Goal: Contribute content: Add original content to the website for others to see

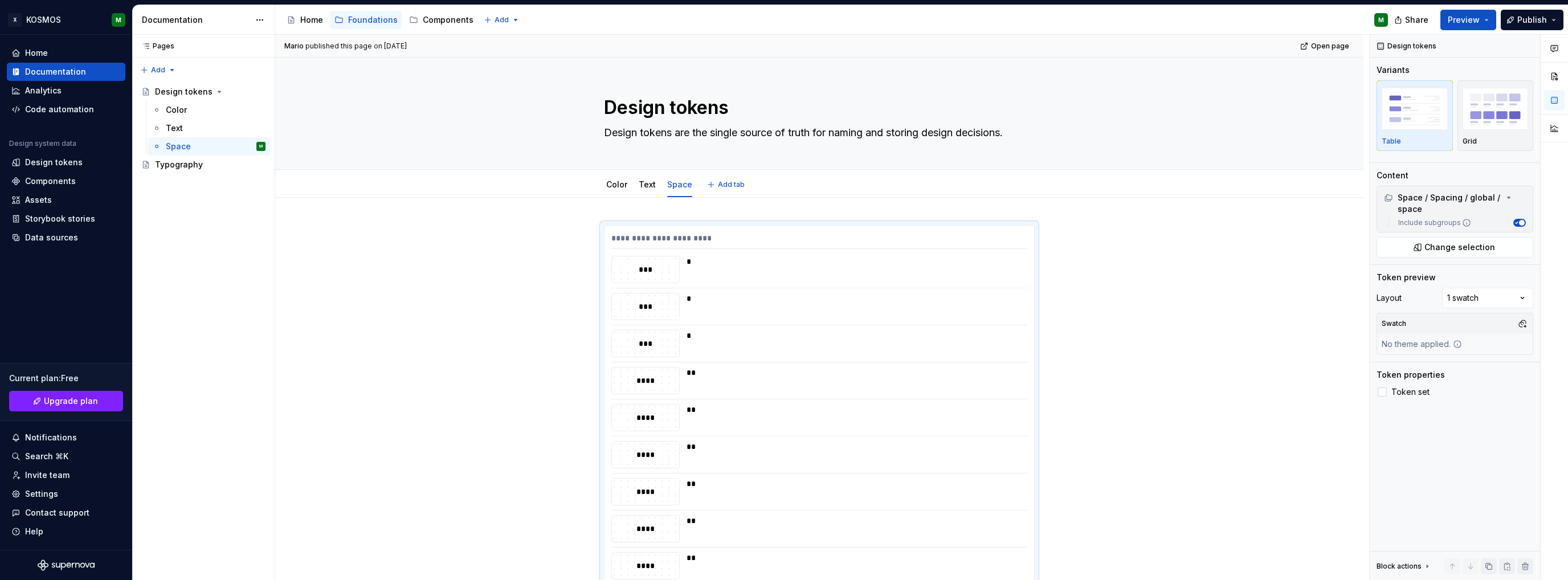
drag, startPoint x: 645, startPoint y: 184, endPoint x: 655, endPoint y: 203, distance: 21.5
click at [645, 184] on link "Text" at bounding box center [647, 184] width 17 height 10
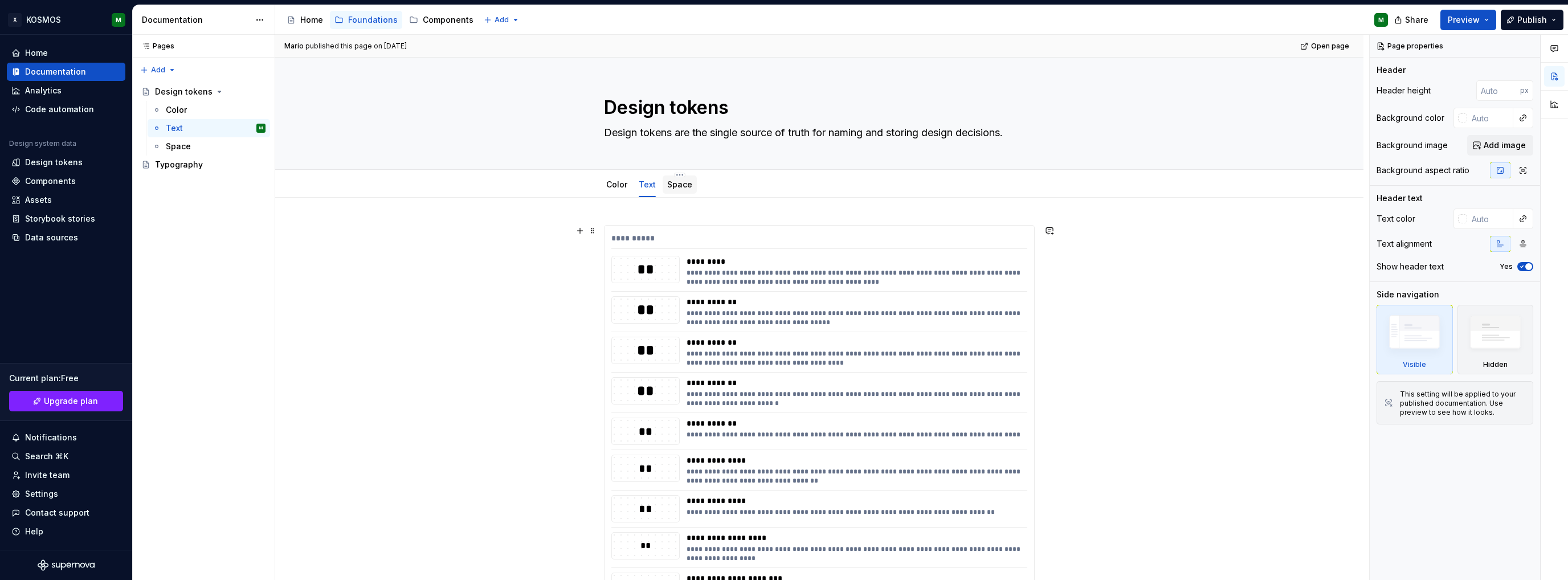
type textarea "*"
click at [723, 184] on span "Add tab" at bounding box center [731, 185] width 27 height 9
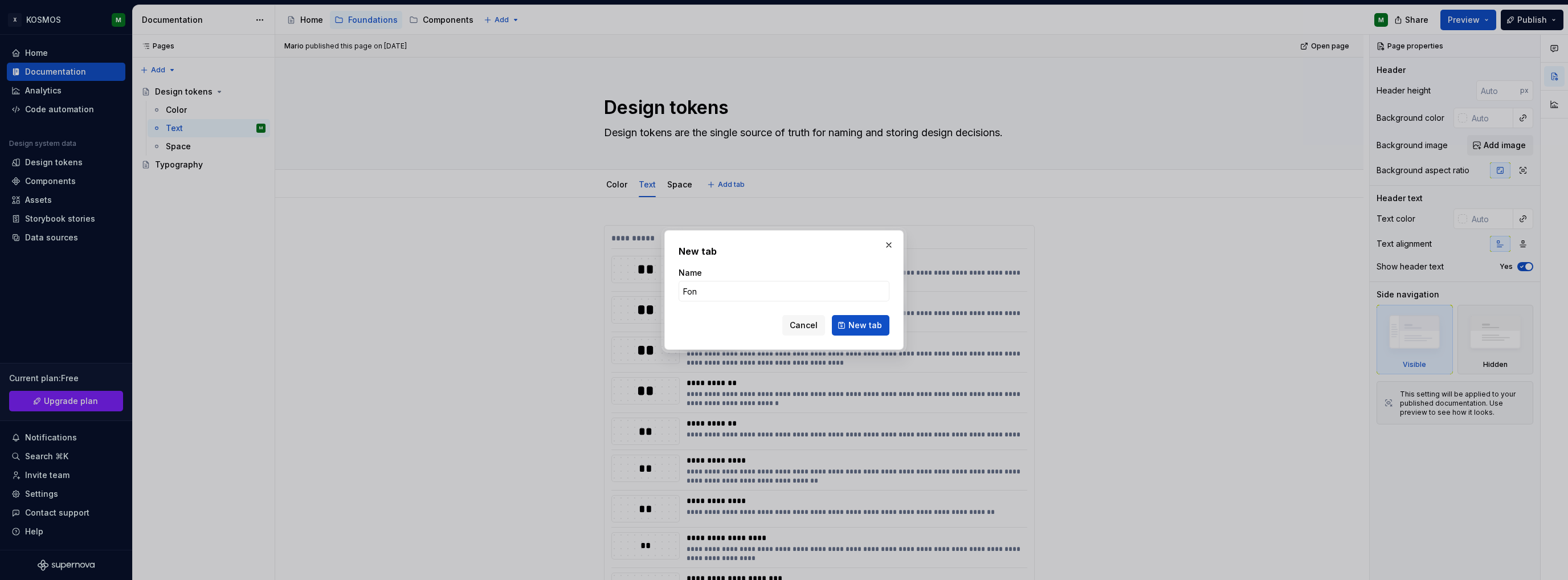
type input "Font"
click at [870, 328] on span "New tab" at bounding box center [865, 325] width 33 height 11
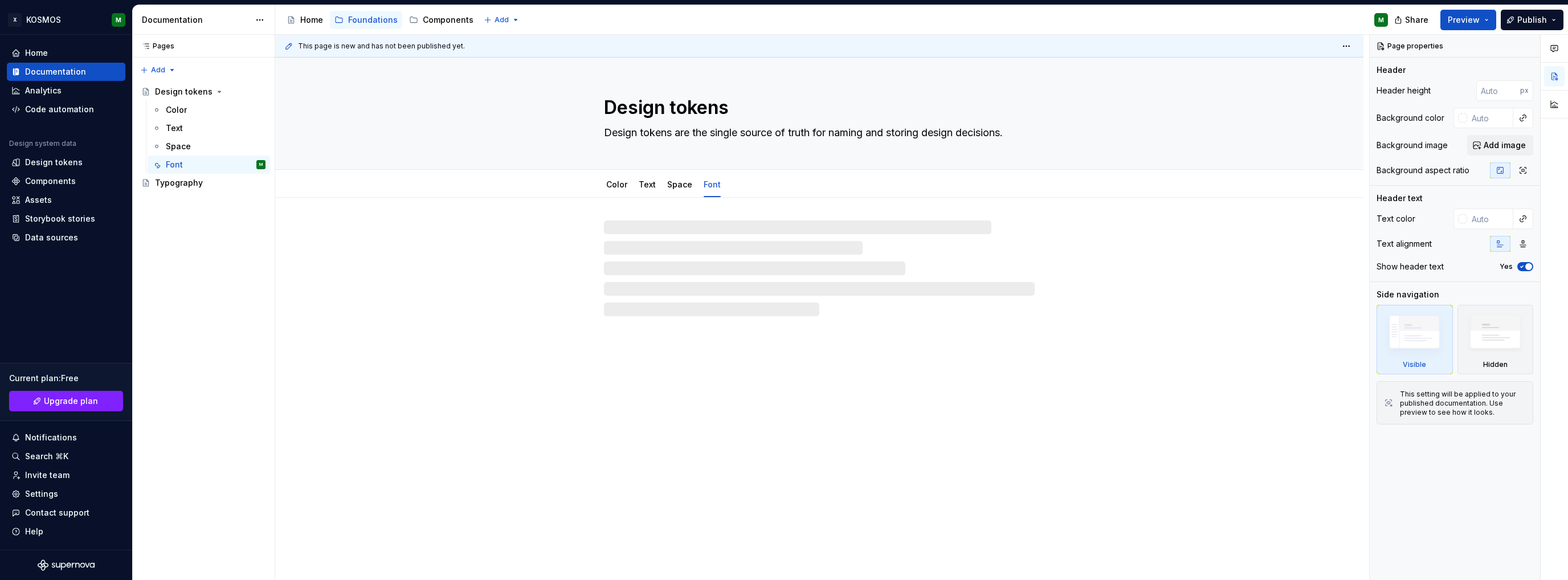
type textarea "*"
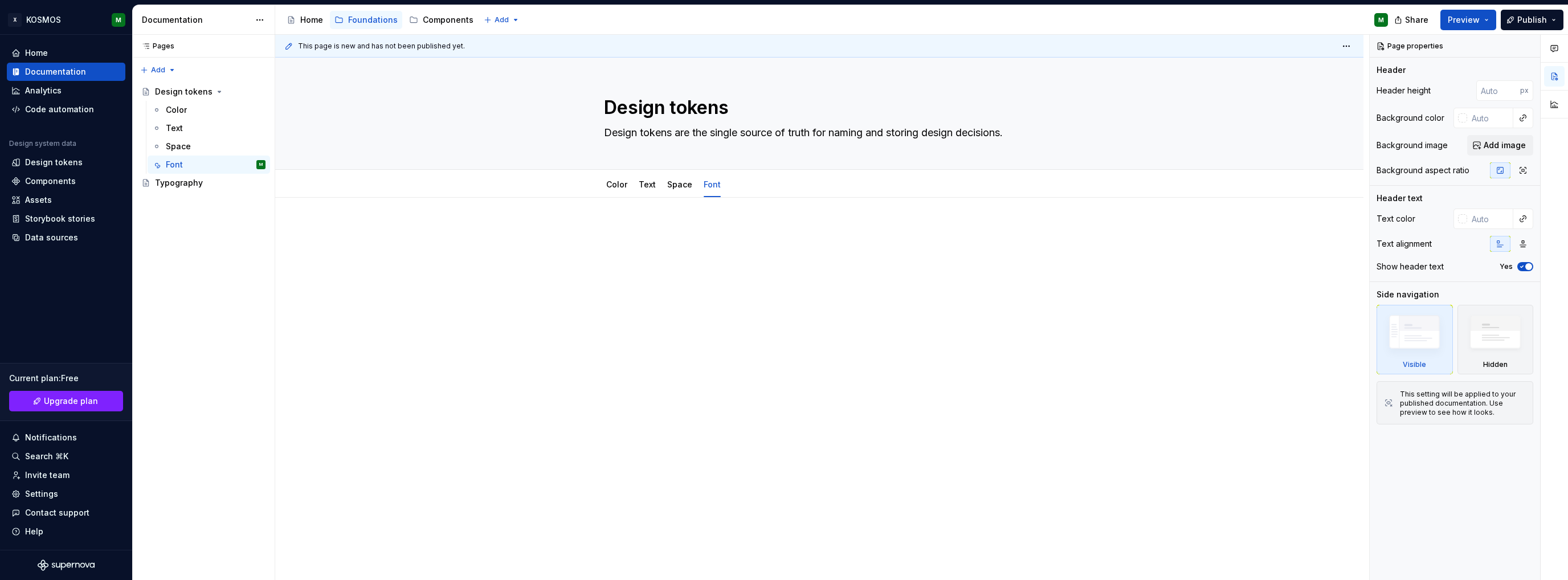
click at [635, 222] on div at bounding box center [819, 327] width 1088 height 258
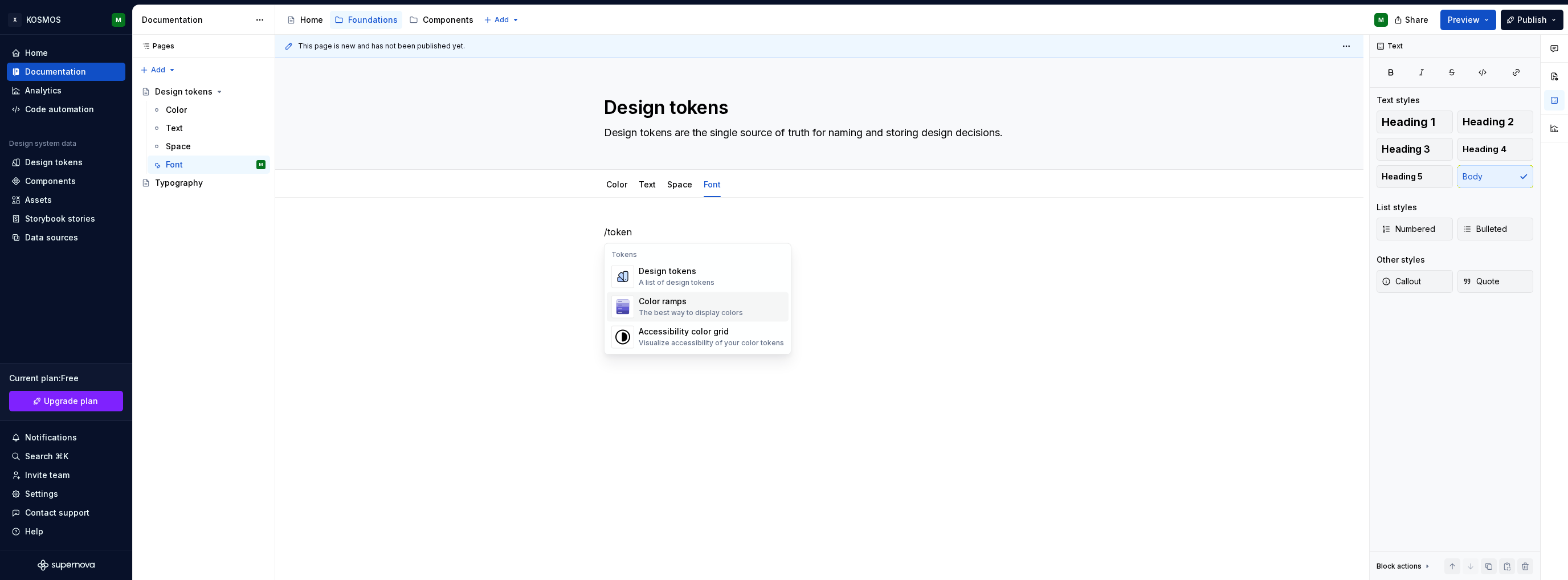
click at [704, 283] on div "A list of design tokens" at bounding box center [676, 282] width 76 height 9
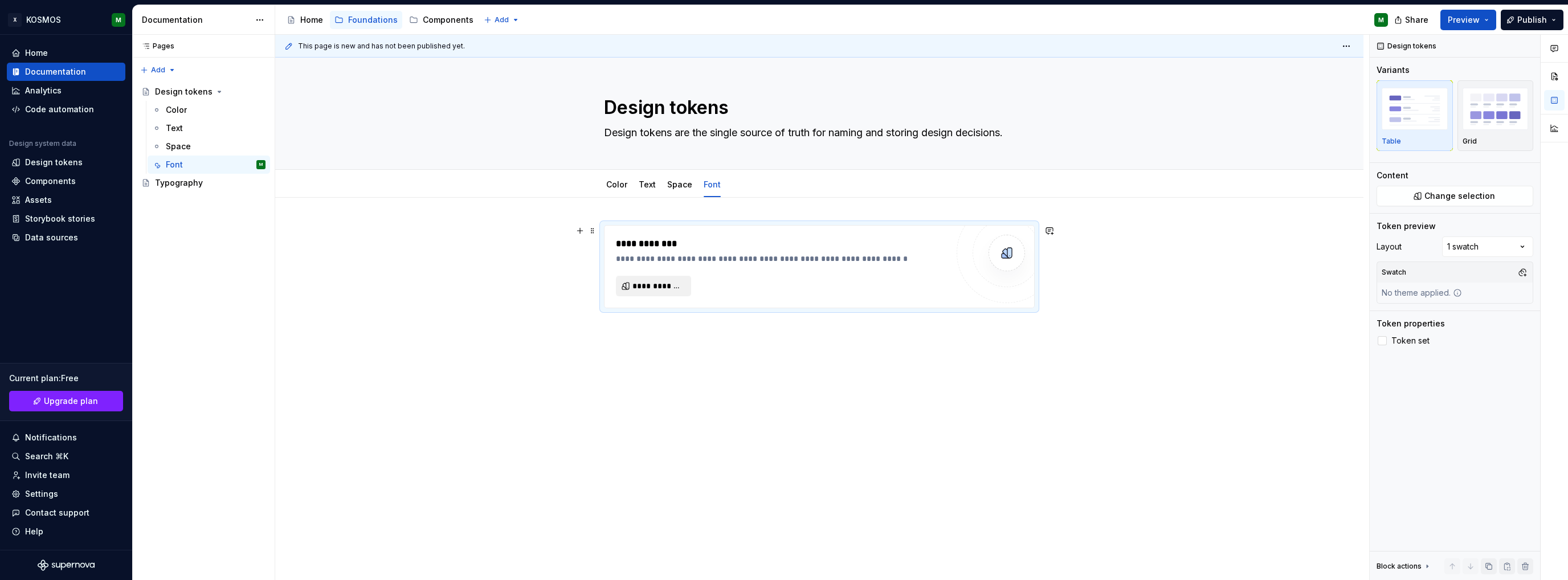
click at [663, 288] on span "**********" at bounding box center [658, 286] width 51 height 11
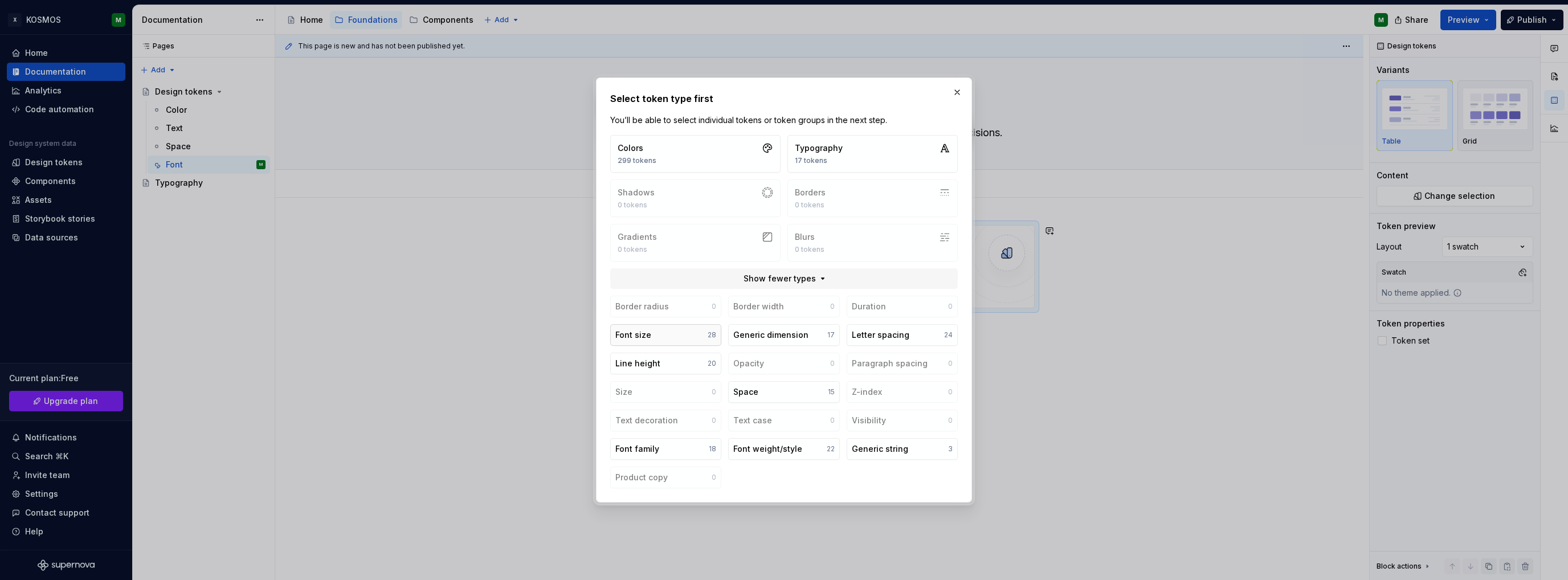
click at [690, 340] on button "Font size 28" at bounding box center [665, 334] width 111 height 22
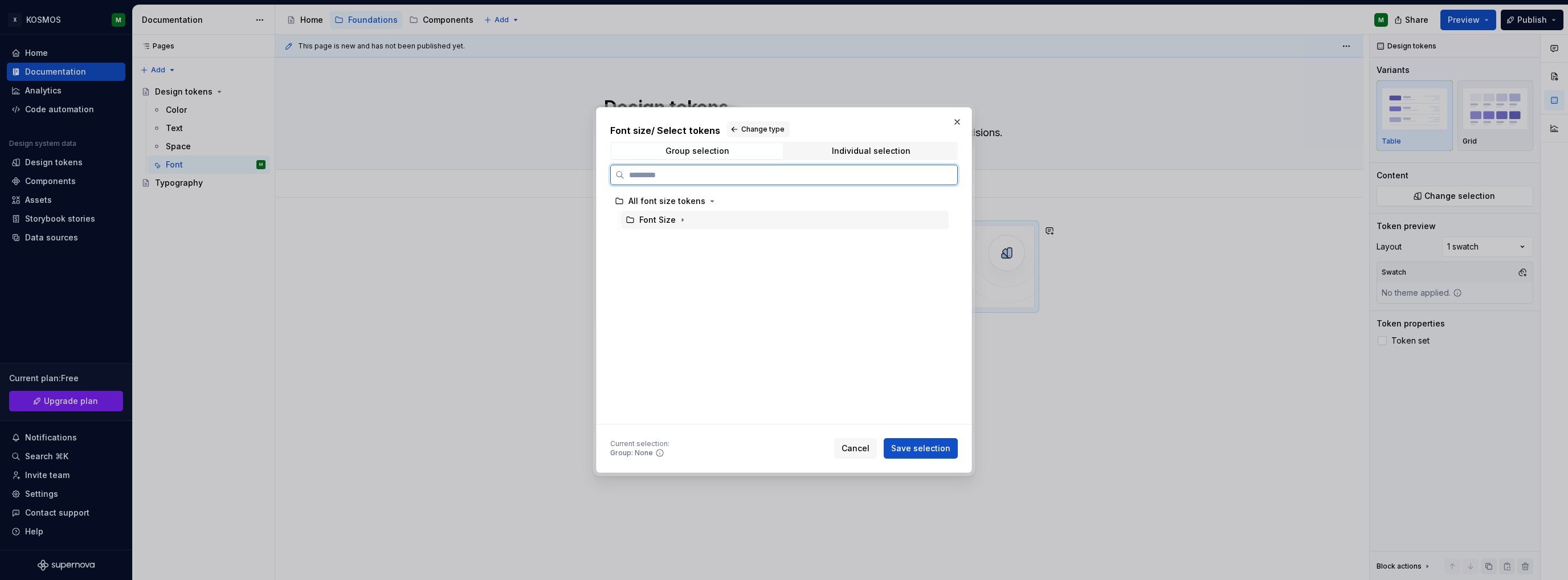
click at [665, 218] on div "Font Size" at bounding box center [657, 220] width 37 height 11
click at [682, 220] on button "button" at bounding box center [682, 220] width 11 height 11
click at [672, 256] on icon "button" at bounding box center [671, 258] width 9 height 9
click at [672, 255] on icon "button" at bounding box center [671, 258] width 9 height 9
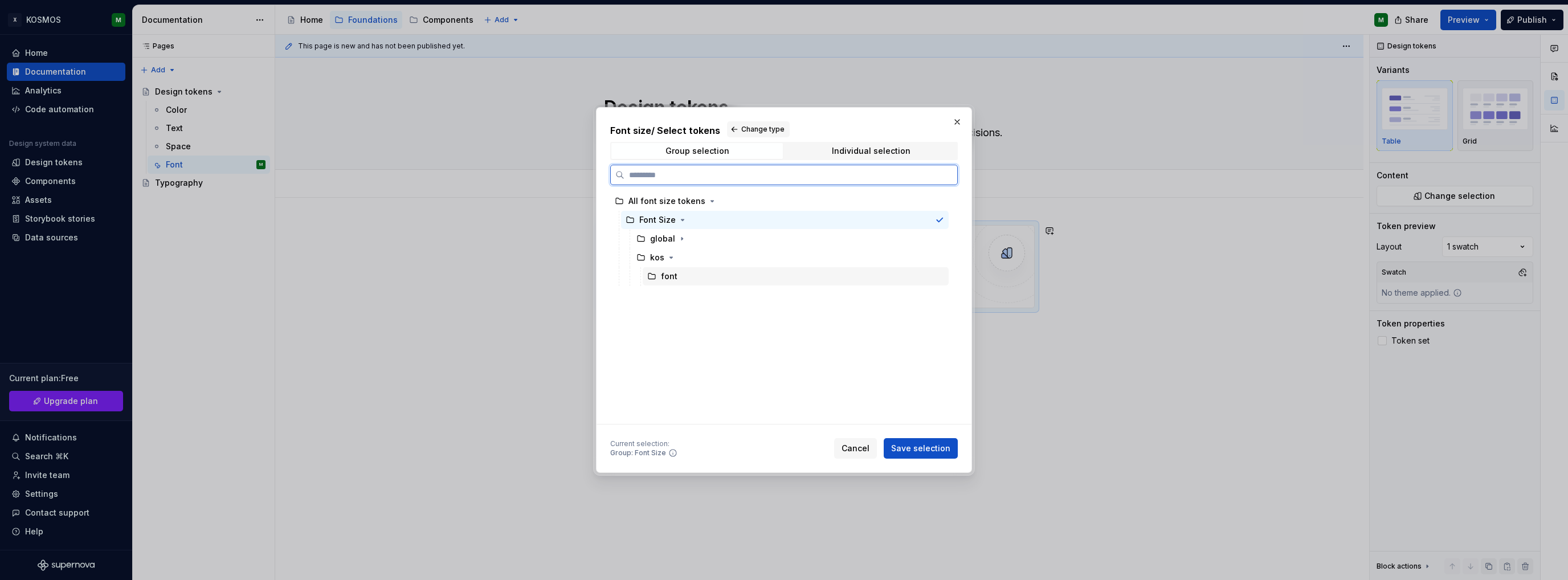
click at [666, 275] on div "font" at bounding box center [669, 276] width 16 height 11
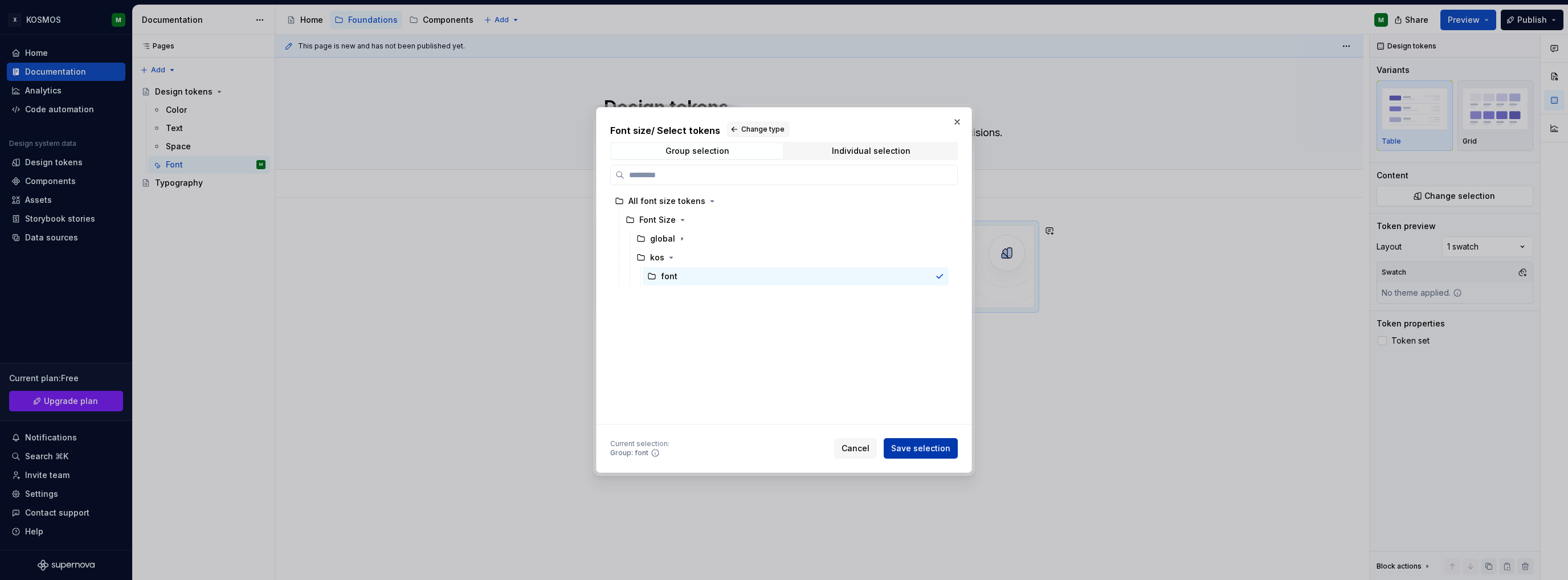
click at [941, 450] on span "Save selection" at bounding box center [920, 448] width 59 height 11
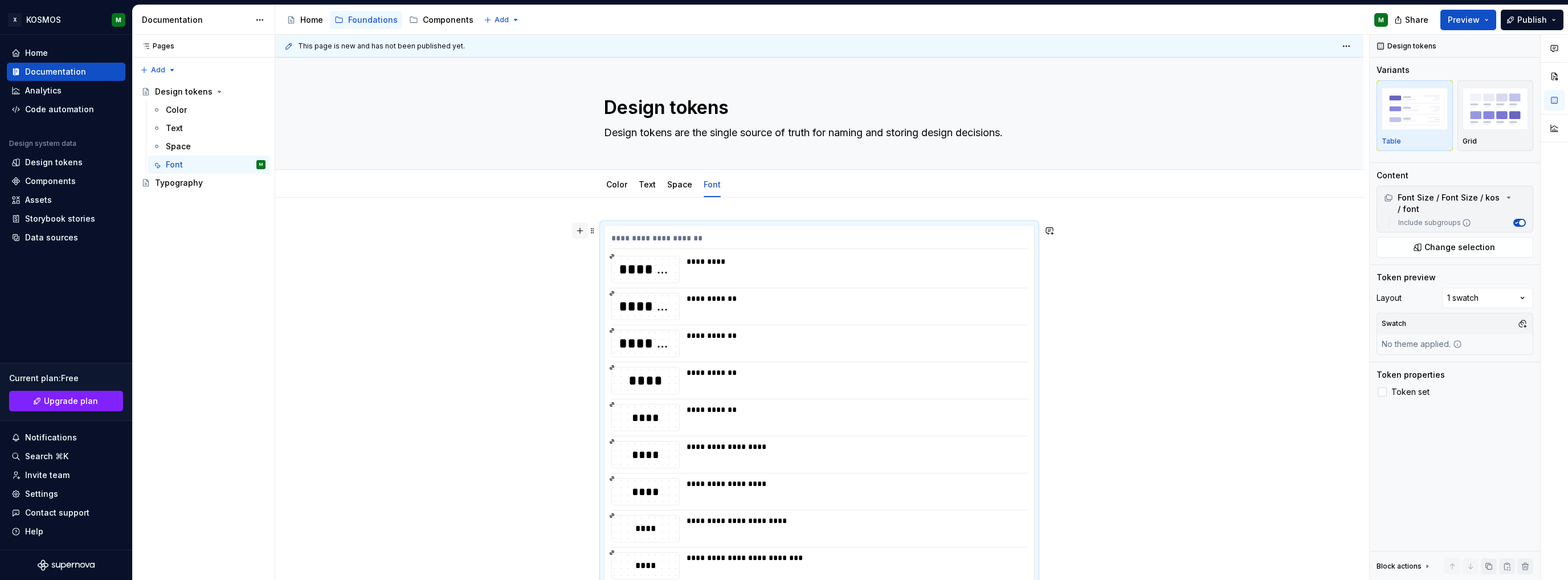
click at [580, 233] on button "button" at bounding box center [579, 231] width 16 height 16
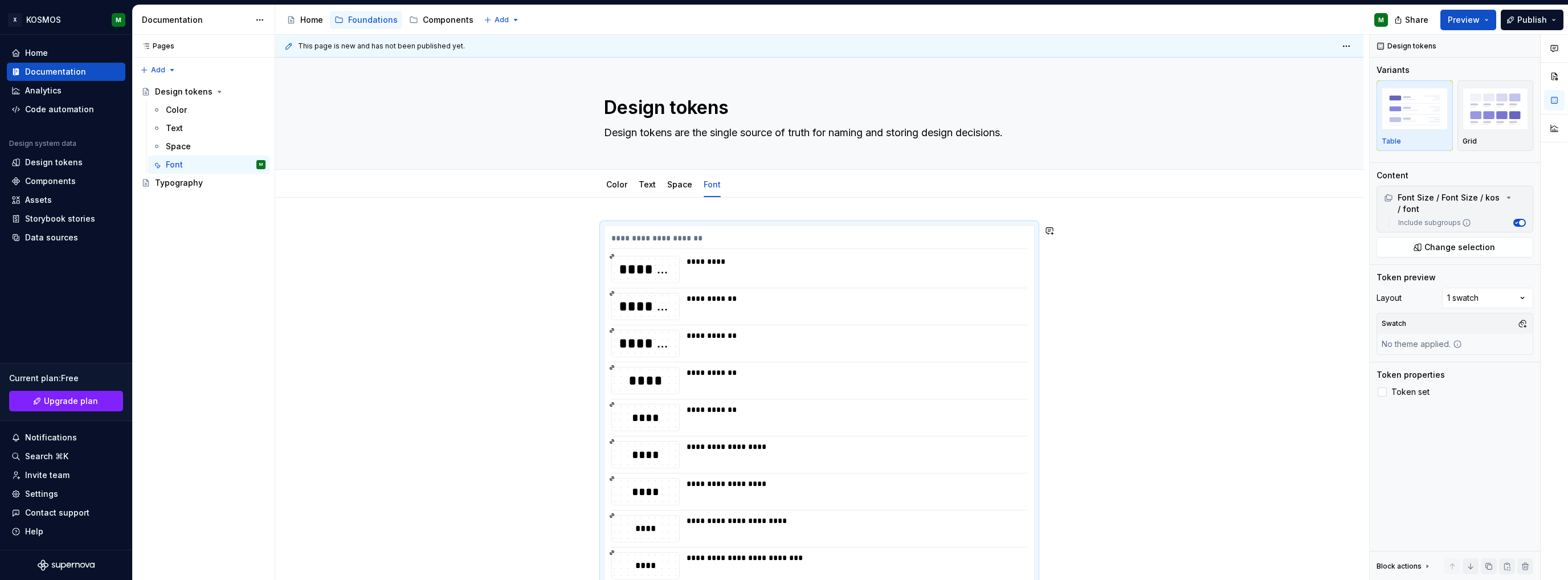
scroll to position [517, 0]
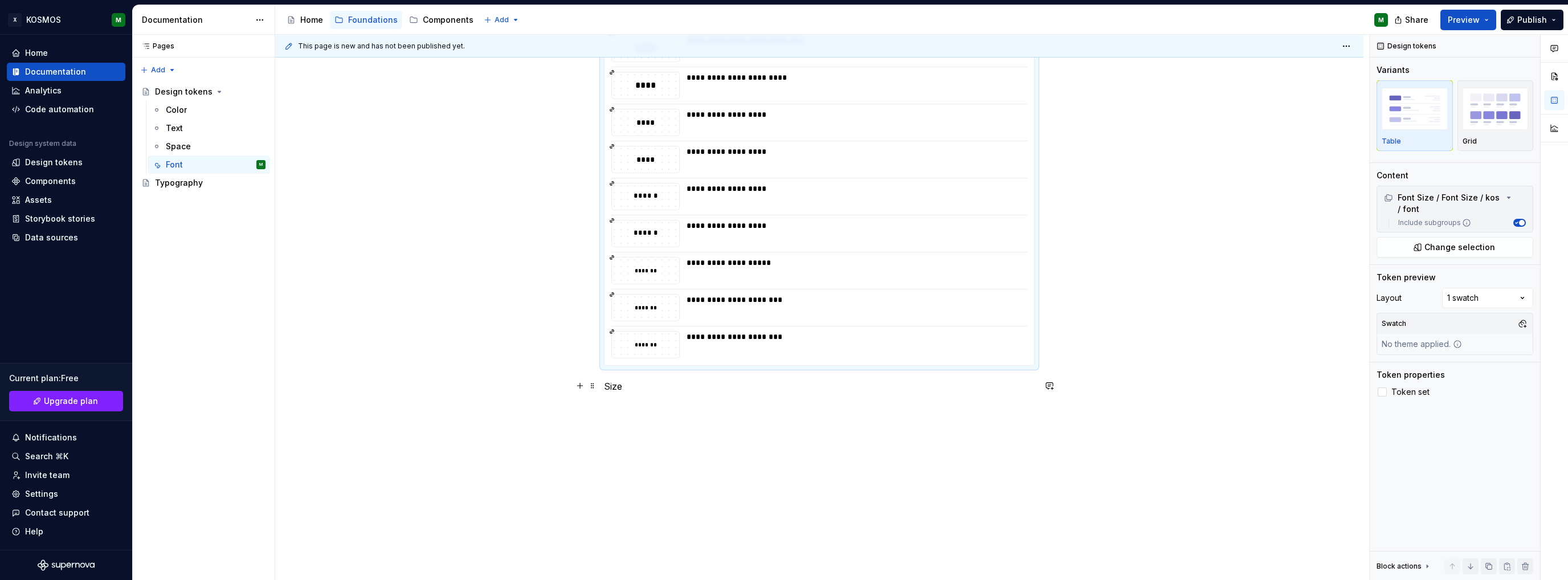
click at [616, 388] on p "Size" at bounding box center [819, 386] width 431 height 14
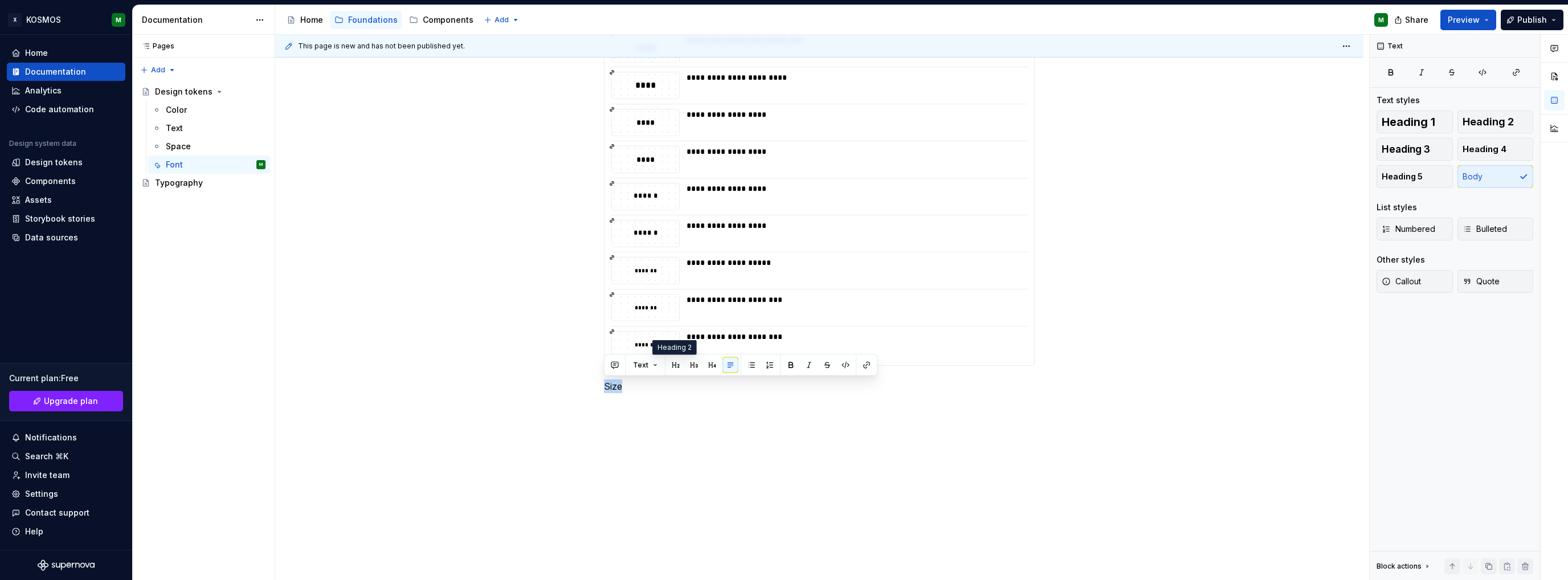
drag, startPoint x: 672, startPoint y: 365, endPoint x: 631, endPoint y: 406, distance: 58.0
click at [673, 365] on button "button" at bounding box center [675, 365] width 16 height 16
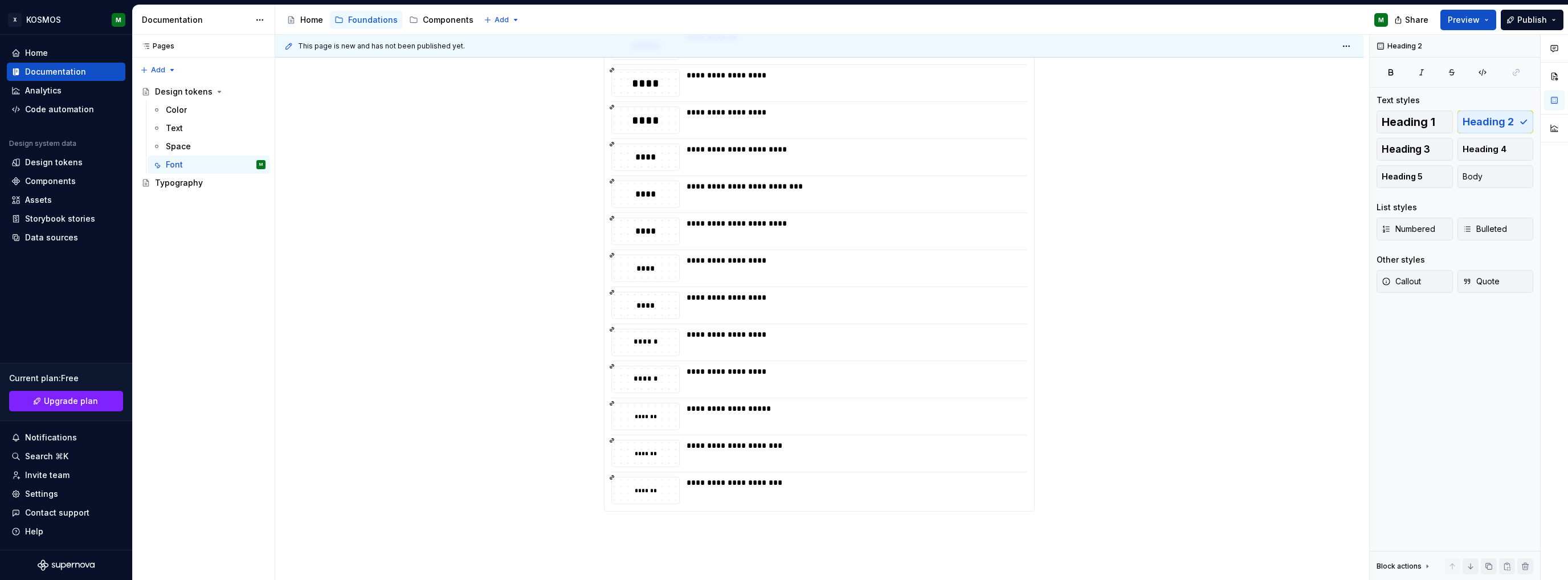
scroll to position [455, 0]
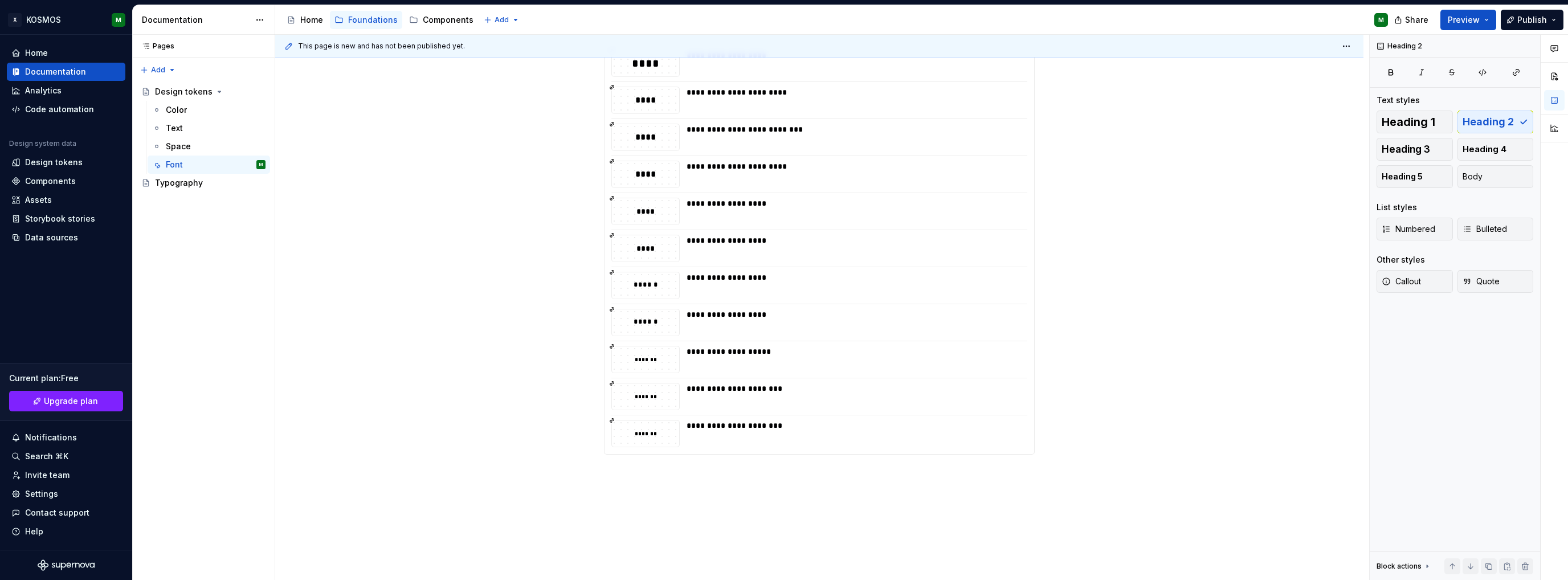
click at [616, 464] on div "**********" at bounding box center [819, 119] width 431 height 699
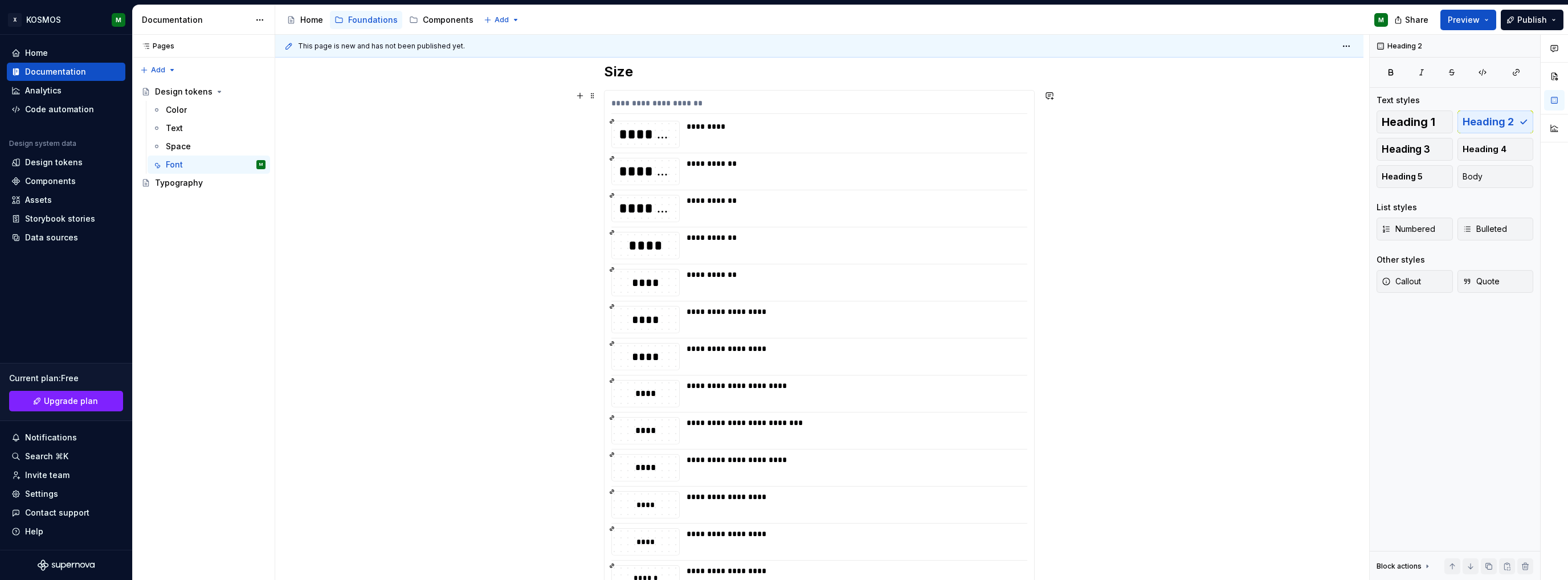
scroll to position [0, 0]
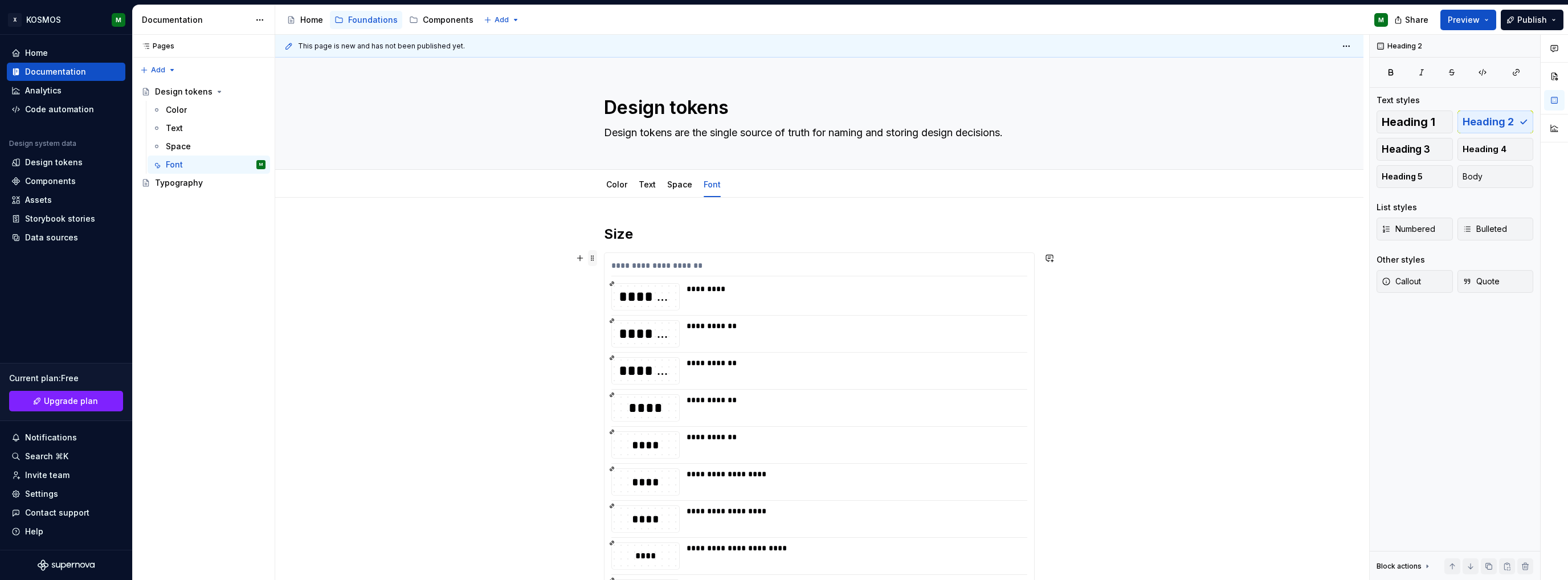
click at [593, 259] on span at bounding box center [593, 258] width 9 height 16
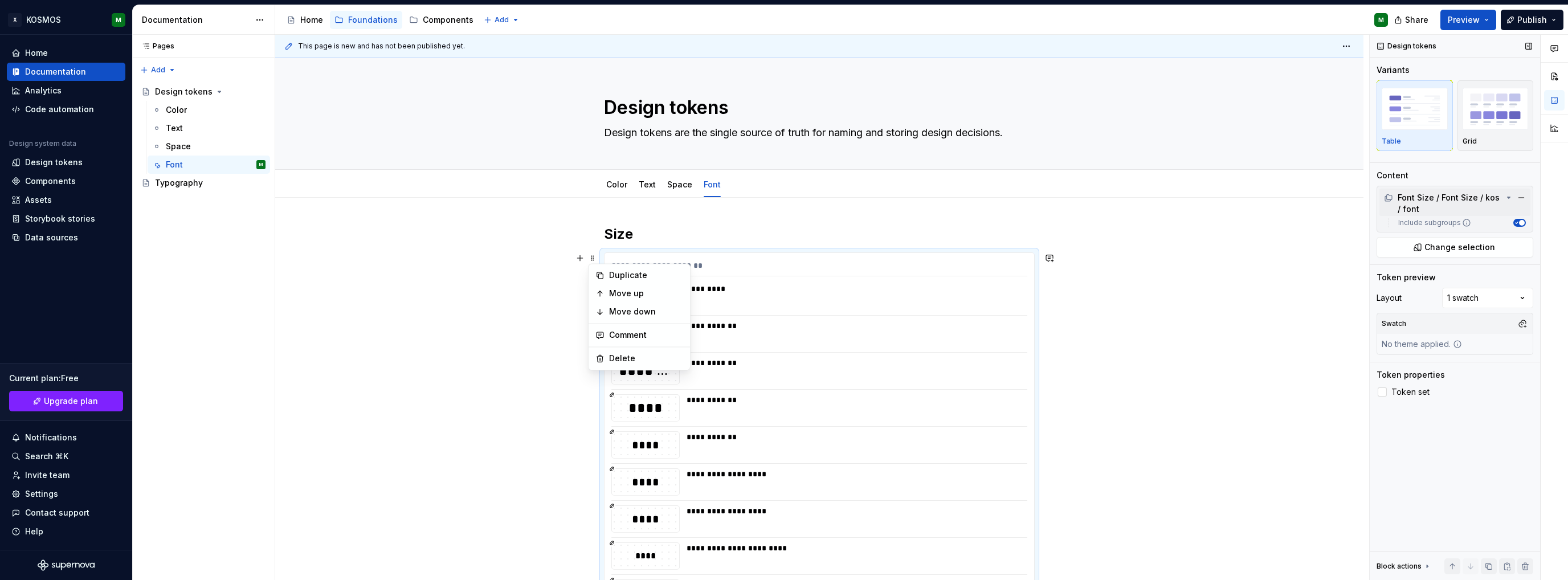
click at [1434, 203] on div "Font Size / Font Size / kos / font" at bounding box center [1443, 203] width 119 height 23
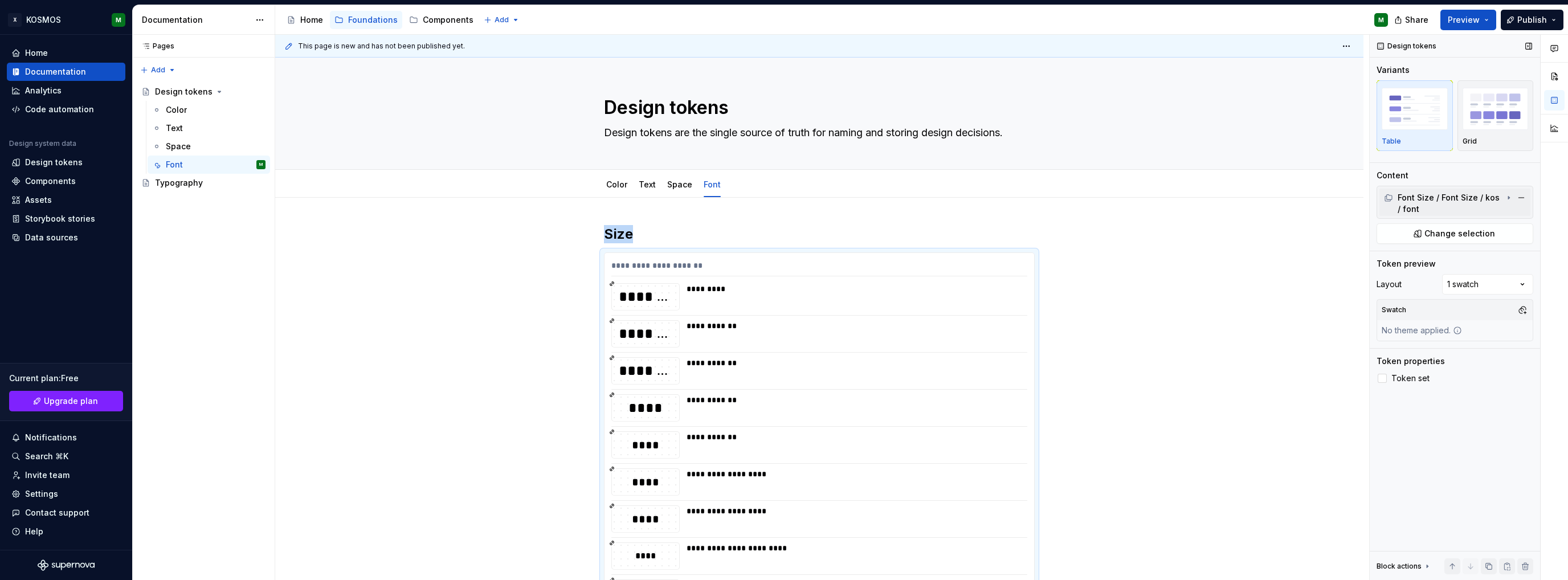
scroll to position [217, 0]
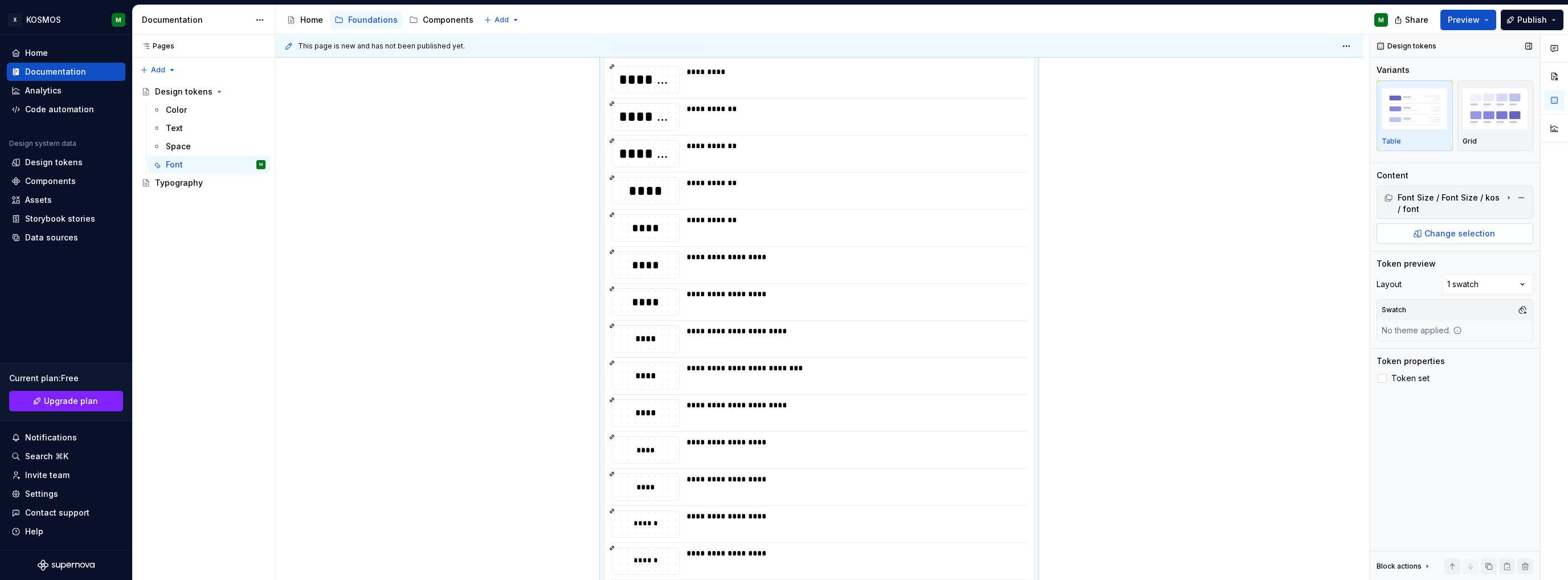
click at [1456, 233] on span "Change selection" at bounding box center [1460, 233] width 71 height 11
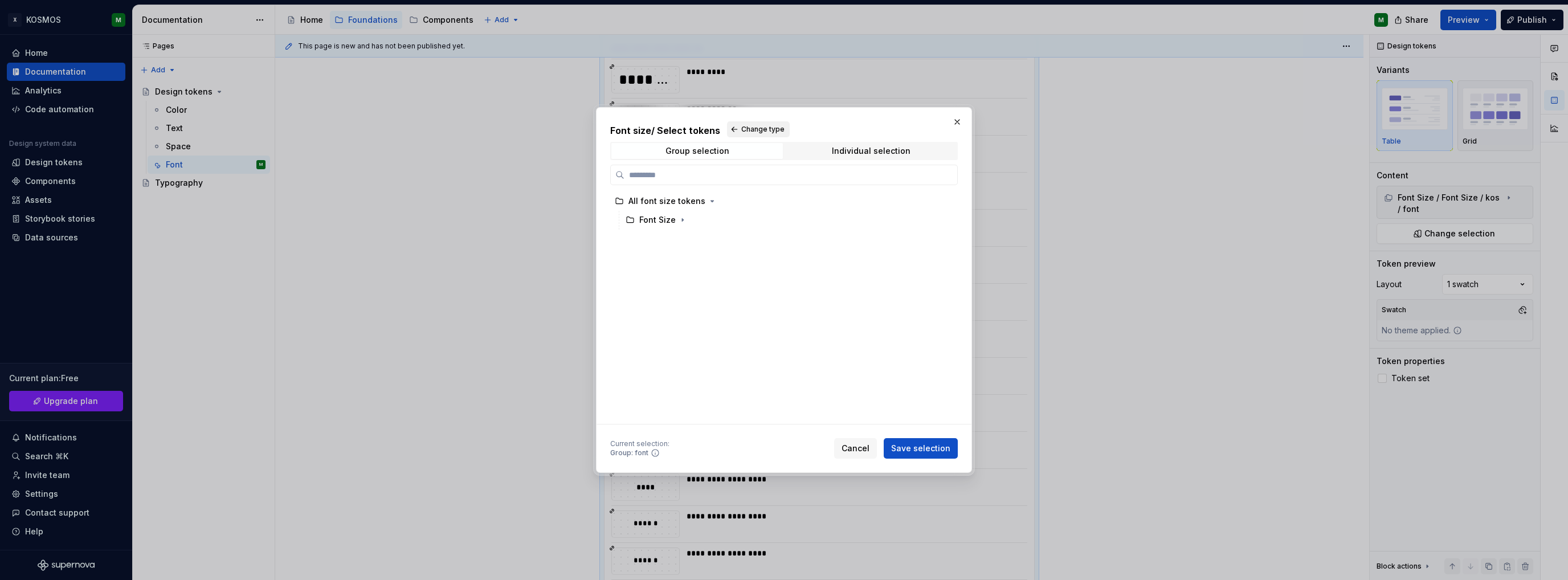
click at [734, 126] on button "Change type" at bounding box center [758, 129] width 63 height 16
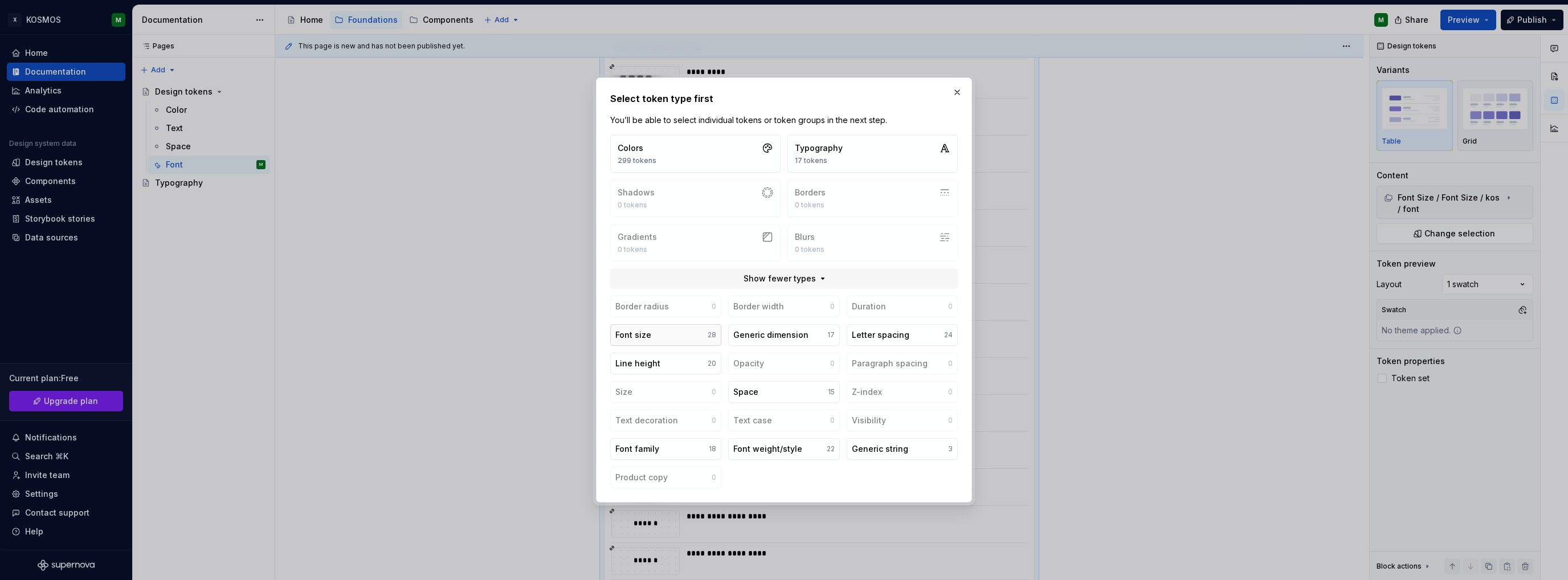
click at [659, 339] on button "Font size 28" at bounding box center [665, 334] width 111 height 22
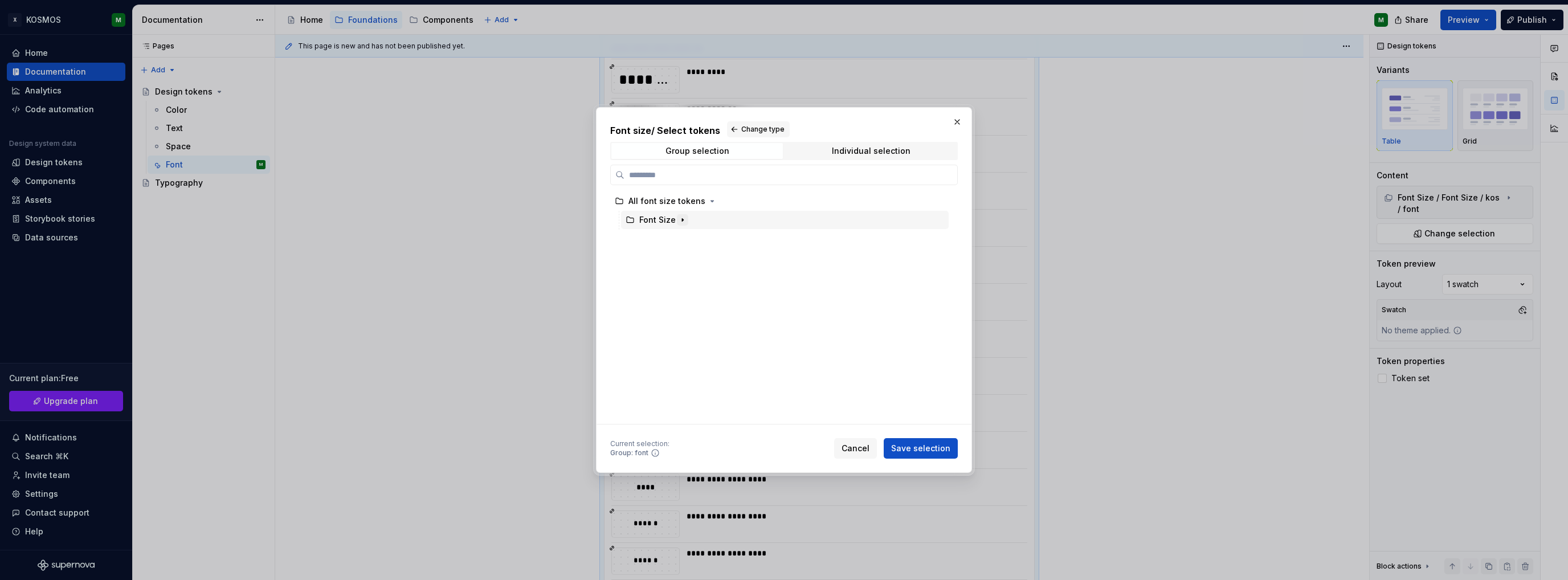
click at [679, 222] on icon "button" at bounding box center [682, 220] width 9 height 9
click at [667, 240] on div "global" at bounding box center [663, 238] width 25 height 11
click at [680, 235] on icon "button" at bounding box center [682, 239] width 9 height 9
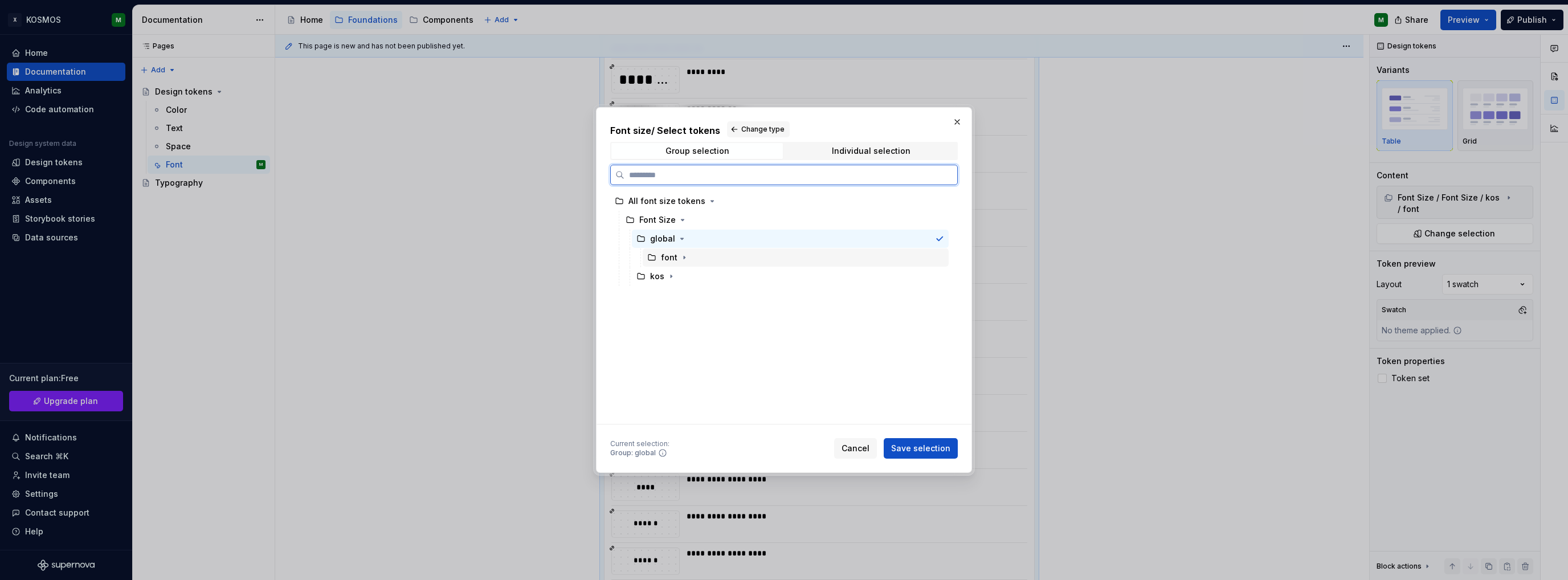
click at [671, 254] on div "font" at bounding box center [669, 257] width 16 height 11
click at [680, 256] on icon "button" at bounding box center [684, 258] width 9 height 9
click at [684, 279] on div "size" at bounding box center [680, 276] width 16 height 11
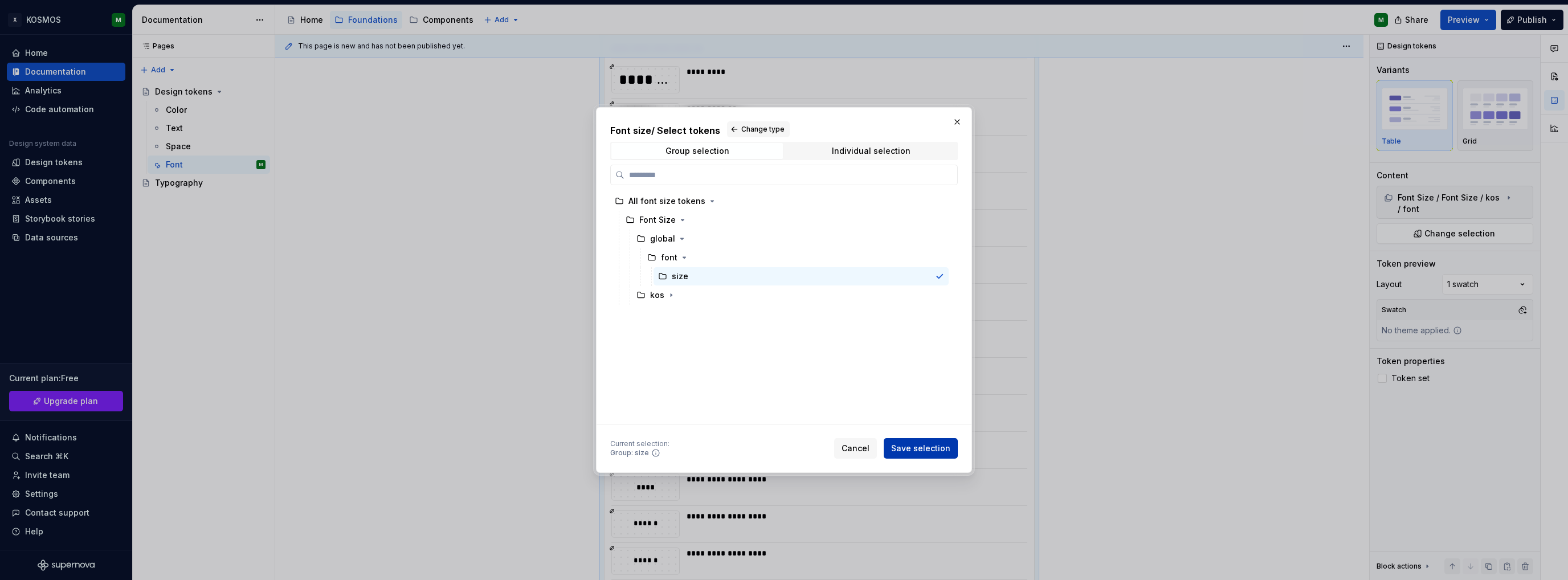
click at [933, 454] on span "Save selection" at bounding box center [920, 448] width 59 height 11
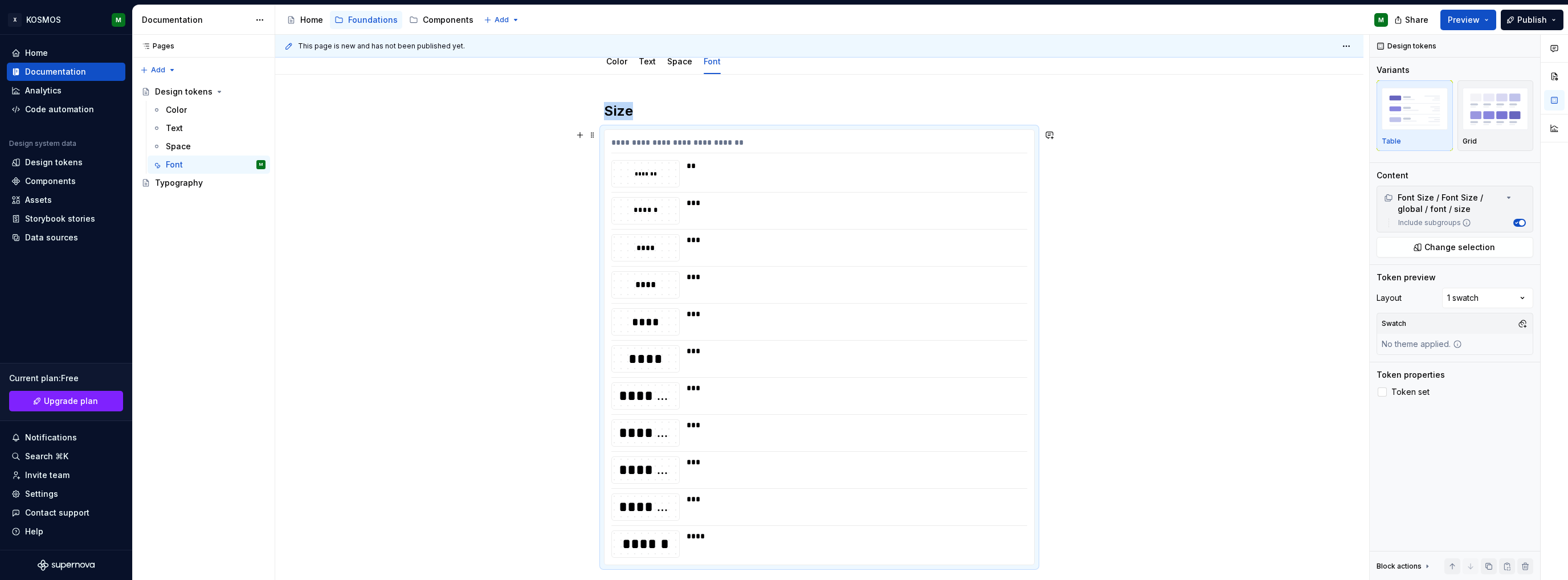
scroll to position [114, 0]
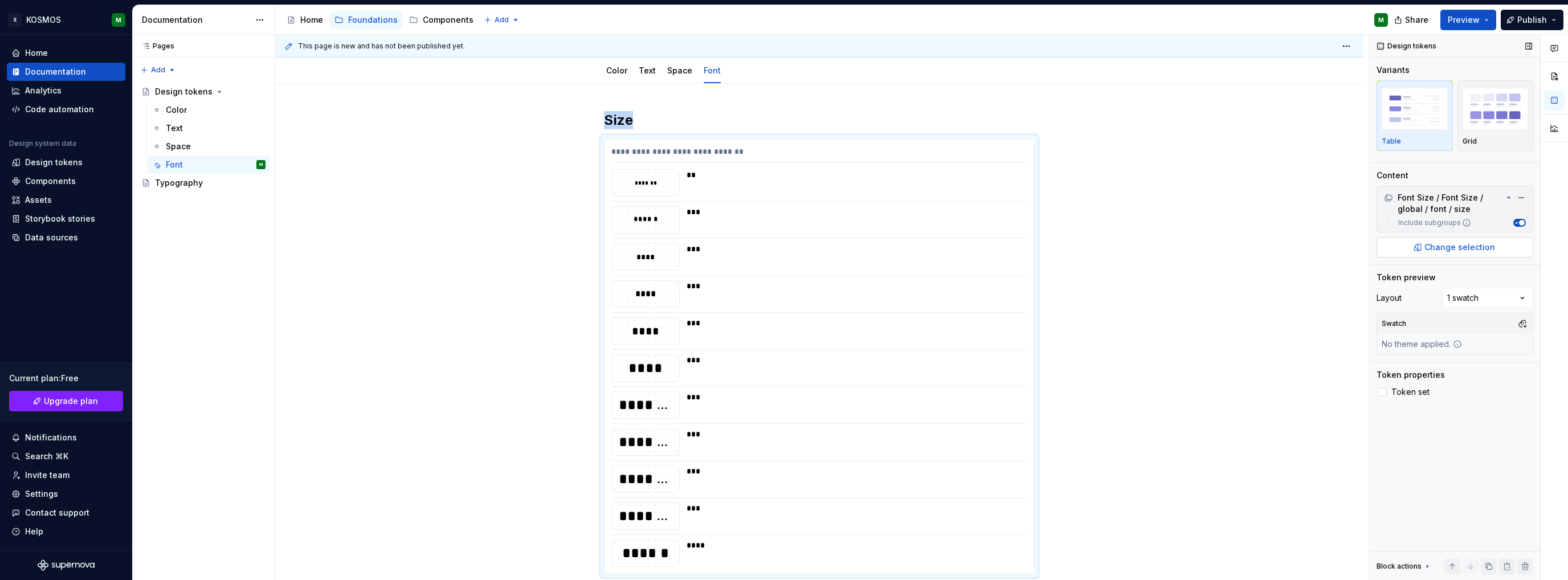
click at [1455, 254] on button "Change selection" at bounding box center [1455, 247] width 157 height 20
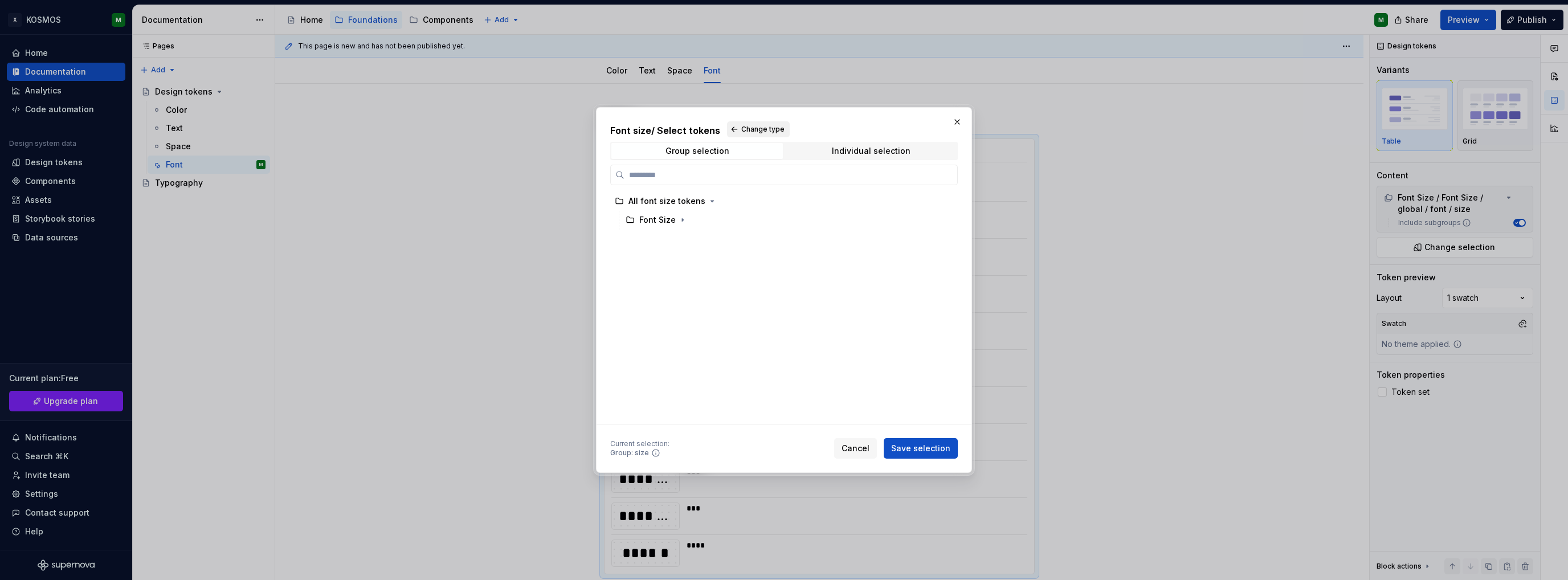
click at [753, 128] on span "Change type" at bounding box center [763, 129] width 43 height 9
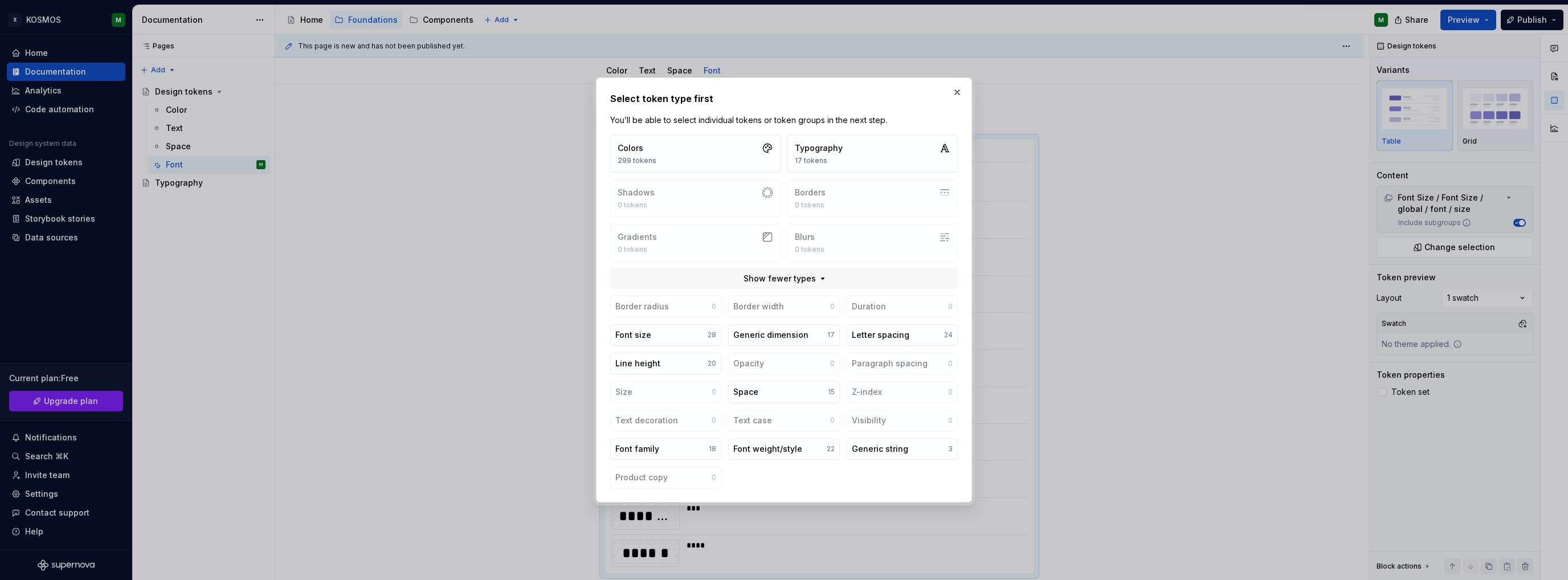
click at [752, 128] on div "Select token type first You’ll be able to select individual tokens or token gro…" at bounding box center [784, 290] width 347 height 396
click at [654, 336] on button "Font size 28" at bounding box center [665, 334] width 111 height 22
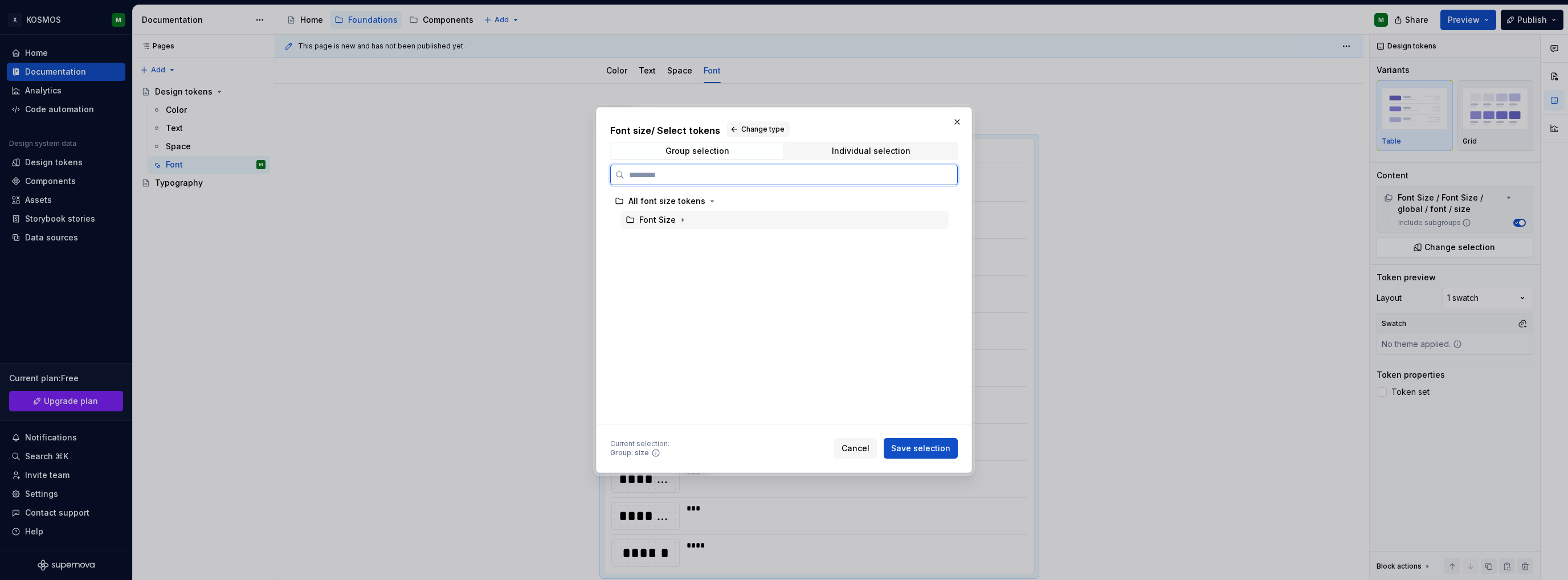
click at [670, 222] on div "Font Size" at bounding box center [657, 220] width 37 height 11
click at [682, 220] on icon "button" at bounding box center [682, 220] width 9 height 9
click at [670, 241] on div "global" at bounding box center [663, 238] width 25 height 11
click at [684, 242] on icon "button" at bounding box center [682, 239] width 9 height 9
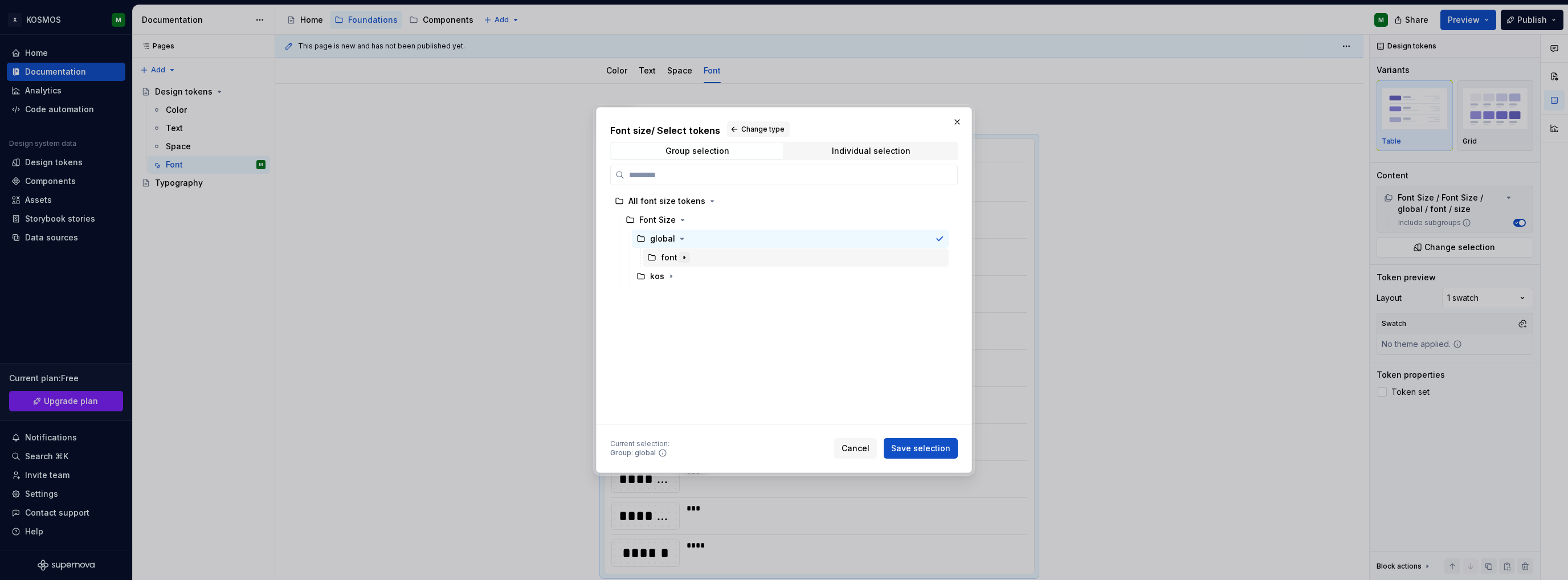
click at [684, 259] on icon "button" at bounding box center [684, 258] width 9 height 9
click at [670, 256] on div "font" at bounding box center [669, 257] width 16 height 11
drag, startPoint x: 954, startPoint y: 446, endPoint x: 1047, endPoint y: 431, distance: 94.2
click at [954, 446] on button "Save selection" at bounding box center [920, 448] width 74 height 20
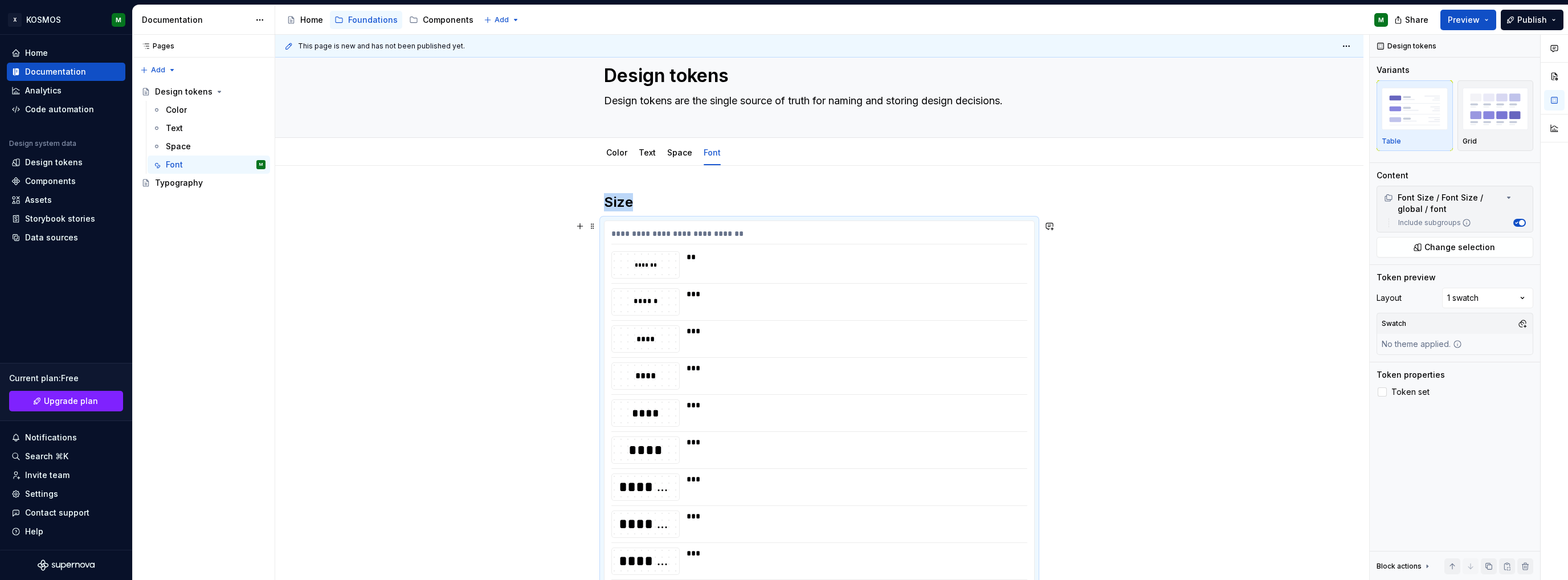
scroll to position [0, 0]
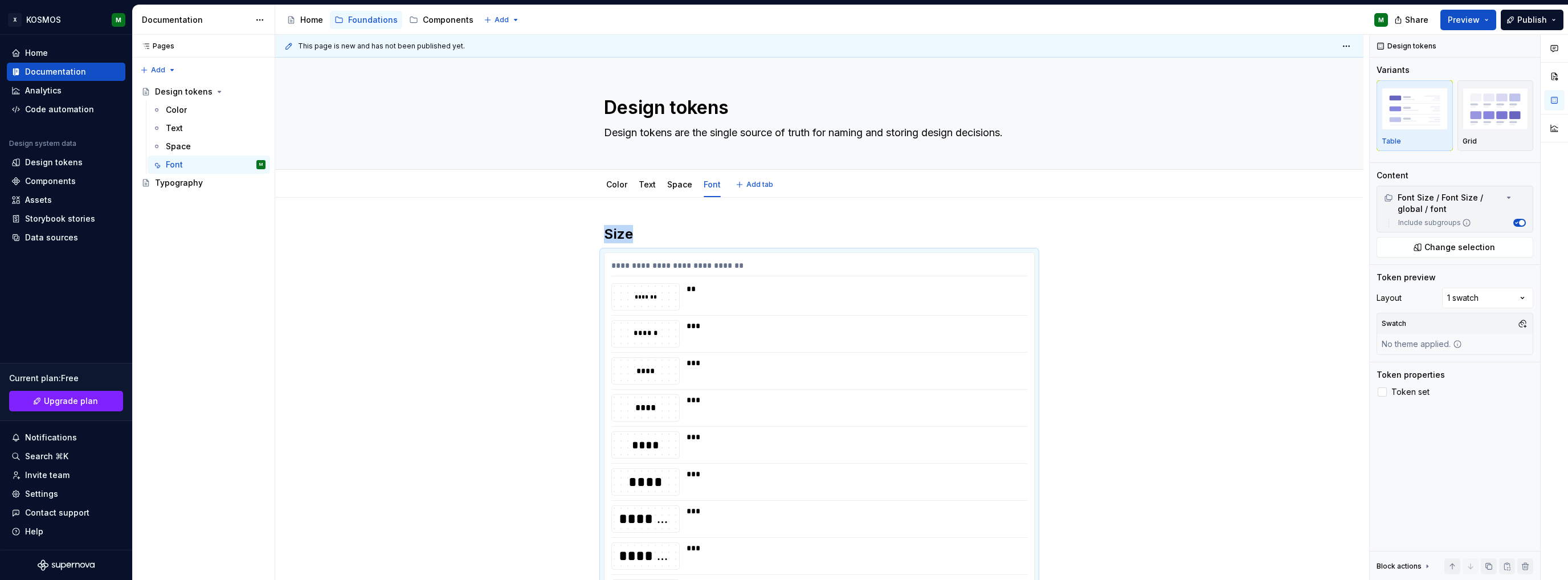
type textarea "*"
click at [574, 231] on button "button" at bounding box center [579, 234] width 16 height 16
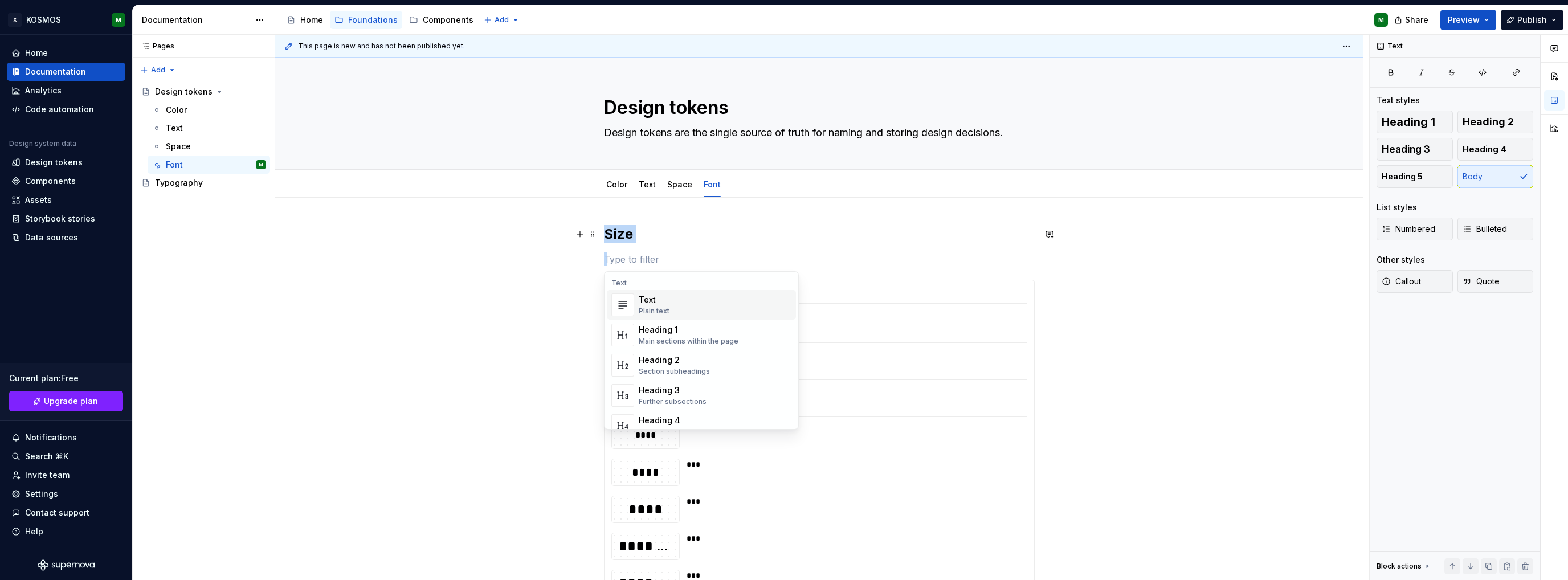
click at [663, 364] on div "Heading 2" at bounding box center [674, 360] width 71 height 11
click at [654, 360] on div "******" at bounding box center [645, 360] width 68 height 12
click at [661, 365] on div "******" at bounding box center [645, 360] width 68 height 12
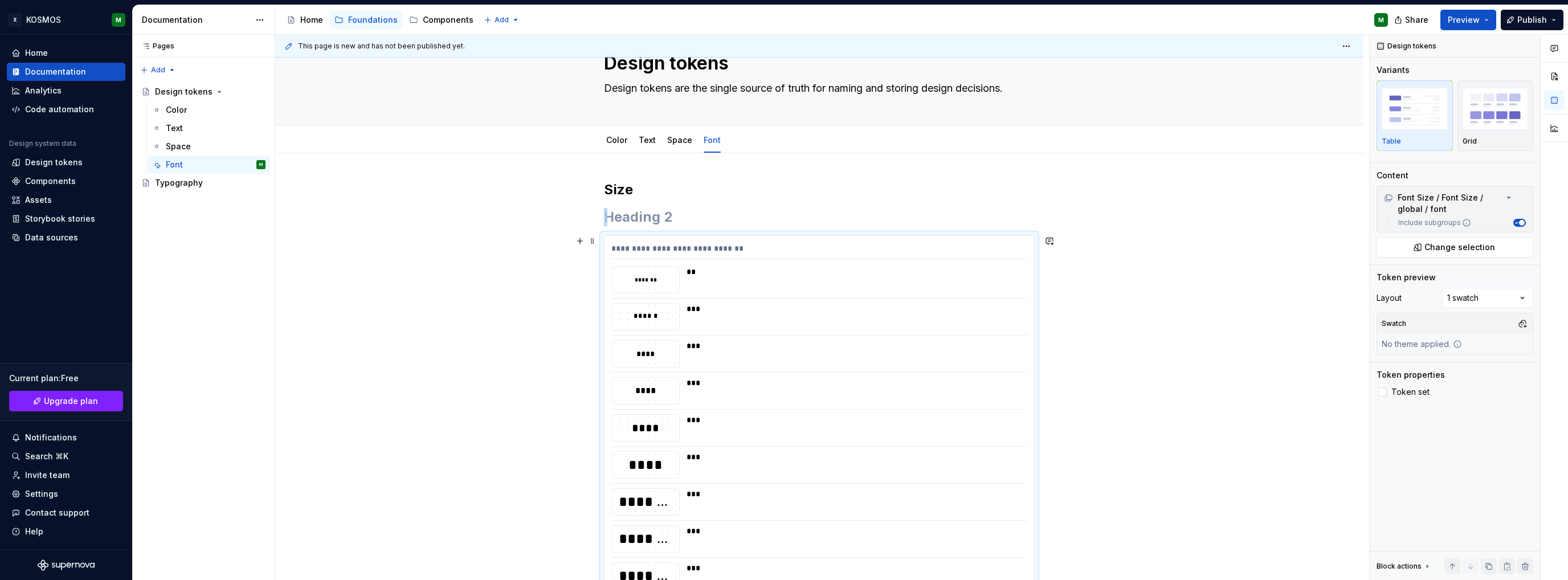
scroll to position [20, 0]
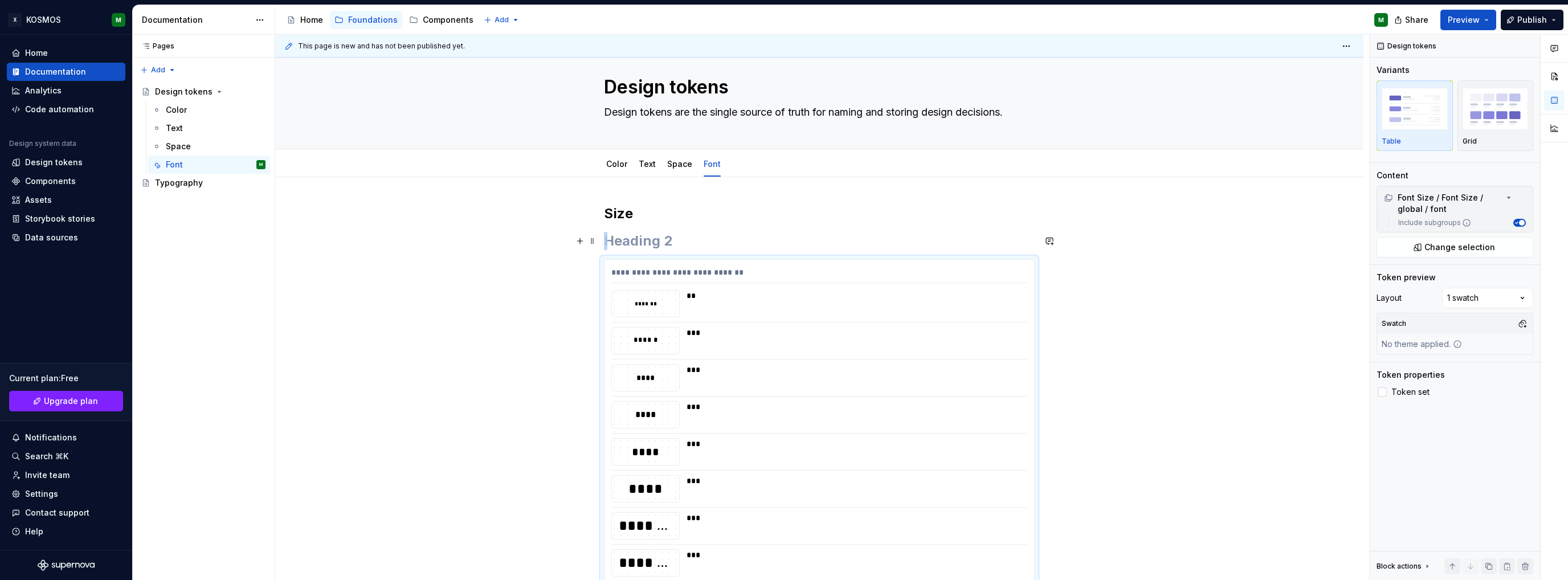
click at [624, 237] on h2 at bounding box center [819, 241] width 431 height 18
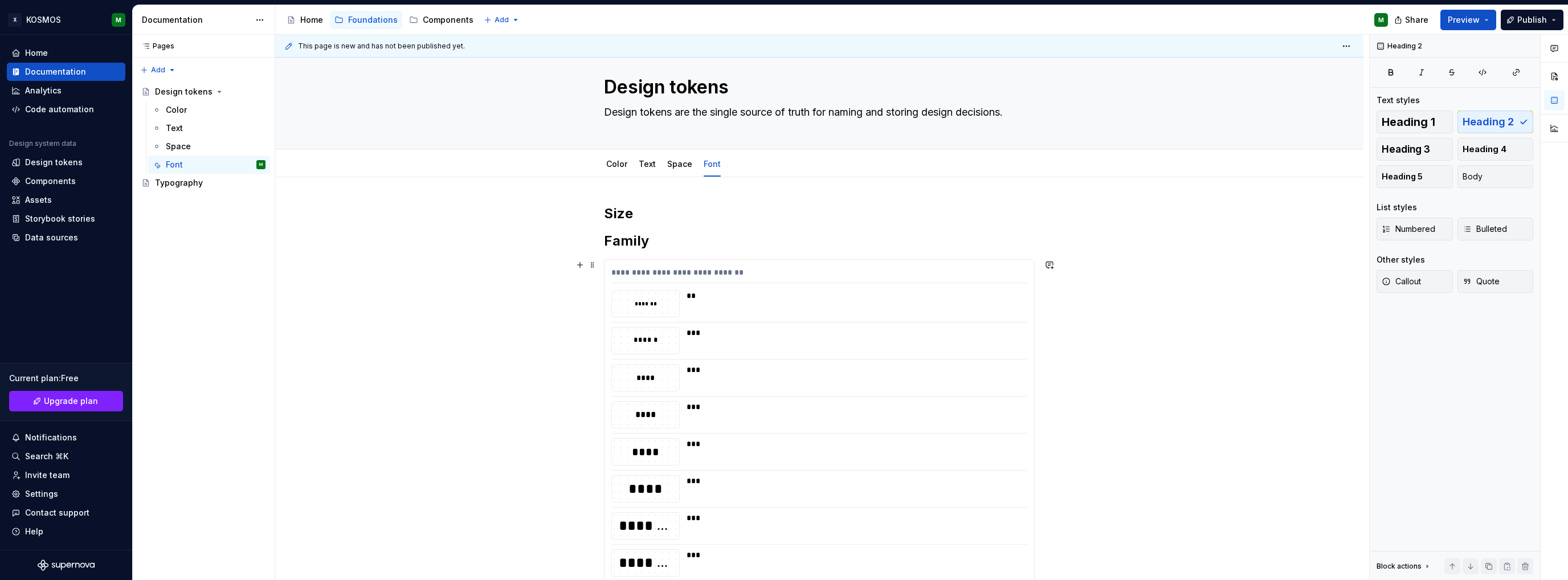
drag, startPoint x: 588, startPoint y: 215, endPoint x: 602, endPoint y: 227, distance: 18.4
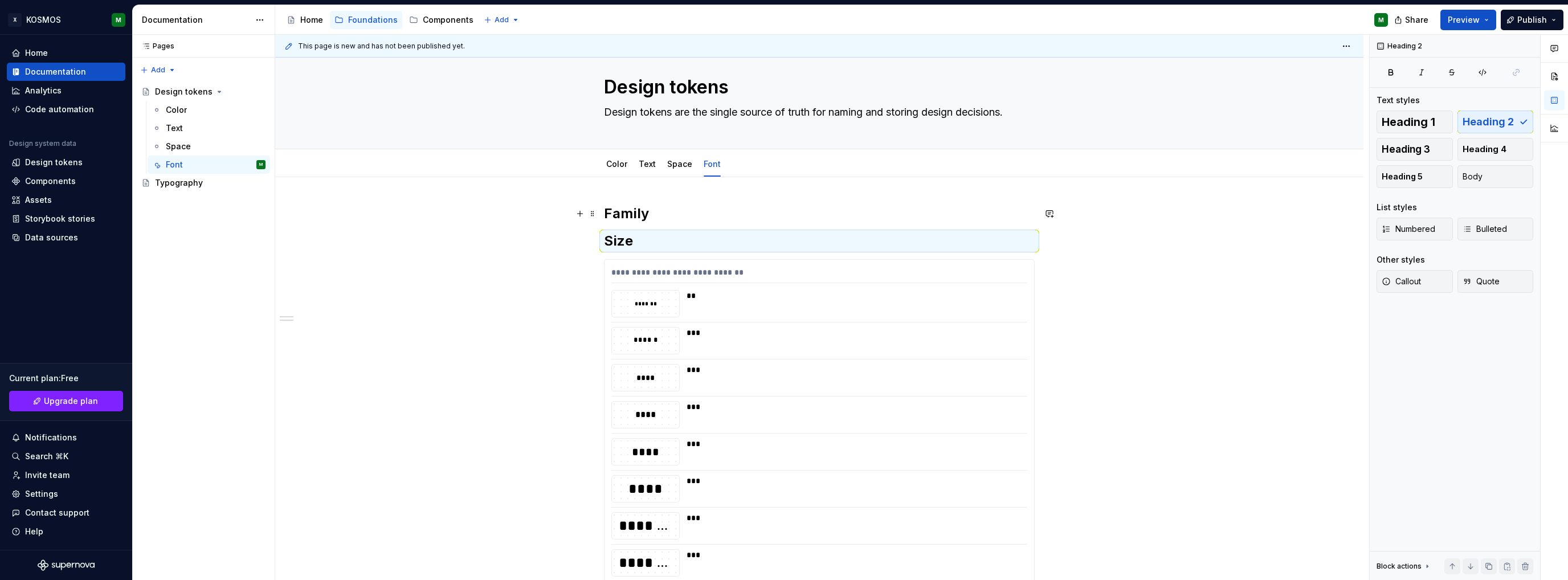
click at [632, 213] on h2 "Family" at bounding box center [819, 214] width 431 height 18
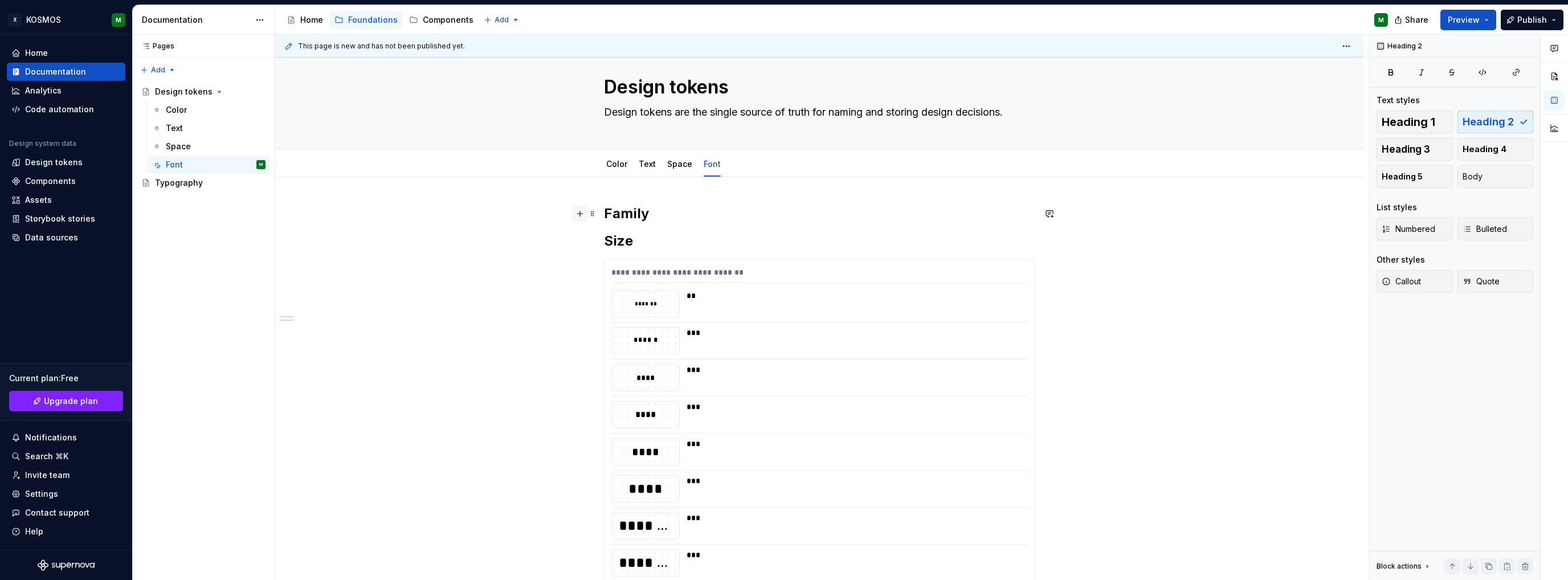
click at [581, 213] on button "button" at bounding box center [579, 214] width 16 height 16
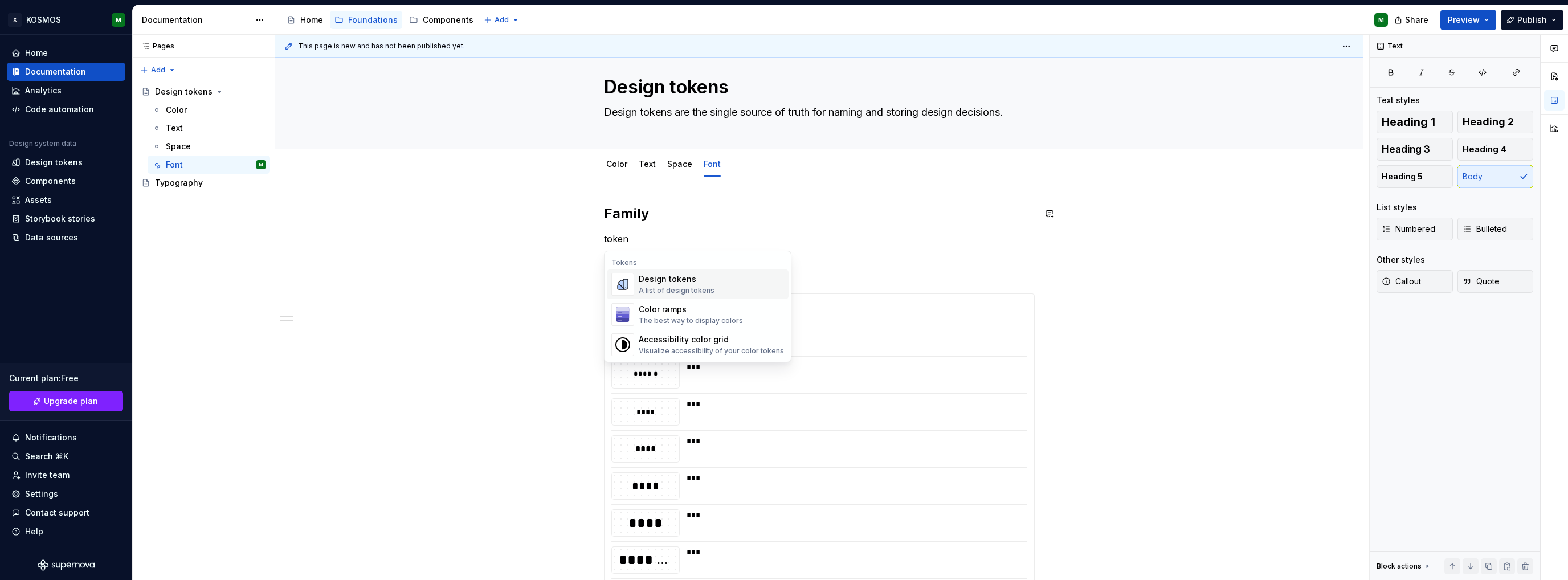
click at [686, 290] on div "A list of design tokens" at bounding box center [676, 290] width 76 height 9
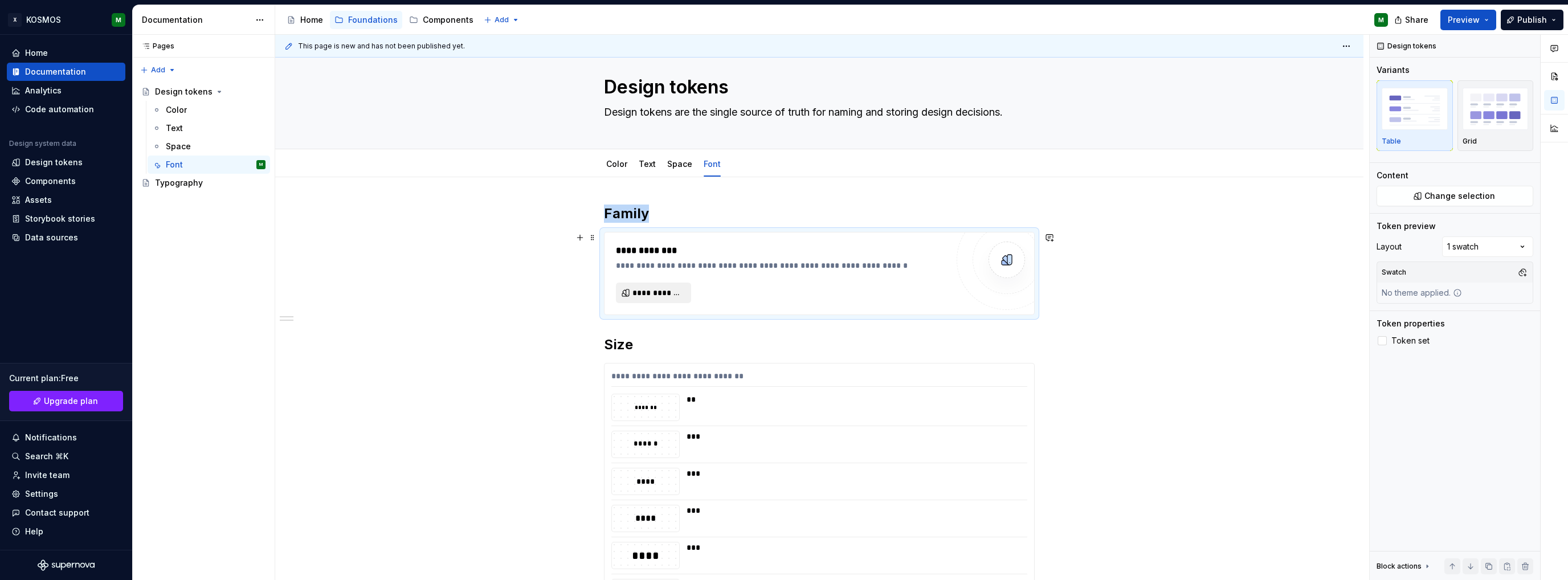
click at [645, 293] on span "**********" at bounding box center [658, 292] width 51 height 11
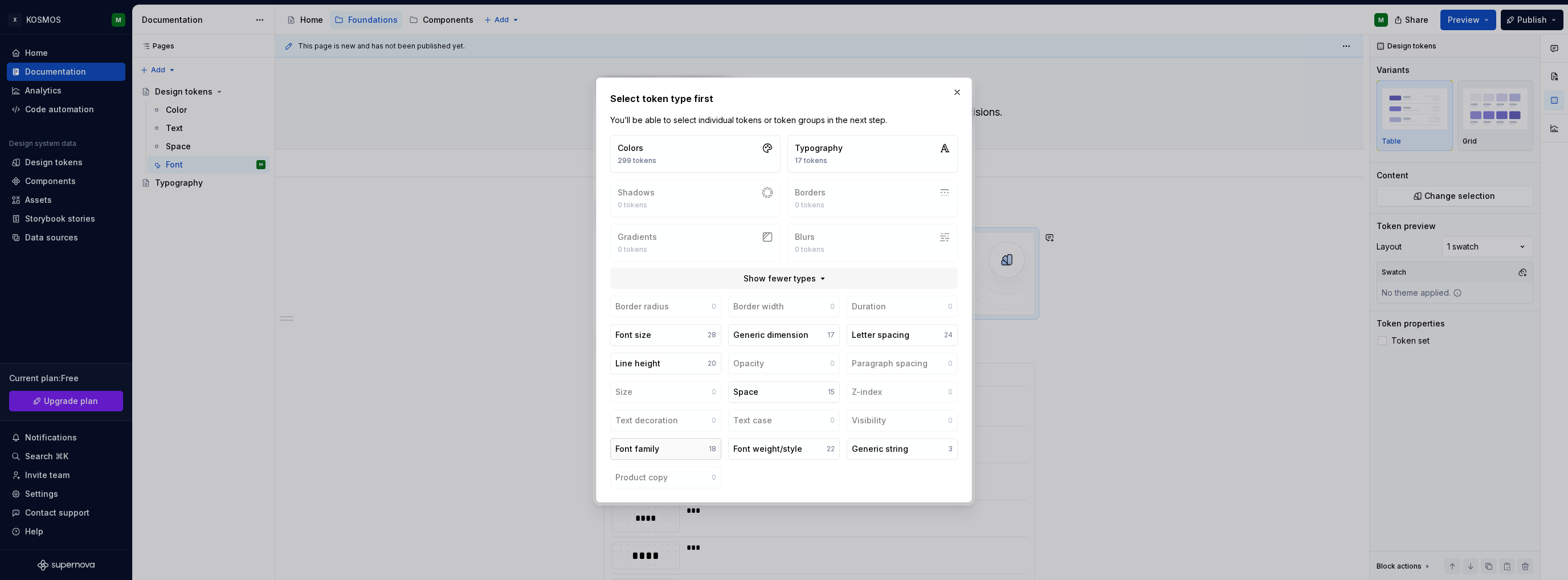
click at [682, 448] on button "Font family 18" at bounding box center [665, 448] width 111 height 22
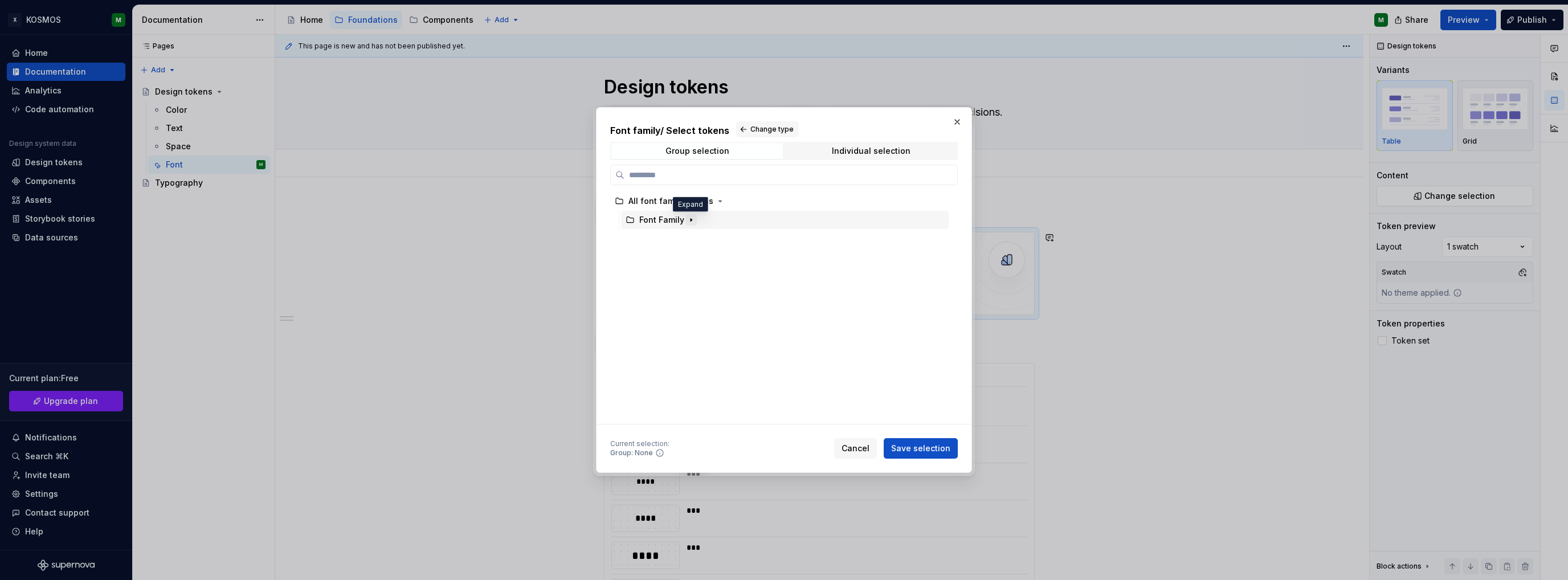
click at [686, 220] on icon "button" at bounding box center [691, 220] width 9 height 9
click at [680, 237] on icon "button" at bounding box center [682, 239] width 9 height 9
click at [670, 259] on icon "button" at bounding box center [671, 258] width 9 height 9
click at [672, 256] on icon "button" at bounding box center [671, 258] width 9 height 9
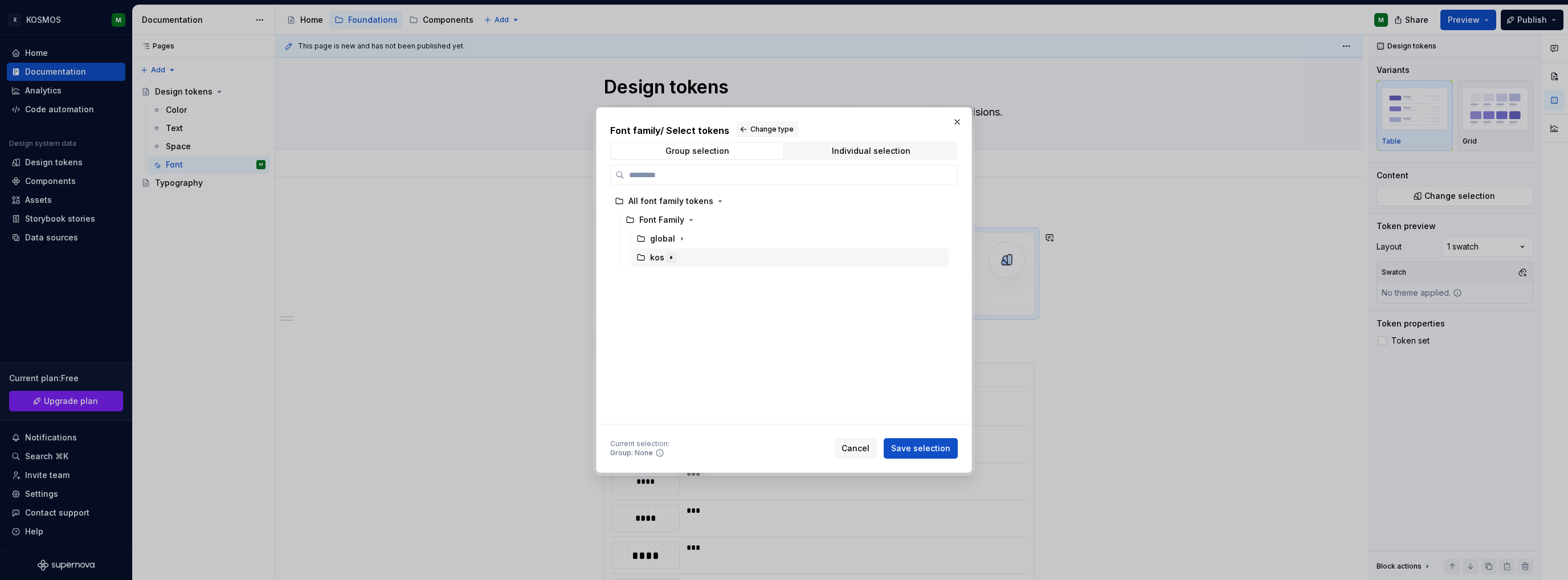
click at [671, 258] on icon "button" at bounding box center [671, 258] width 1 height 3
click at [682, 238] on icon "button" at bounding box center [682, 239] width 9 height 9
click at [682, 254] on icon "button" at bounding box center [684, 258] width 9 height 9
click at [672, 312] on div "font" at bounding box center [669, 313] width 16 height 11
click at [672, 309] on div "font" at bounding box center [669, 313] width 16 height 11
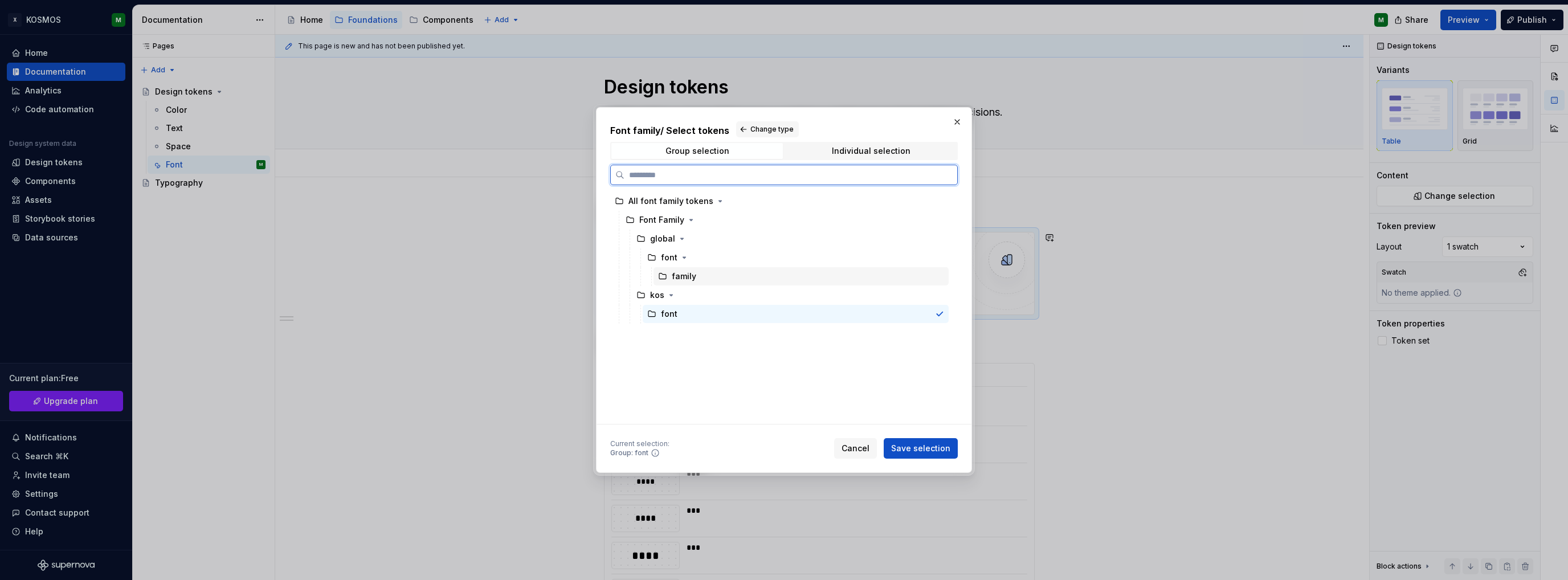
click at [690, 279] on div "family" at bounding box center [684, 276] width 24 height 11
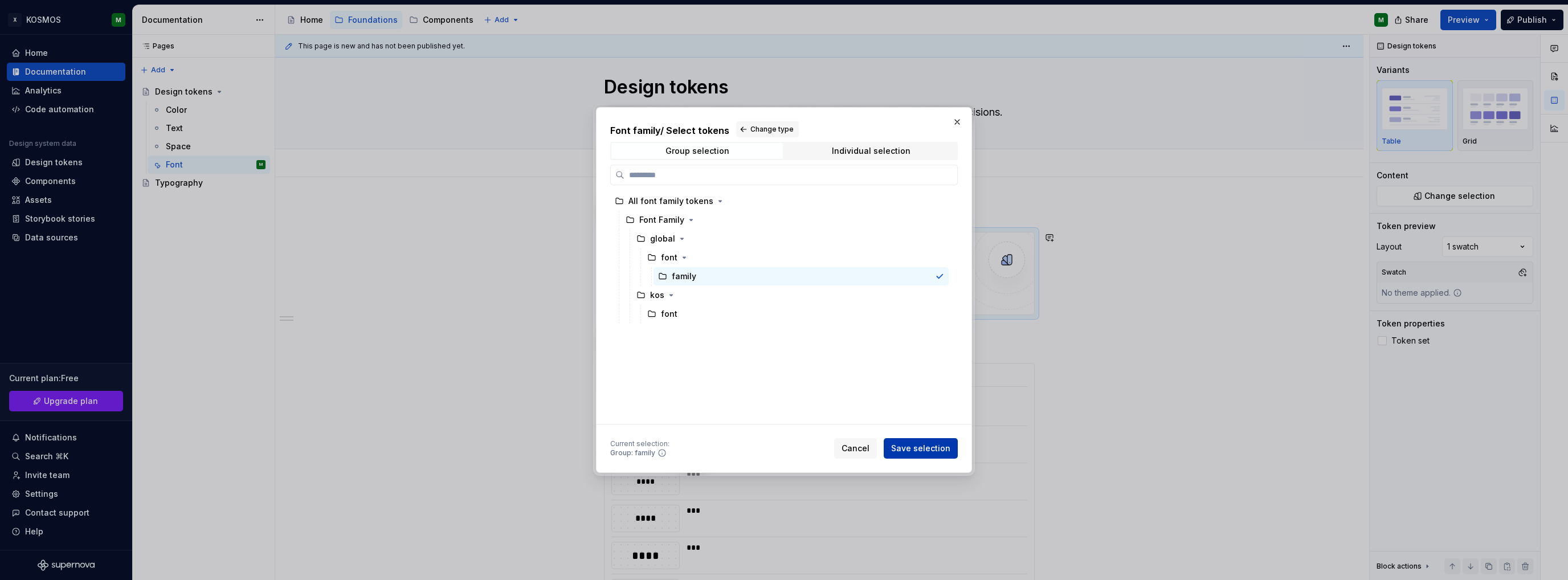
click at [912, 450] on span "Save selection" at bounding box center [920, 448] width 59 height 11
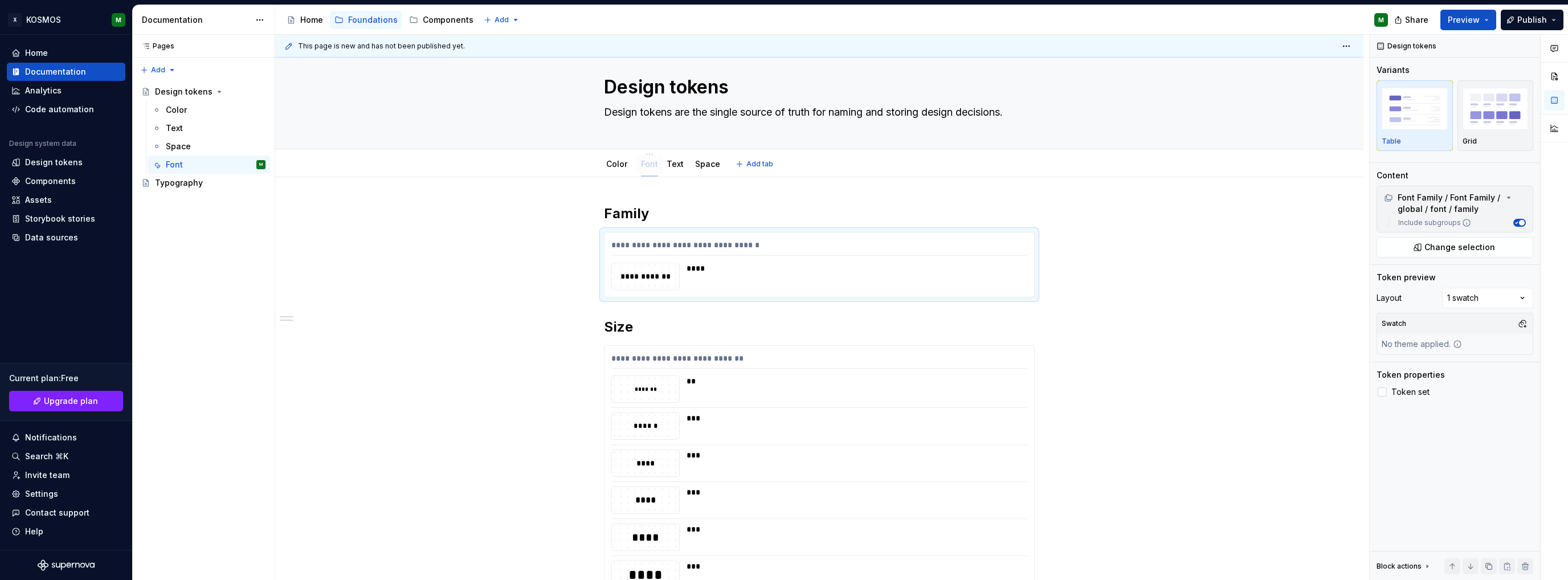
drag, startPoint x: 706, startPoint y: 164, endPoint x: 642, endPoint y: 166, distance: 64.0
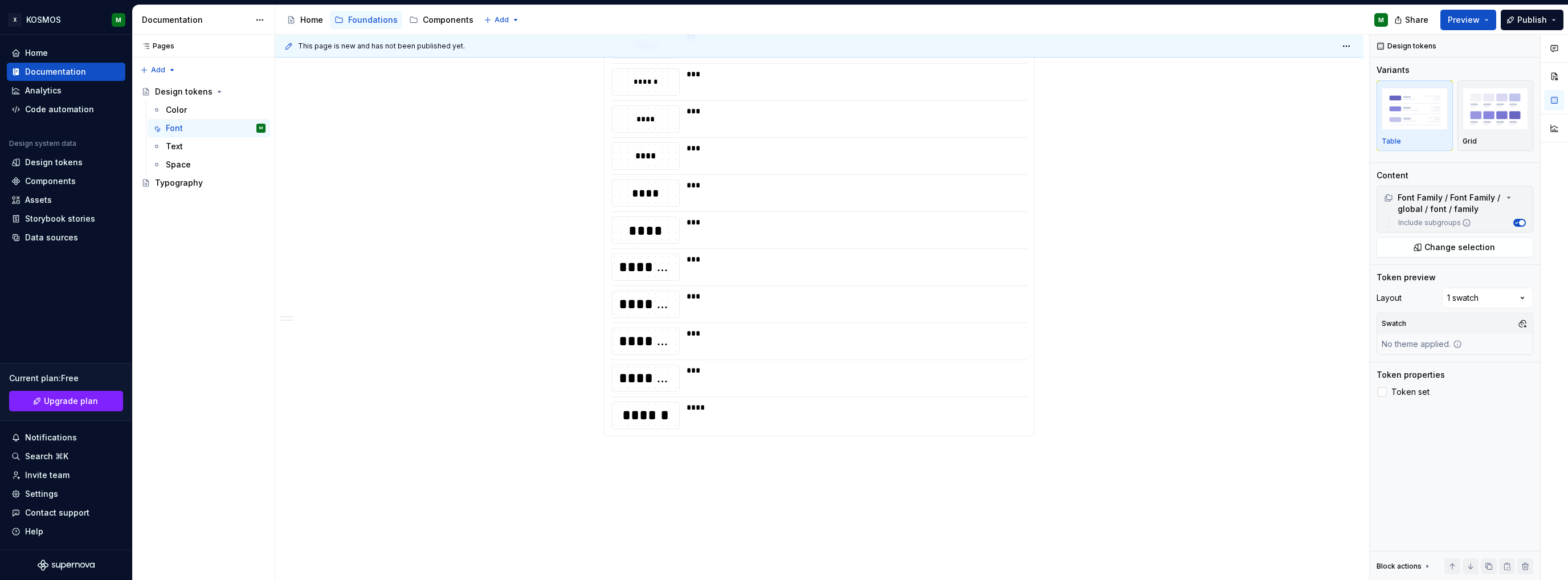
scroll to position [408, 0]
click at [630, 412] on div "**********" at bounding box center [819, 185] width 1088 height 791
drag, startPoint x: 622, startPoint y: 416, endPoint x: 670, endPoint y: 446, distance: 56.6
click at [622, 417] on div "**********" at bounding box center [822, 307] width 1094 height 546
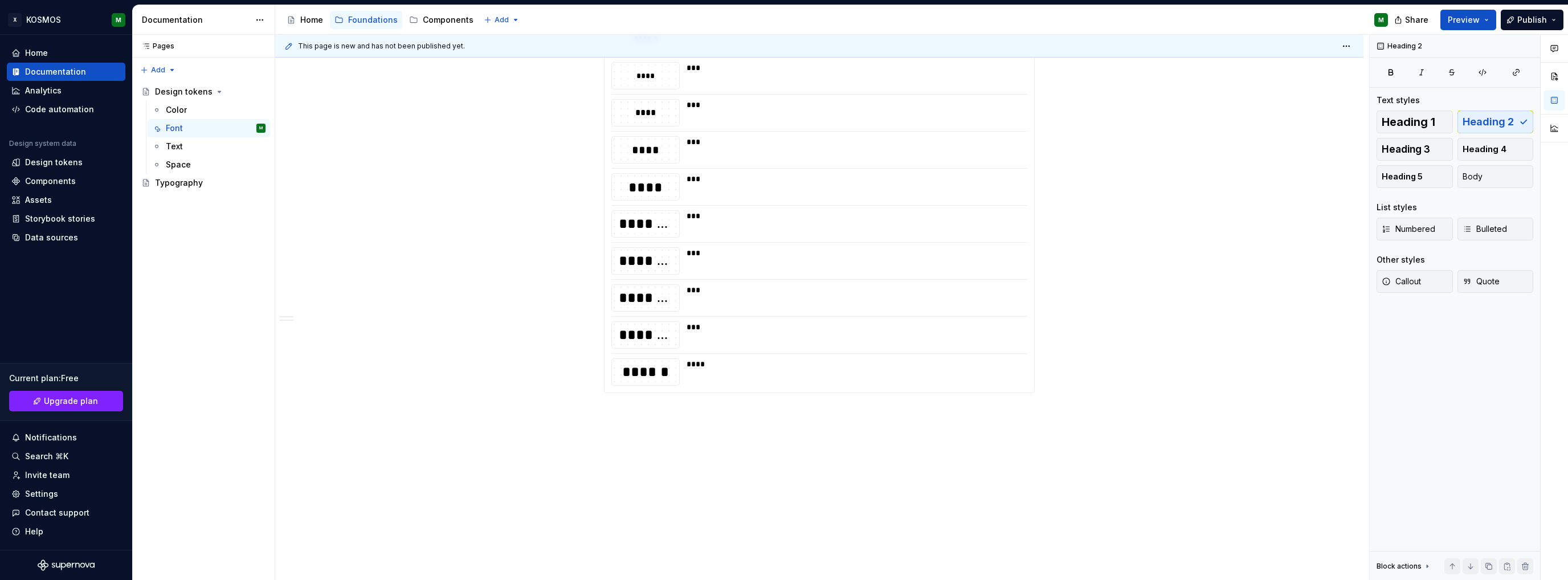
click at [626, 413] on div "**********" at bounding box center [819, 185] width 1088 height 791
click at [619, 409] on p "Weight" at bounding box center [819, 413] width 431 height 14
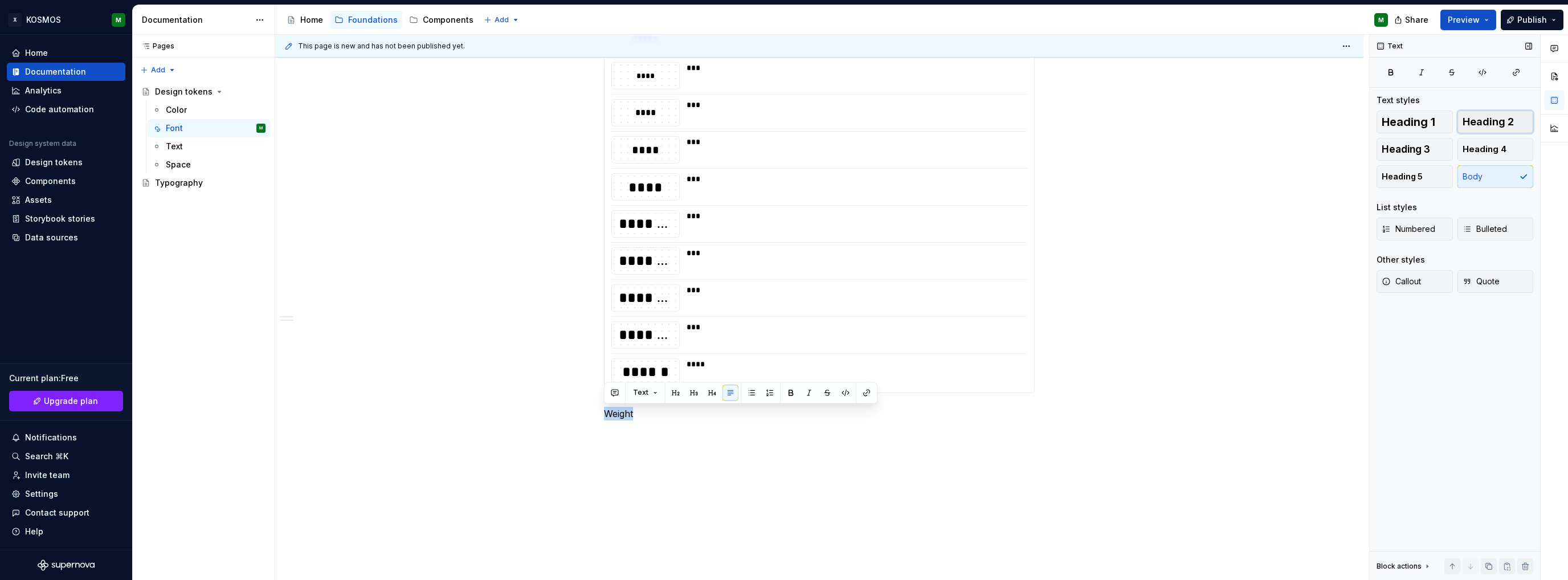
click at [1482, 124] on span "Heading 2" at bounding box center [1488, 121] width 51 height 11
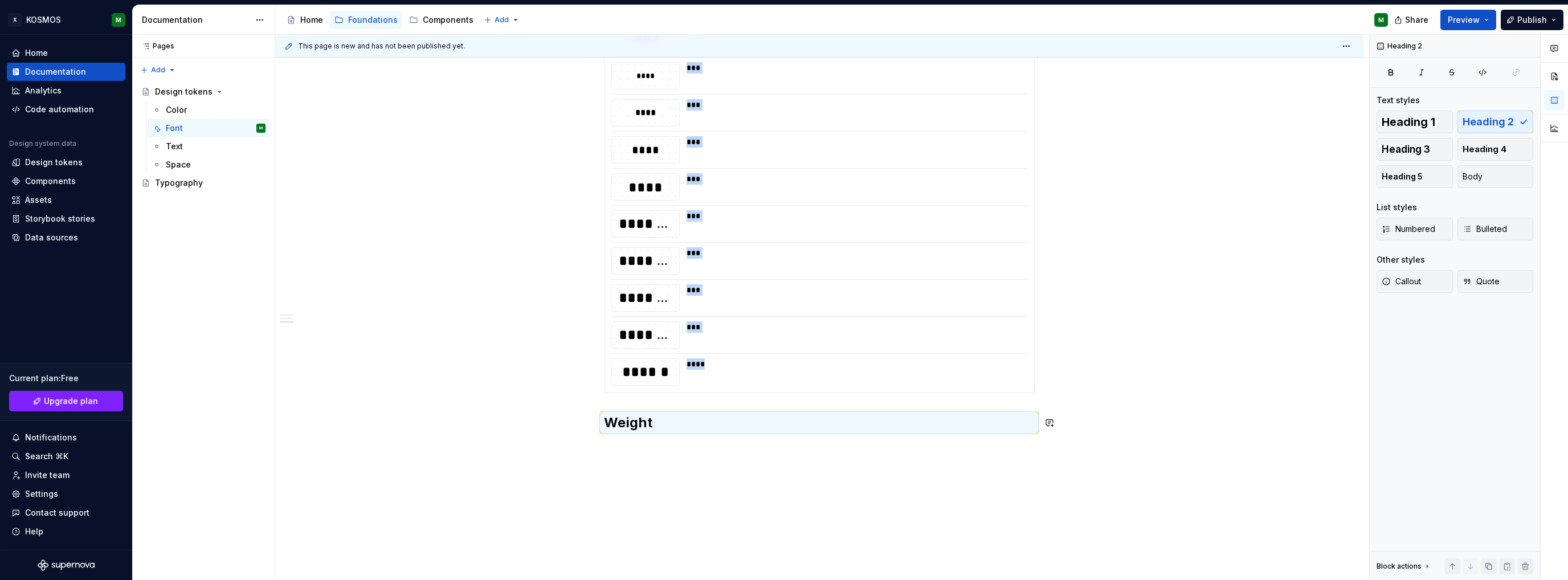
click at [650, 449] on div "**********" at bounding box center [819, 204] width 1088 height 830
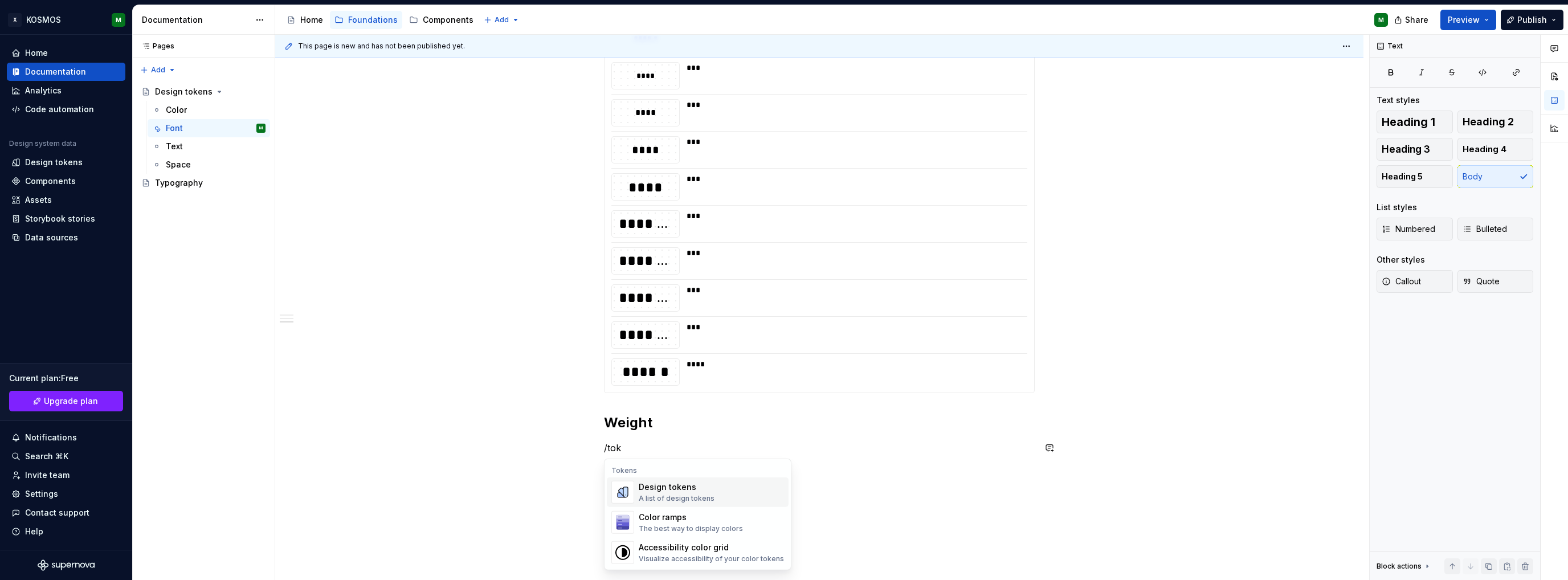
click at [718, 507] on span "Color ramps The best way to display colors" at bounding box center [697, 522] width 182 height 29
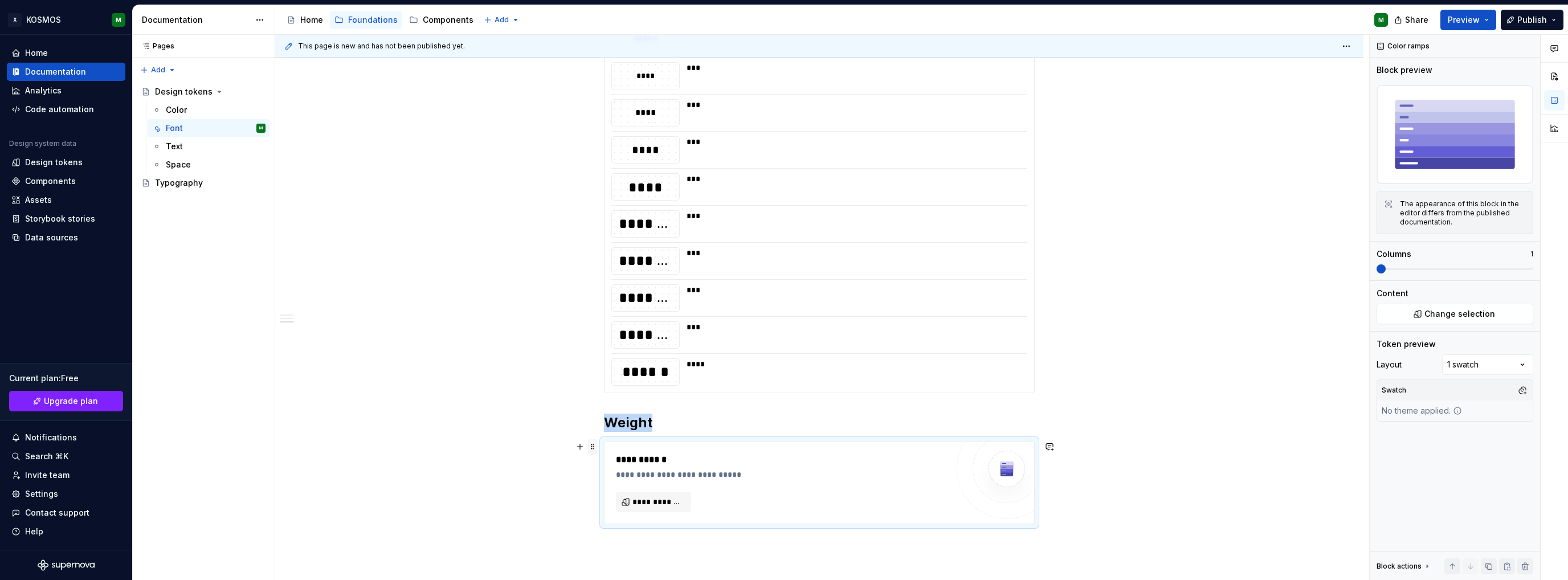
click at [589, 445] on span at bounding box center [593, 446] width 9 height 16
click at [636, 547] on div "Delete" at bounding box center [646, 547] width 74 height 11
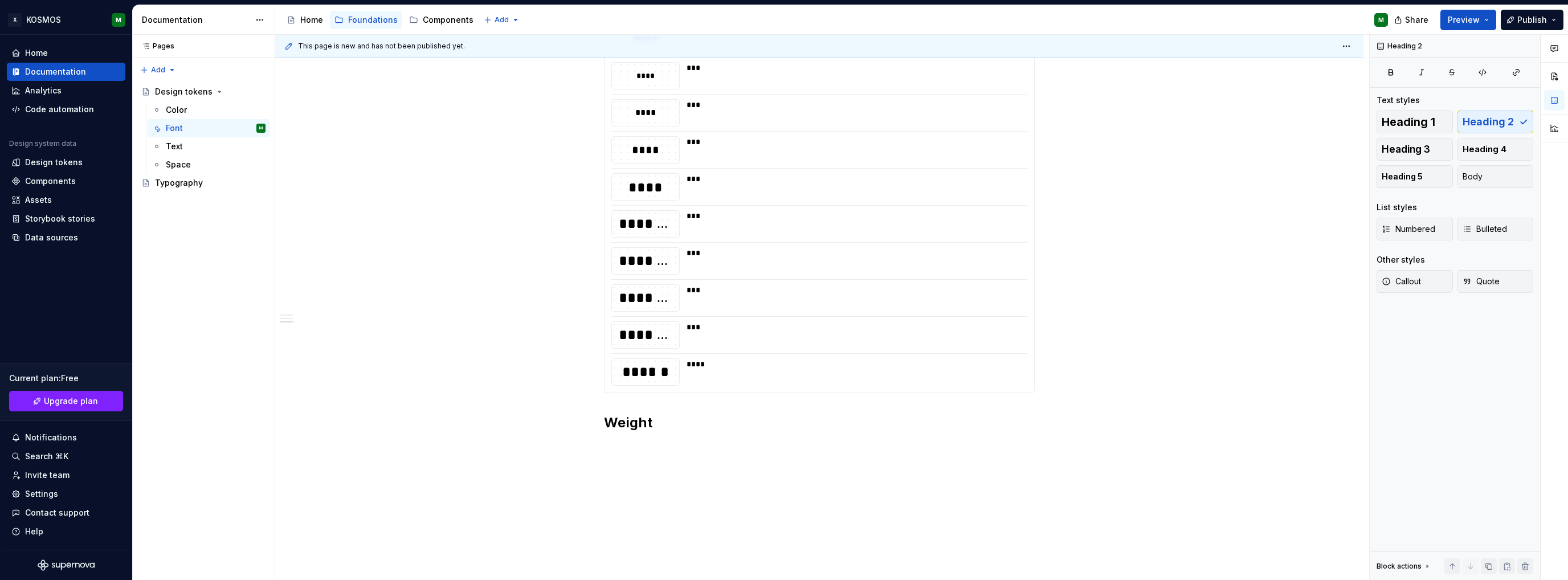
click at [638, 442] on div "**********" at bounding box center [819, 131] width 431 height 628
click at [622, 444] on div "**********" at bounding box center [819, 131] width 431 height 628
click at [665, 434] on div "**********" at bounding box center [819, 131] width 431 height 628
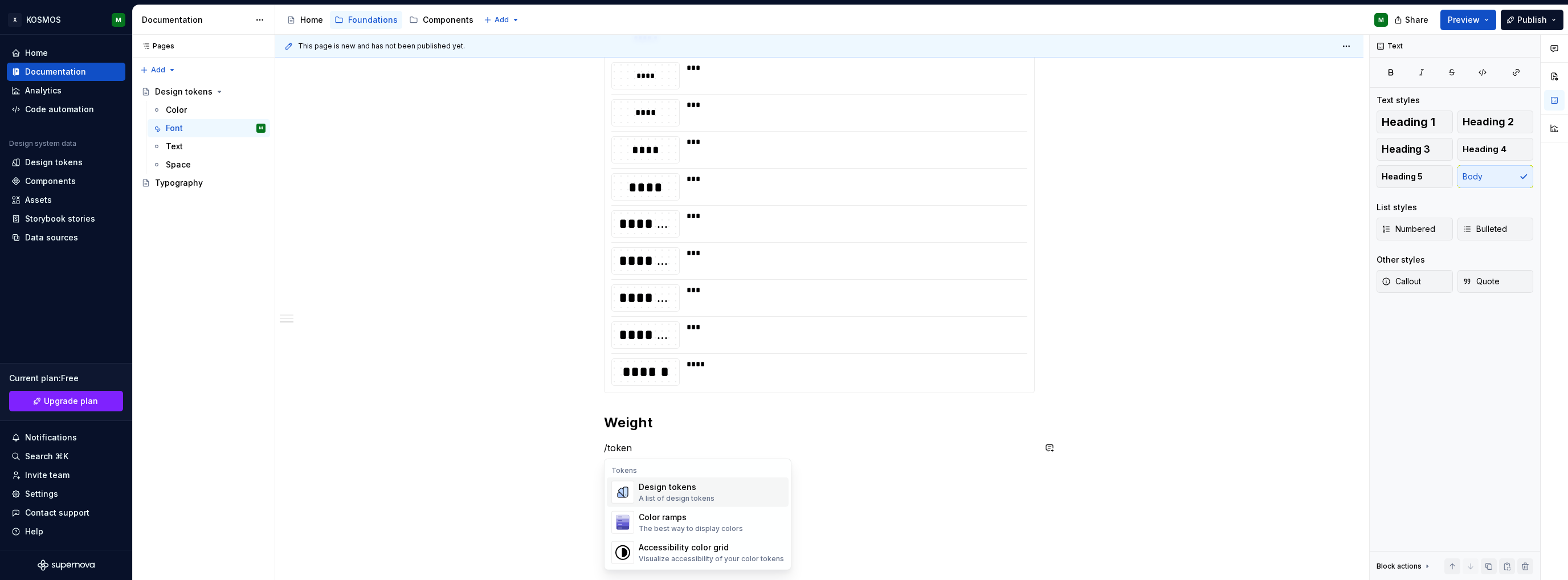
click at [690, 489] on div "Design tokens" at bounding box center [676, 486] width 76 height 11
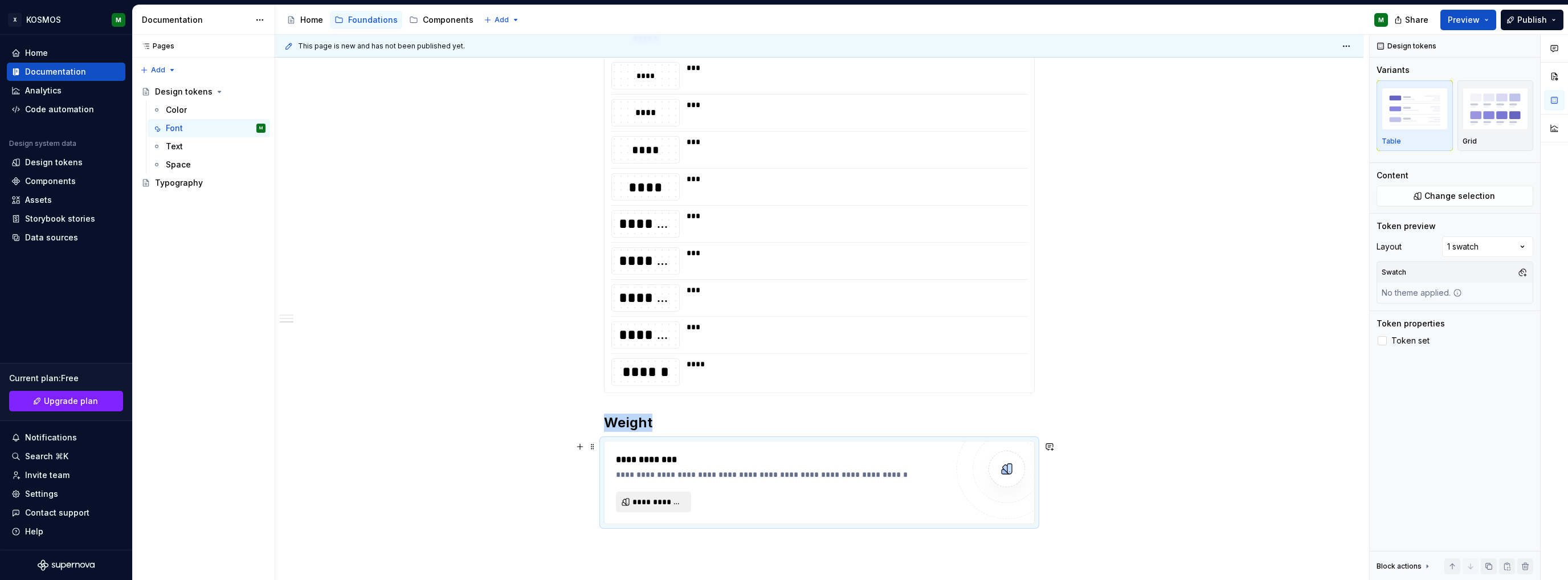
click at [667, 497] on span "**********" at bounding box center [658, 501] width 51 height 11
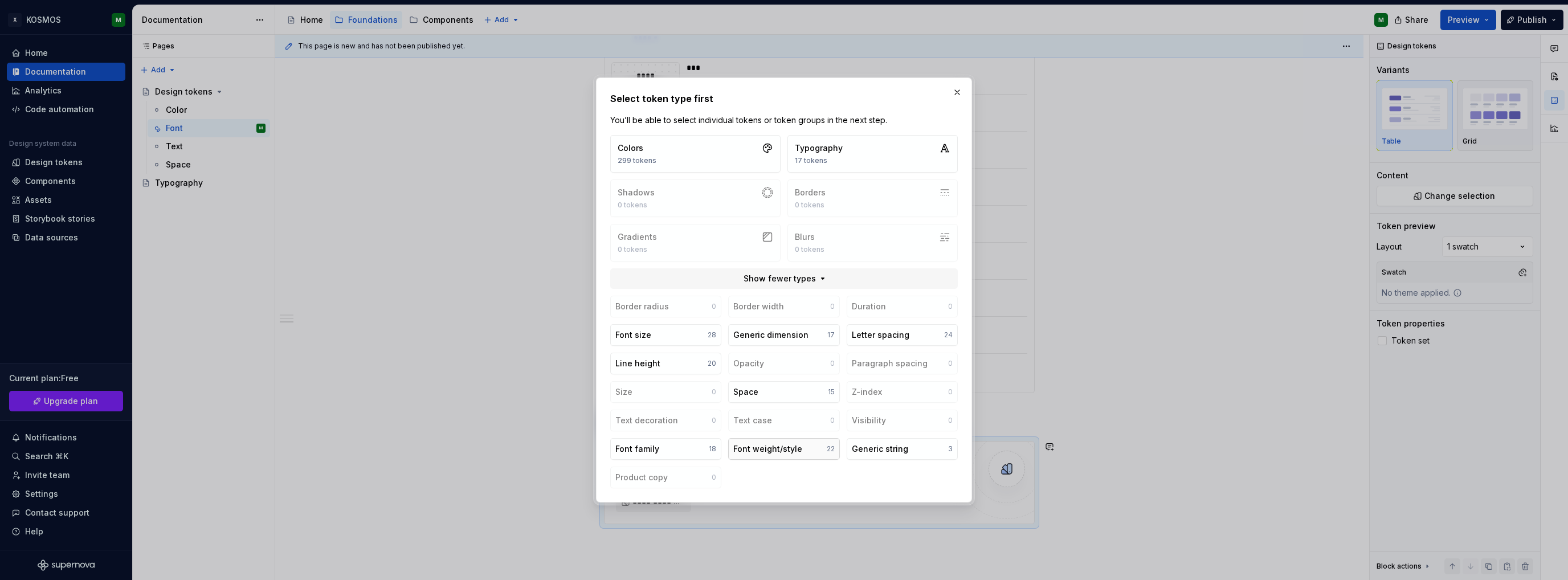
click at [756, 450] on div "Font weight/style" at bounding box center [767, 448] width 69 height 11
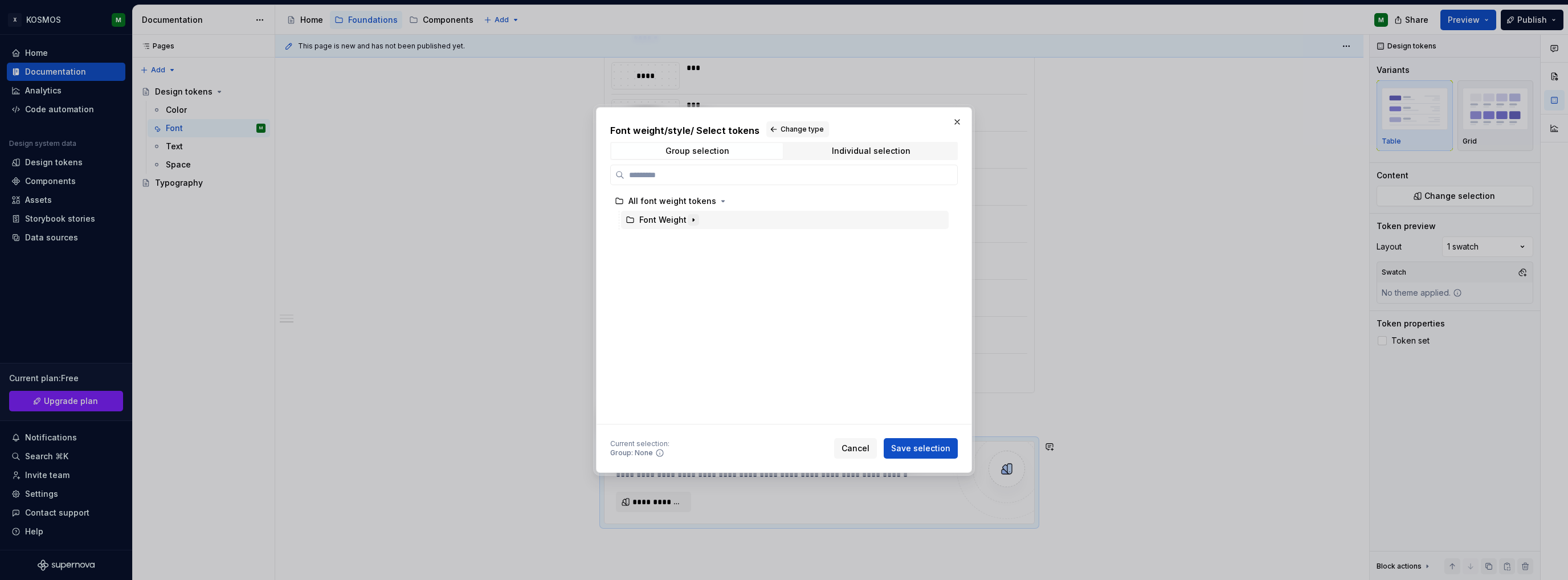
click at [689, 217] on icon "button" at bounding box center [694, 220] width 9 height 9
click at [681, 239] on icon "button" at bounding box center [682, 239] width 1 height 3
click at [680, 256] on icon "button" at bounding box center [684, 258] width 9 height 9
click at [684, 278] on div "weight" at bounding box center [686, 276] width 28 height 11
click at [929, 450] on span "Save selection" at bounding box center [920, 448] width 59 height 11
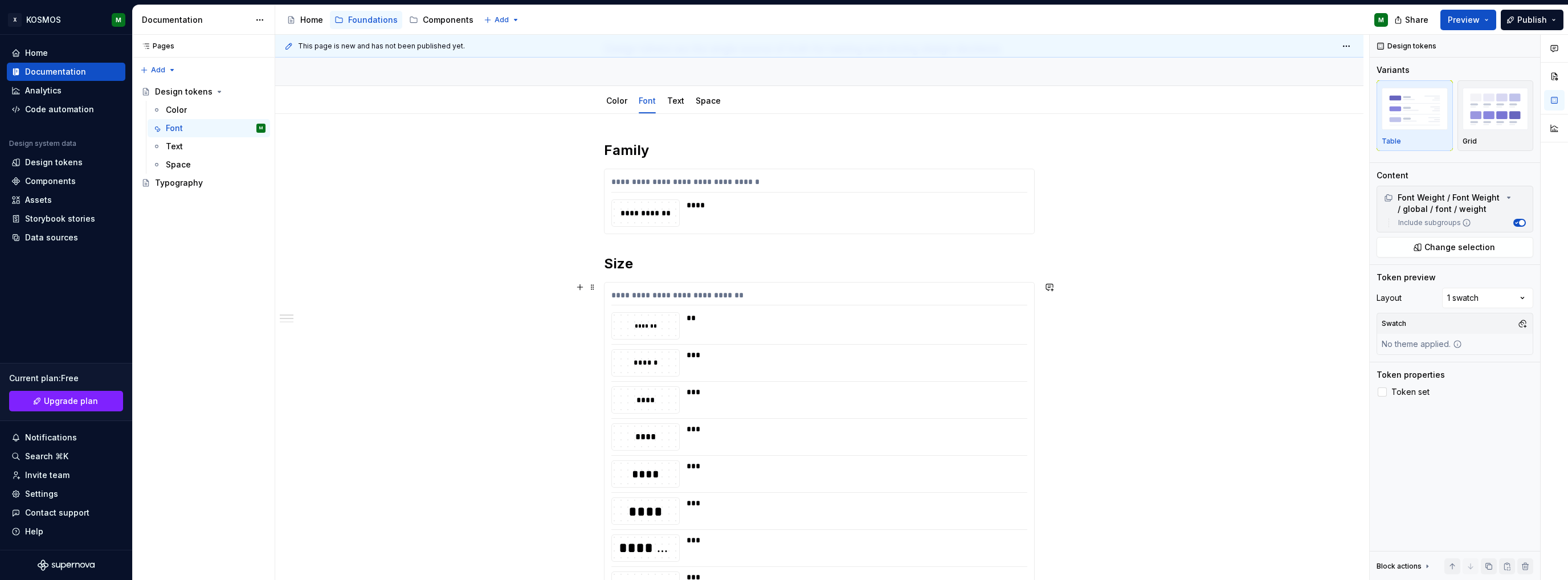
scroll to position [57, 0]
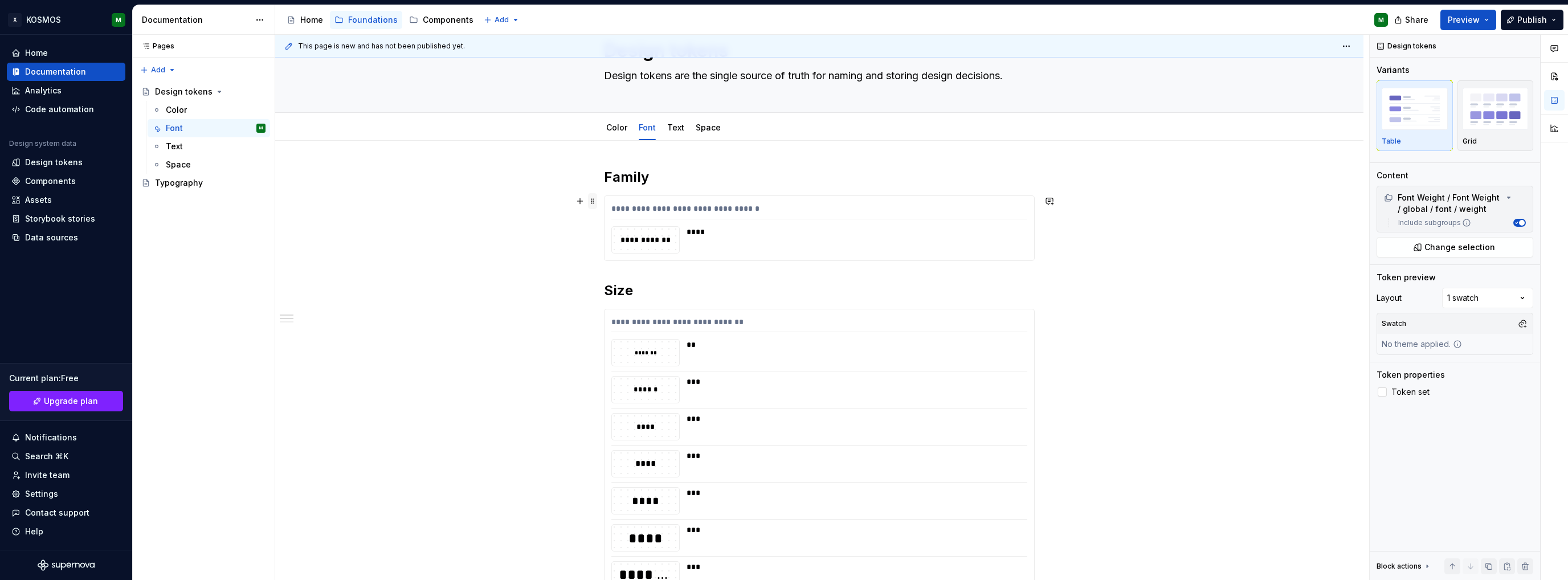
click at [590, 202] on span at bounding box center [593, 201] width 9 height 16
click at [1423, 562] on icon at bounding box center [1427, 566] width 9 height 9
click at [1426, 447] on icon at bounding box center [1427, 447] width 9 height 9
click at [1398, 41] on div "Design tokens" at bounding box center [1407, 46] width 68 height 16
click at [1381, 42] on div "Design tokens" at bounding box center [1407, 46] width 68 height 16
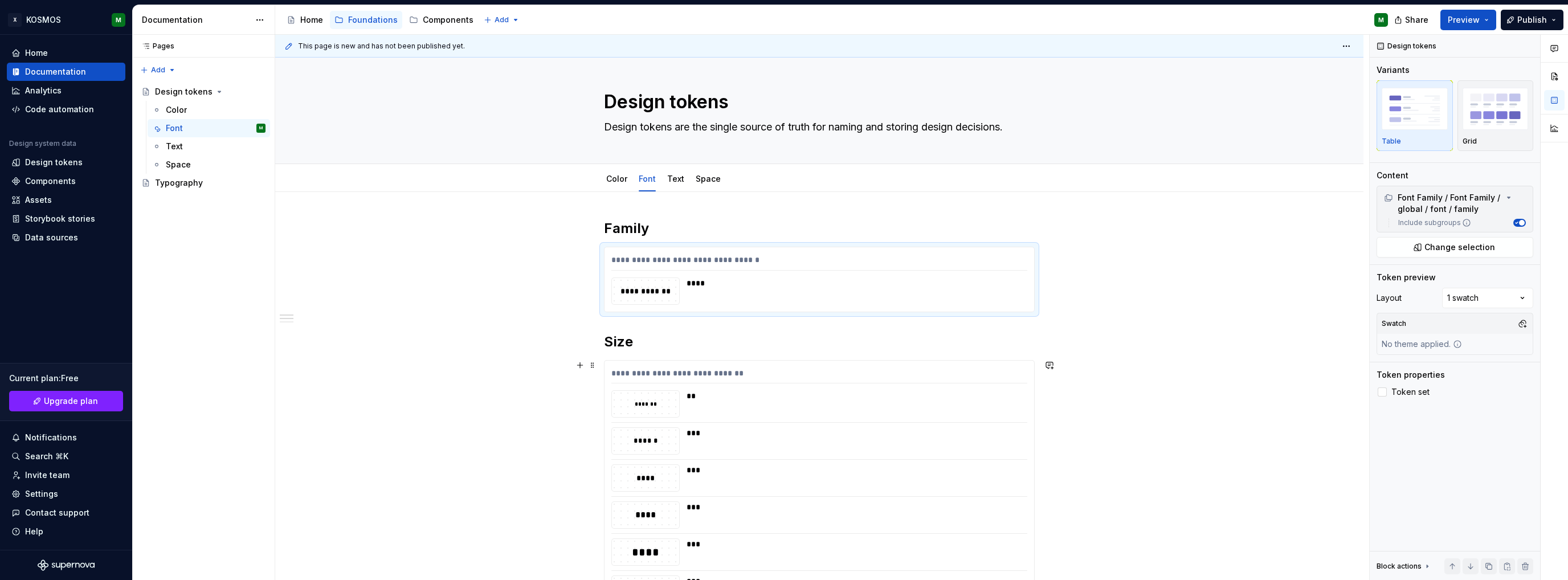
scroll to position [0, 0]
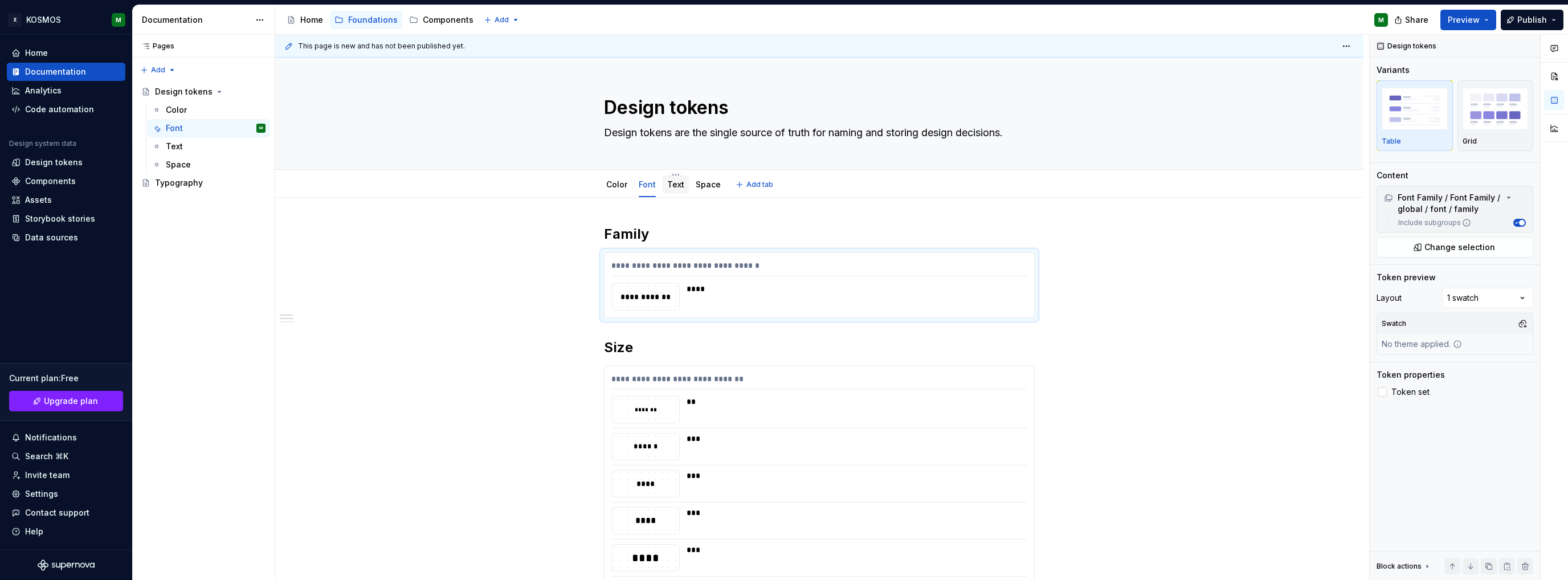
click at [670, 185] on link "Text" at bounding box center [676, 184] width 17 height 10
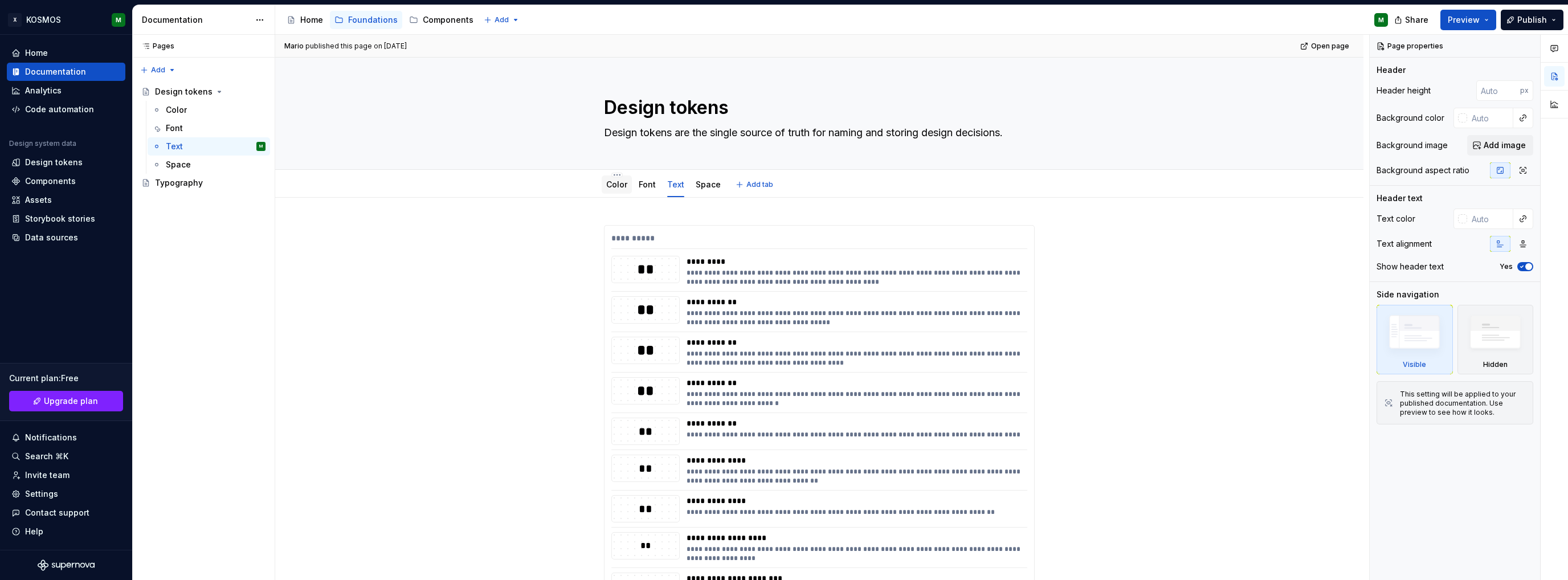
click at [618, 187] on link "Color" at bounding box center [617, 184] width 21 height 10
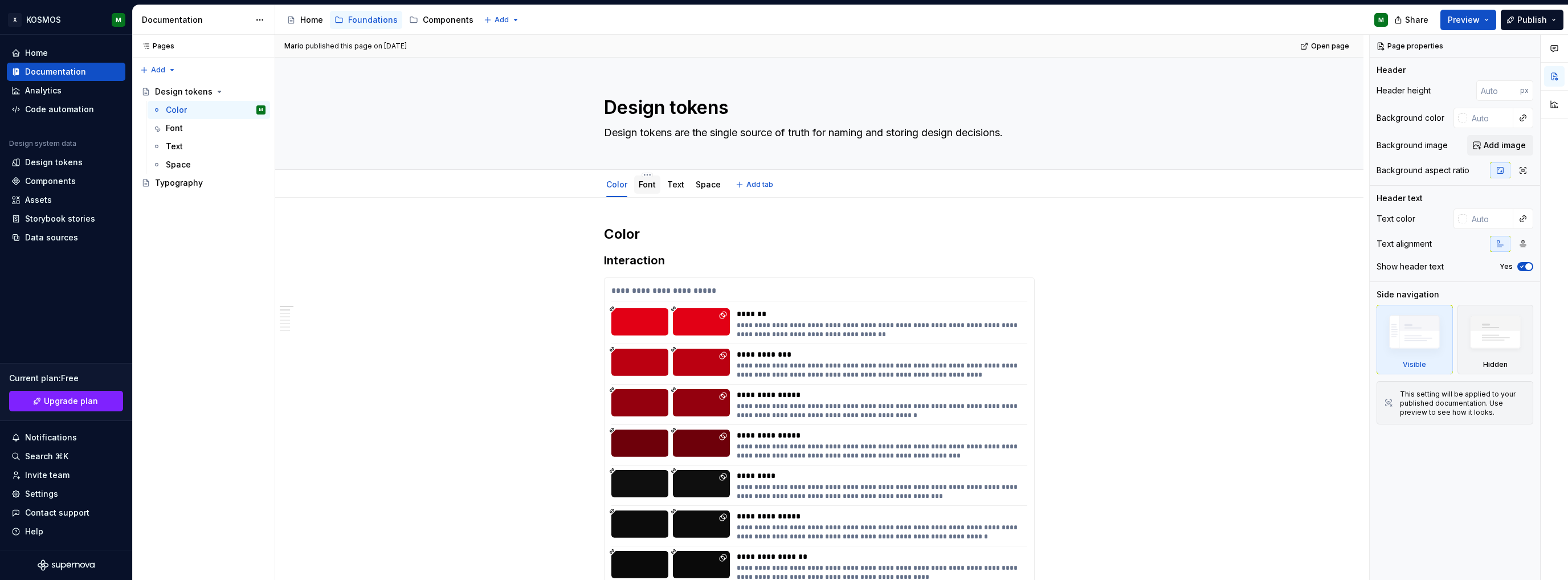
click at [648, 190] on div "Font" at bounding box center [647, 184] width 17 height 14
click at [656, 190] on div "Font" at bounding box center [647, 185] width 26 height 18
click at [648, 185] on link "Font" at bounding box center [647, 184] width 17 height 10
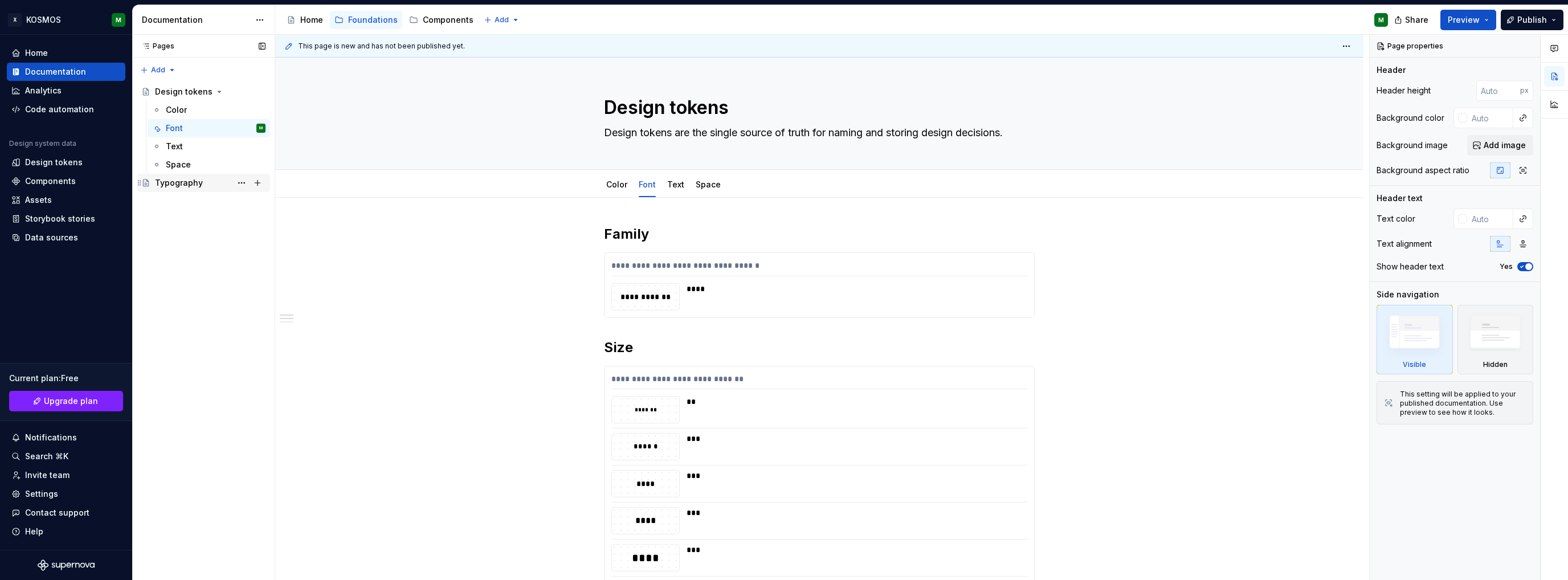
click at [218, 185] on div "Typography" at bounding box center [210, 183] width 111 height 16
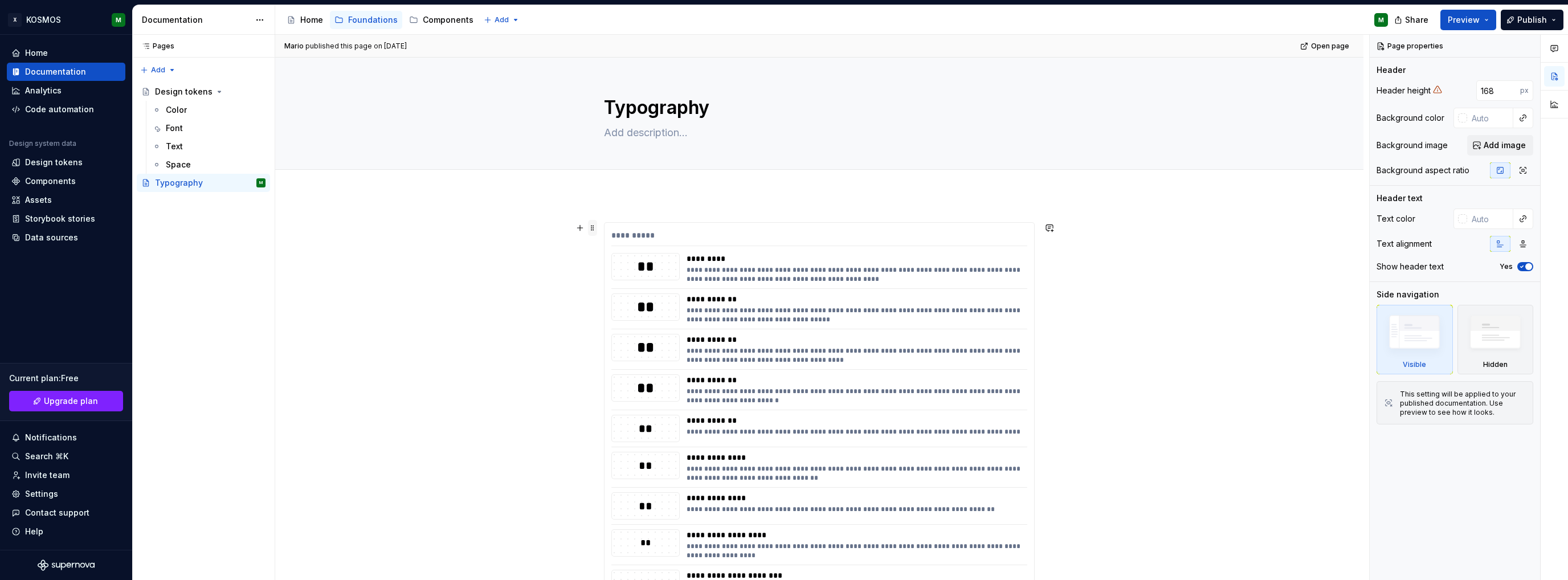
click at [589, 225] on span at bounding box center [593, 227] width 9 height 16
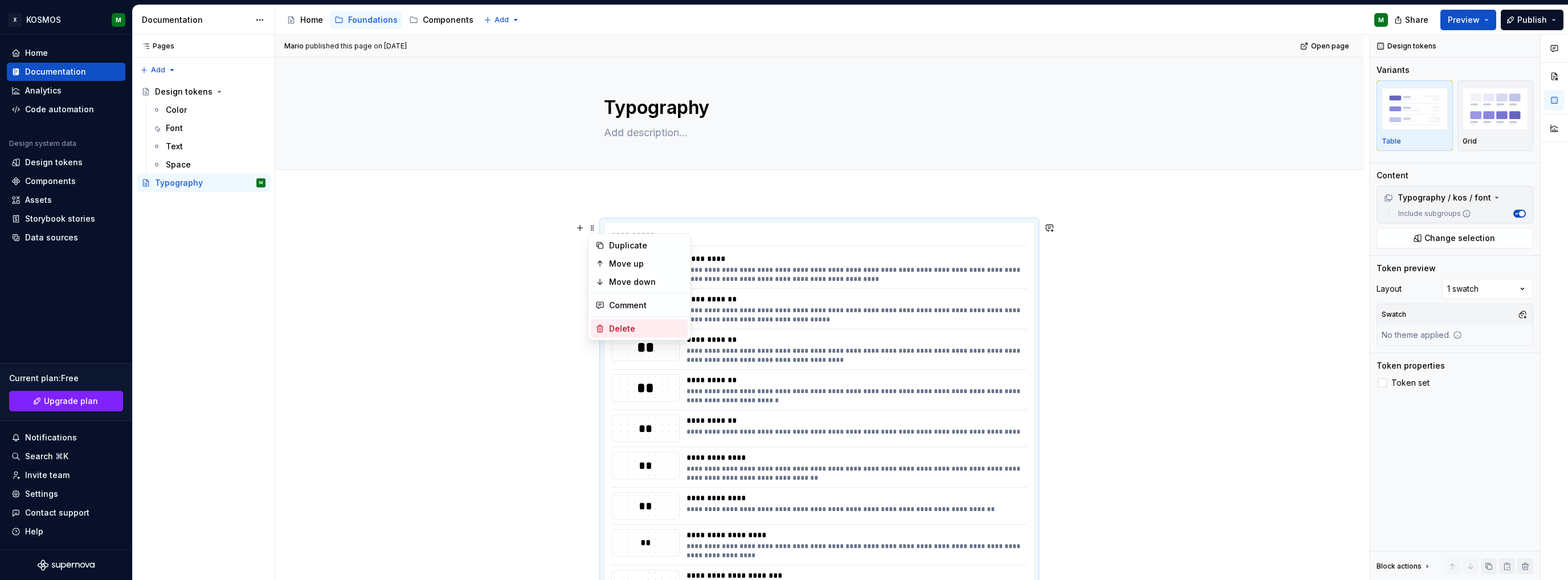
click at [619, 326] on div "Delete" at bounding box center [646, 328] width 74 height 11
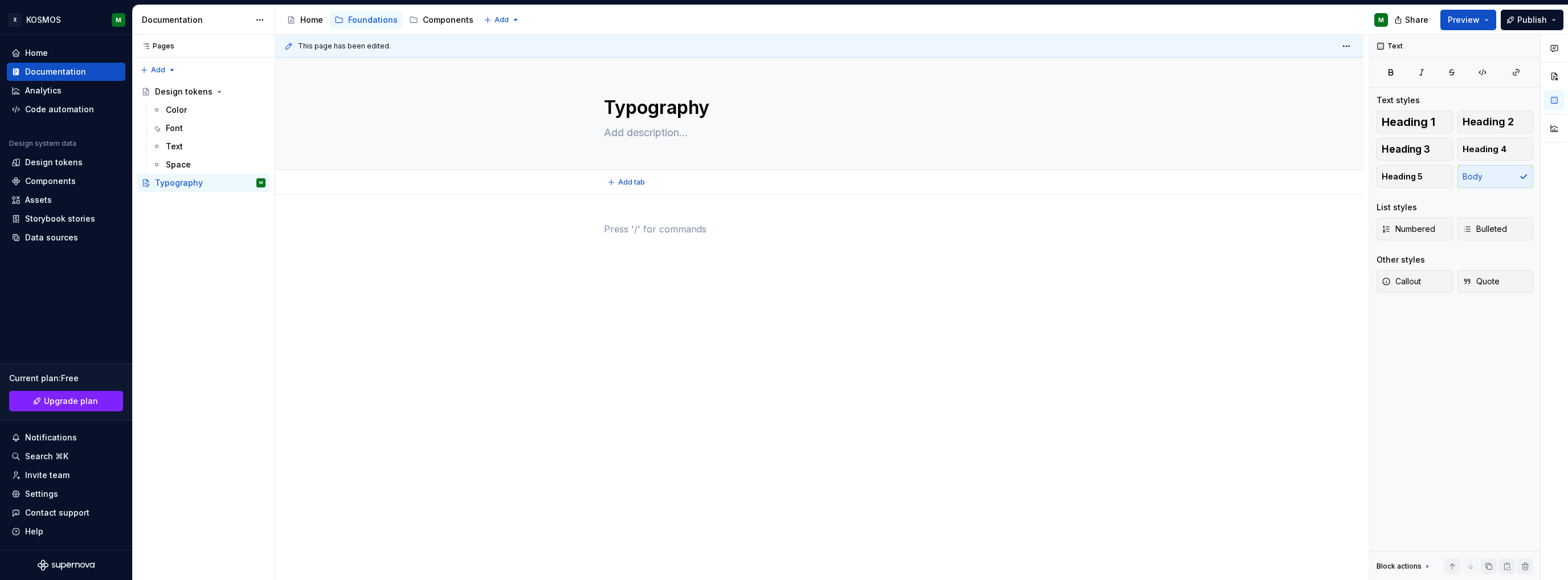
type textarea "*"
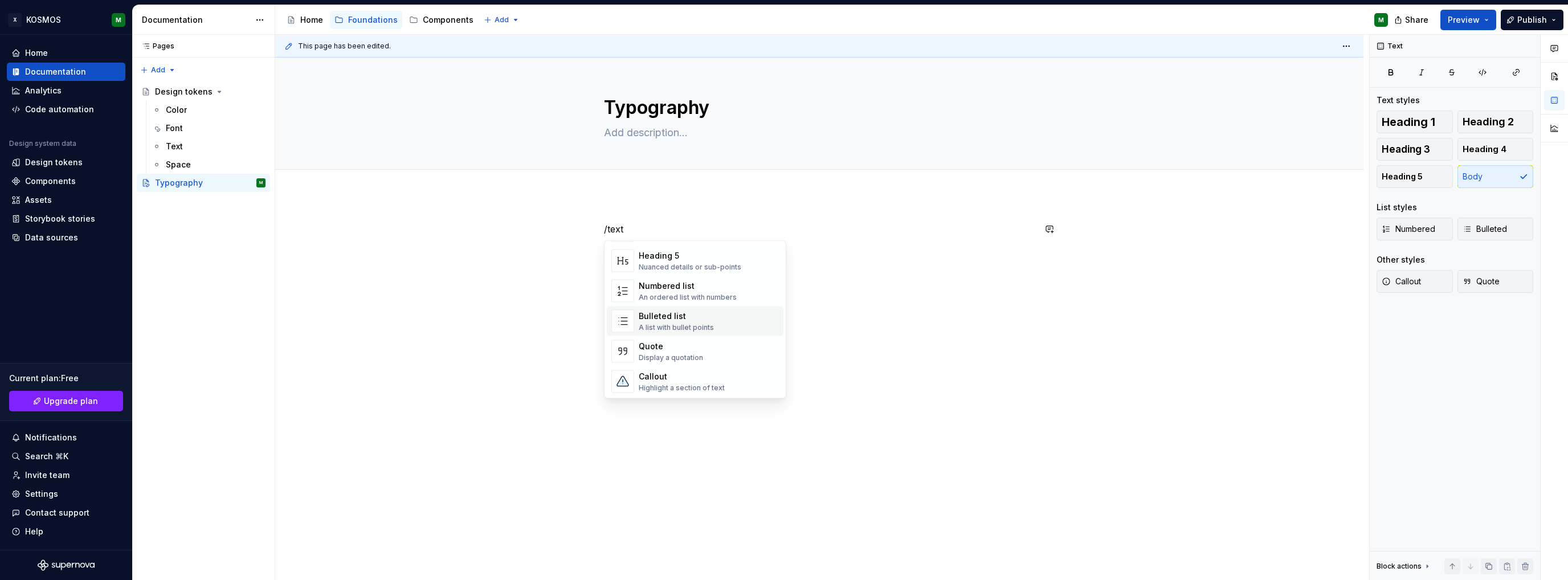
click at [924, 334] on div "/text" at bounding box center [819, 324] width 1088 height 258
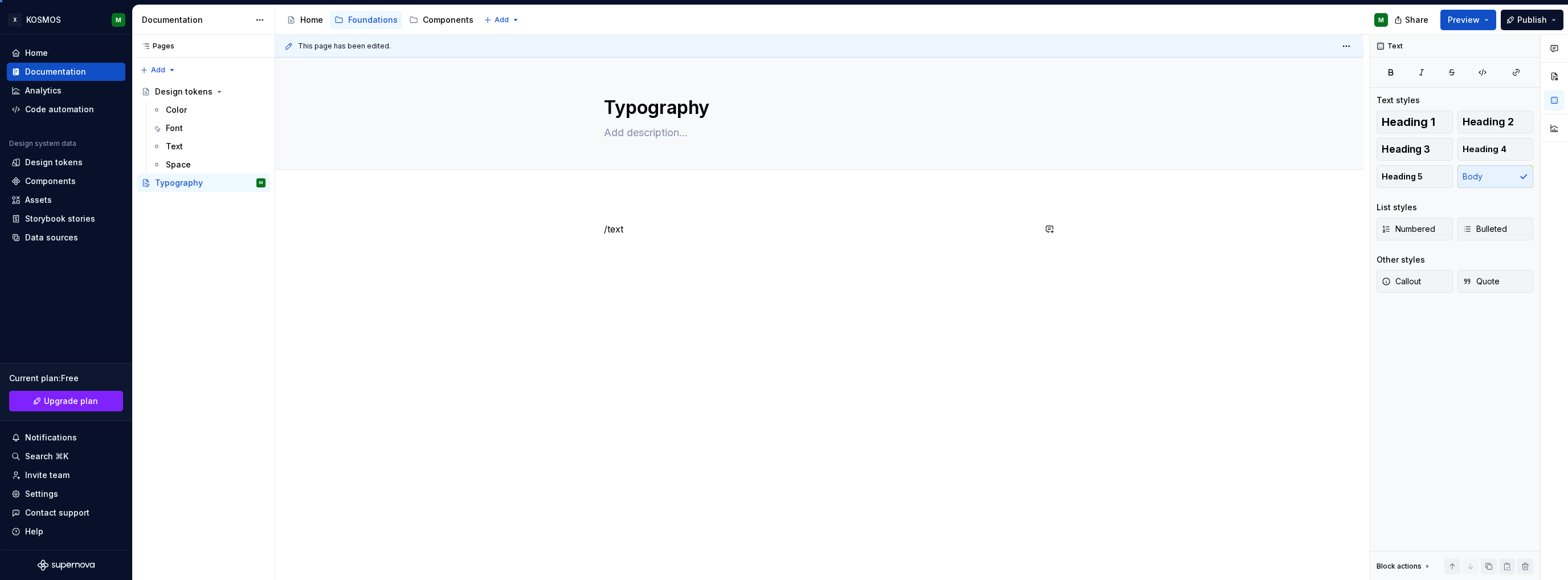
click at [909, 320] on div "This page has been edited. Typography Edit header /text" at bounding box center [822, 307] width 1094 height 546
click at [608, 222] on p "/text" at bounding box center [819, 229] width 431 height 14
drag, startPoint x: 694, startPoint y: 295, endPoint x: 493, endPoint y: 239, distance: 208.7
click at [694, 296] on div "This page has been edited. Typography Edit header" at bounding box center [822, 307] width 1094 height 546
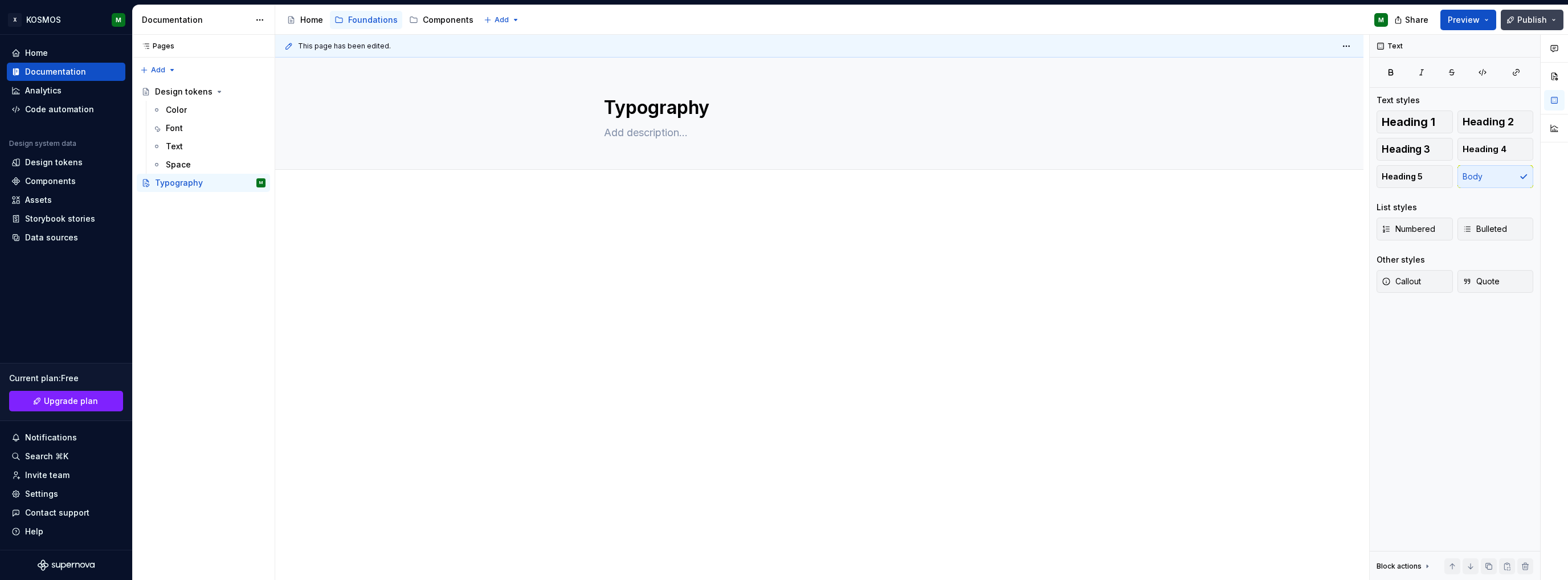
click at [1542, 20] on span "Publish" at bounding box center [1531, 20] width 29 height 11
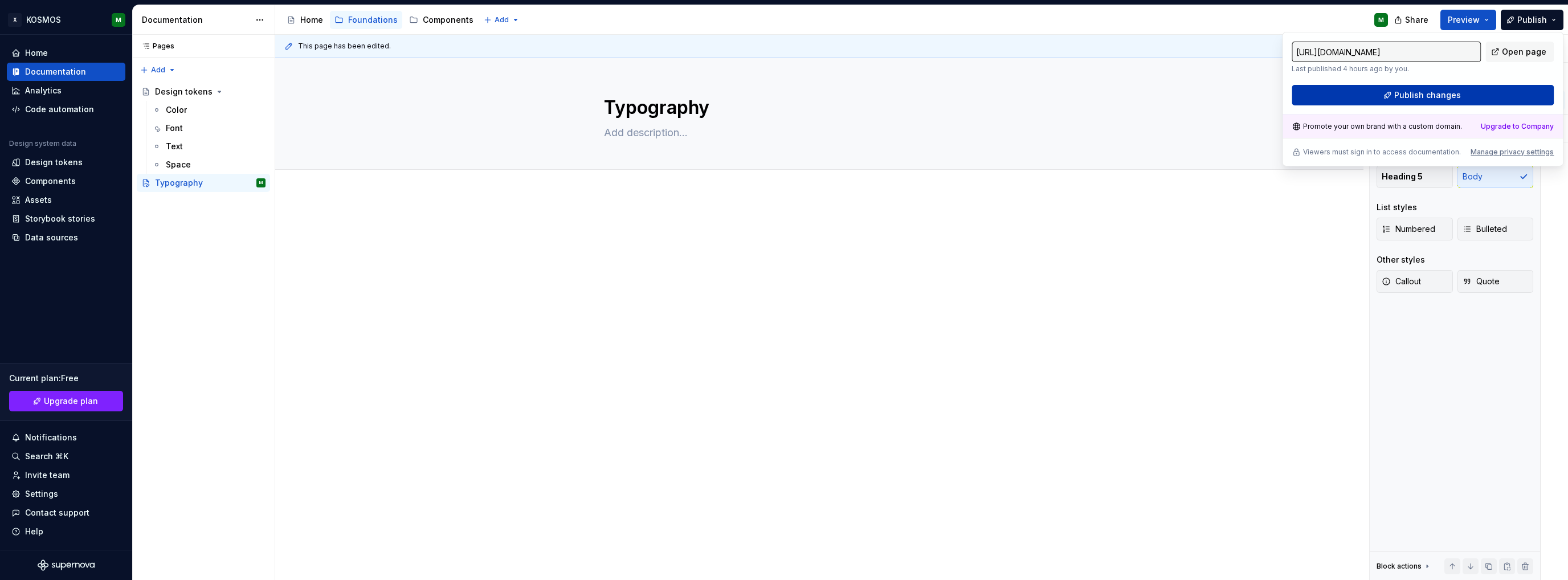
click at [1361, 98] on button "Publish changes" at bounding box center [1422, 94] width 262 height 20
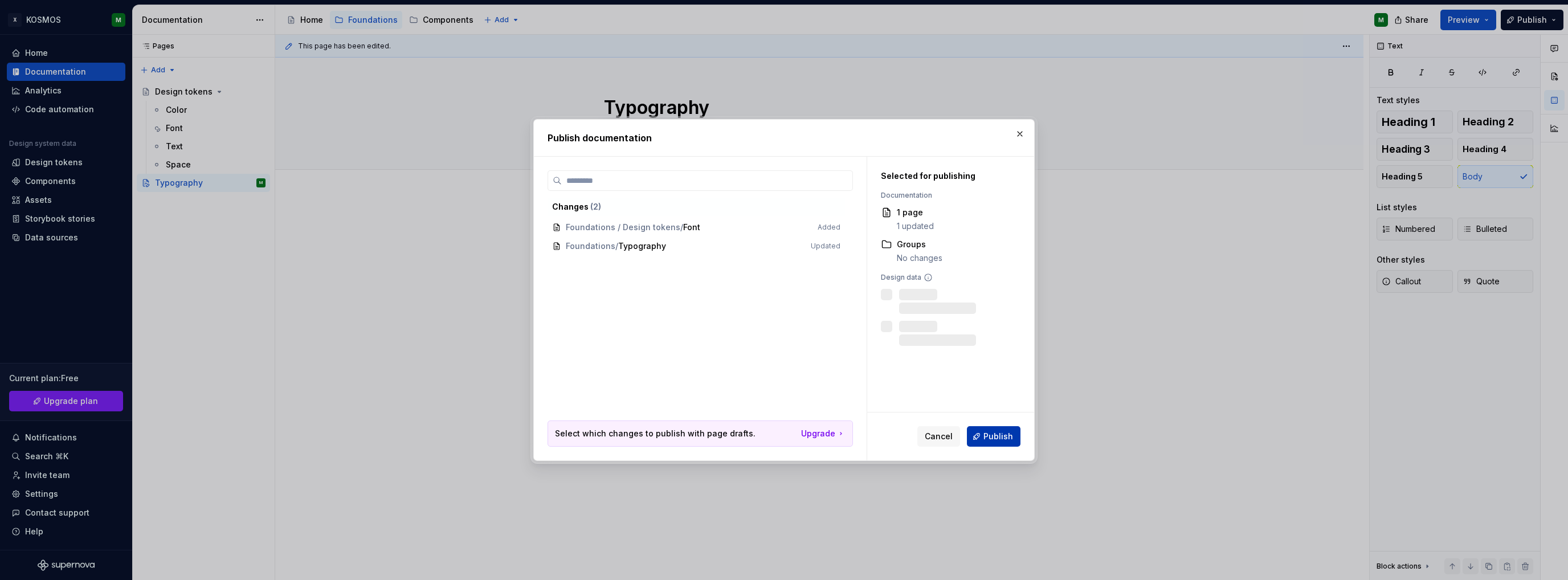
click at [998, 438] on span "Publish" at bounding box center [998, 436] width 29 height 11
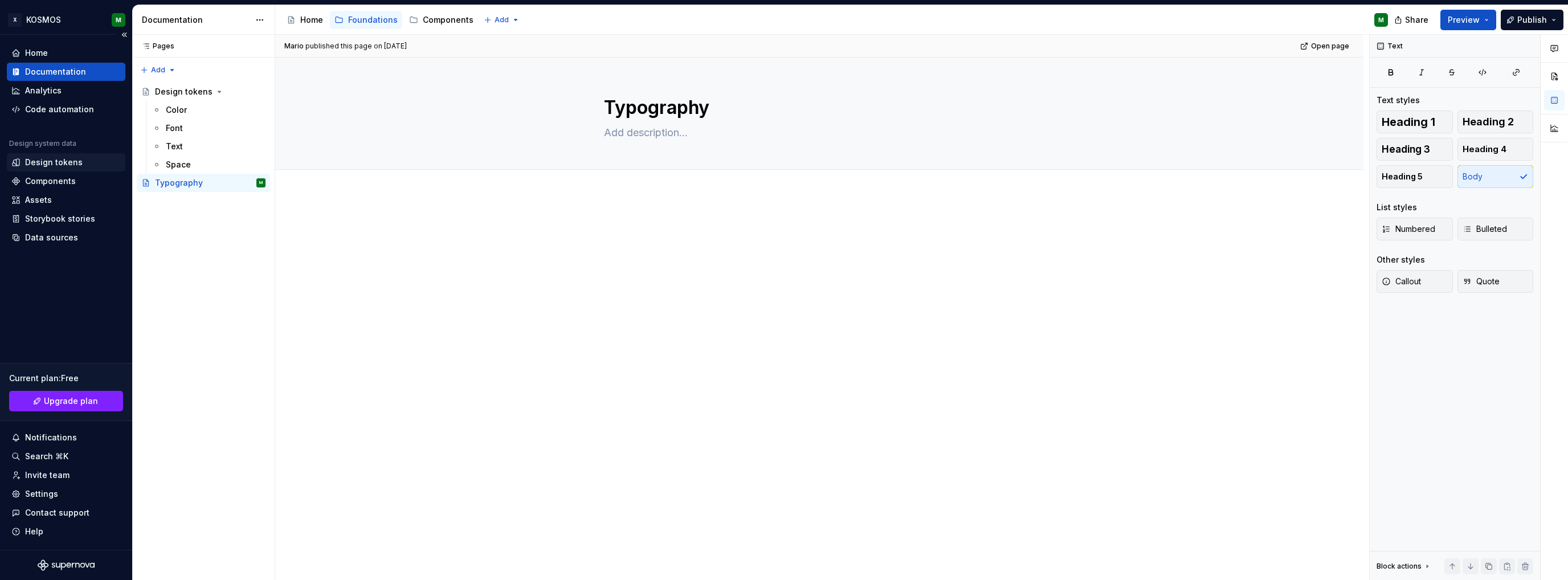
click at [64, 162] on div "Design tokens" at bounding box center [54, 162] width 58 height 11
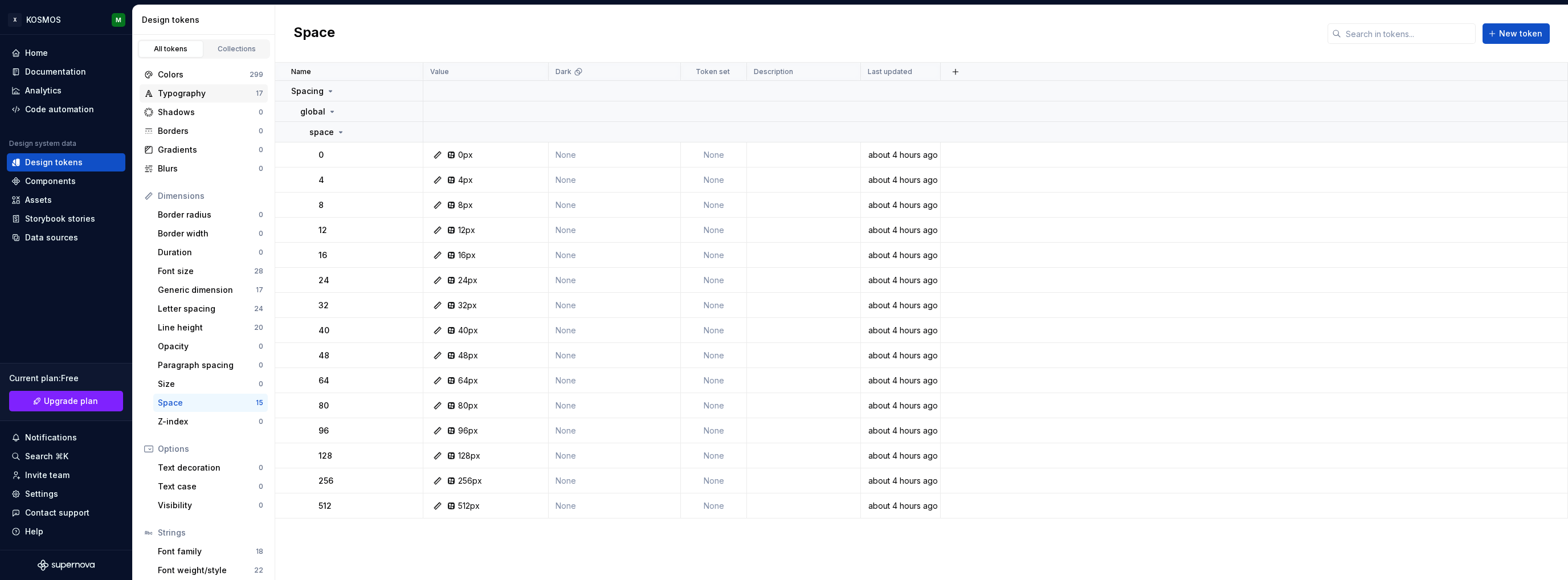
click at [204, 96] on div "Typography" at bounding box center [206, 93] width 98 height 11
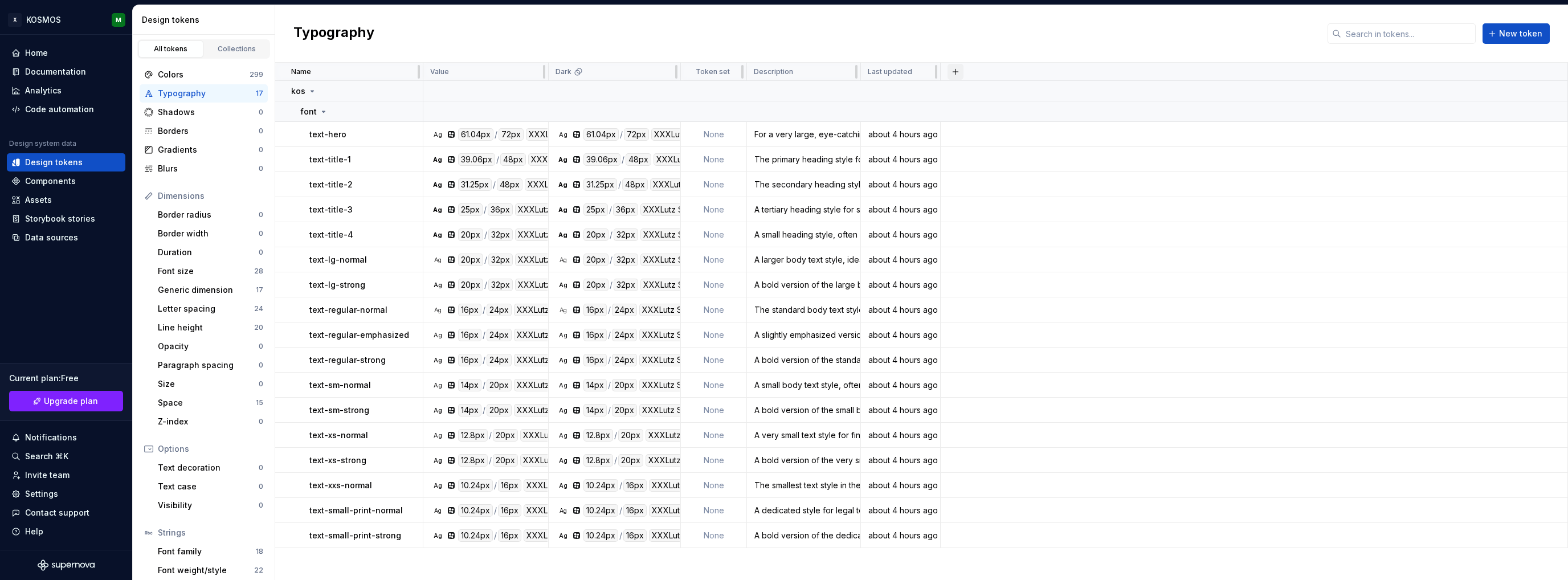
click at [955, 70] on button "button" at bounding box center [955, 71] width 16 height 16
click at [920, 117] on div "New custom property" at bounding box center [890, 117] width 85 height 11
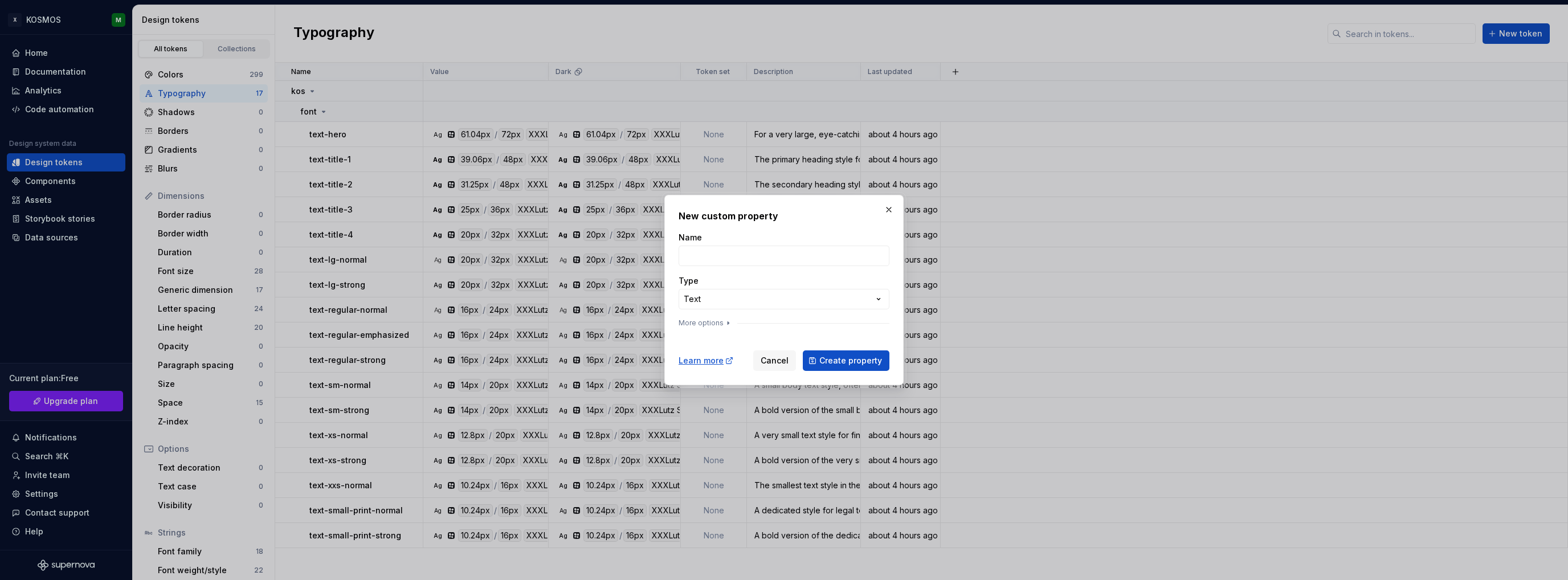
click at [880, 301] on div "**********" at bounding box center [784, 290] width 1568 height 580
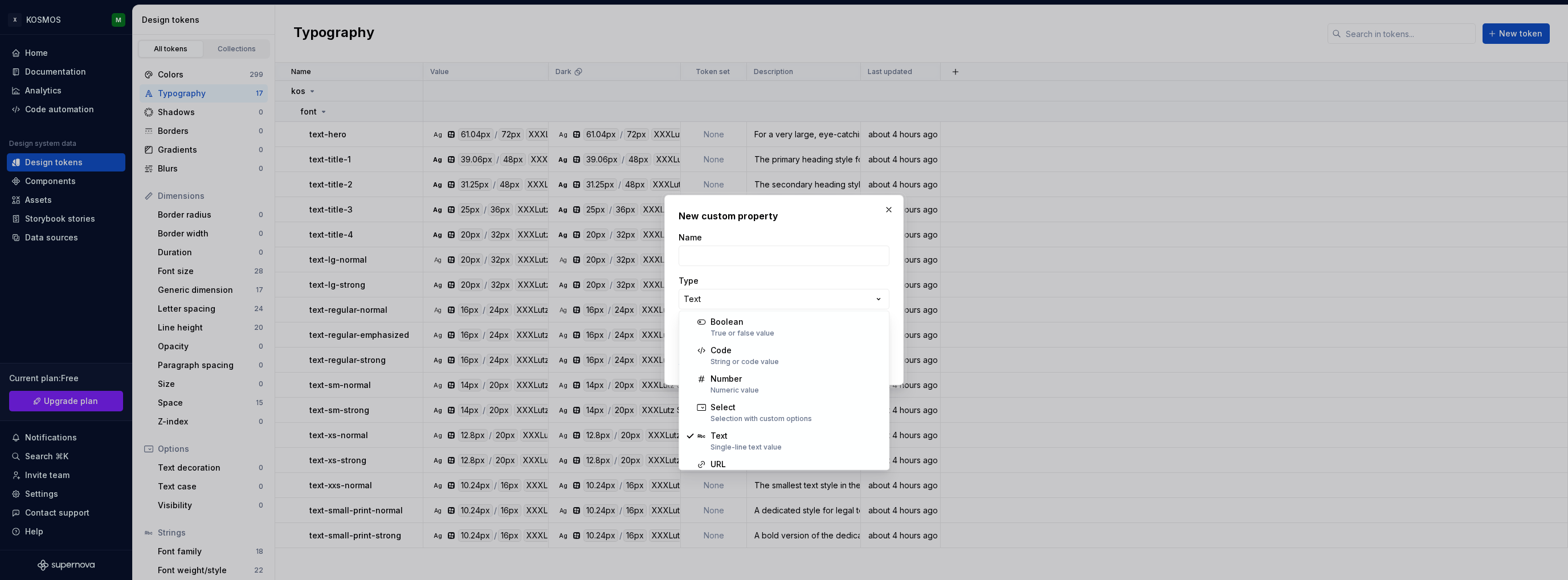
click at [834, 280] on div "**********" at bounding box center [784, 290] width 1568 height 580
click at [874, 304] on div "**********" at bounding box center [784, 290] width 1568 height 580
click at [882, 298] on div "**********" at bounding box center [784, 290] width 1568 height 580
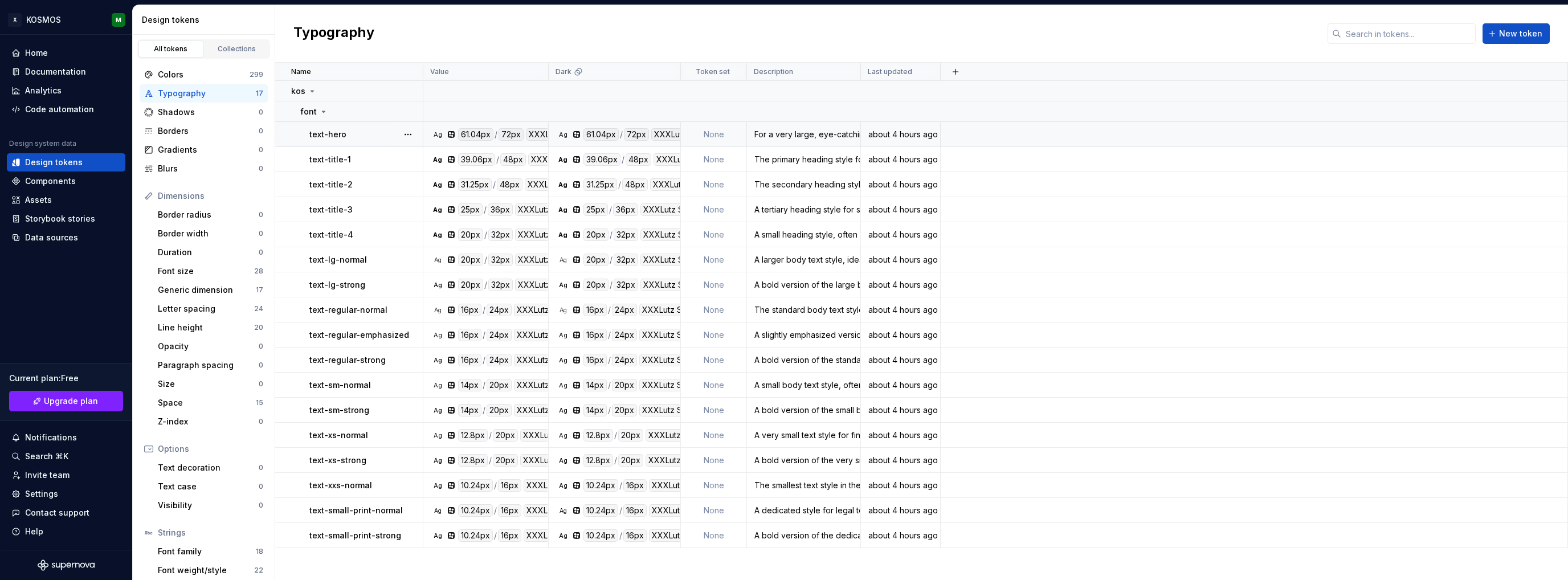
click at [715, 136] on td "None" at bounding box center [713, 134] width 66 height 25
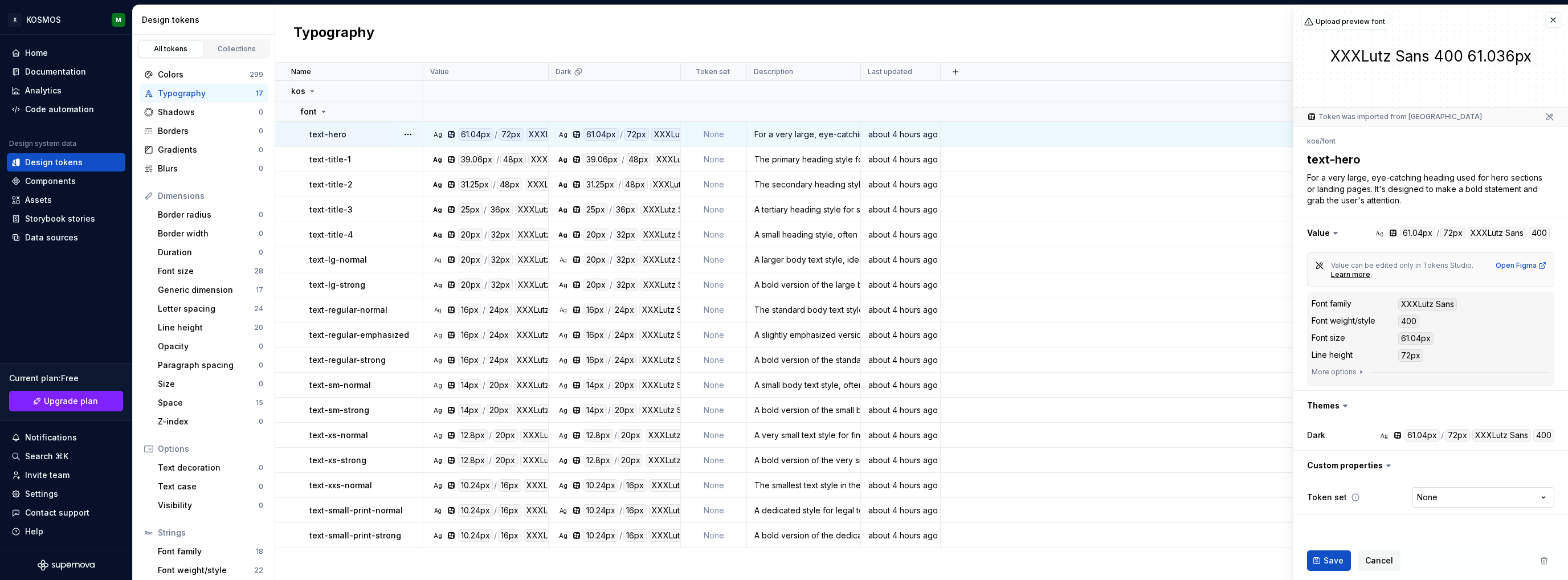
click at [1546, 497] on html "X KOSMOS M Home Documentation Analytics Code automation Design system data Desi…" at bounding box center [784, 290] width 1568 height 580
click at [1268, 427] on html "X KOSMOS M Home Documentation Analytics Code automation Design system data Desi…" at bounding box center [784, 290] width 1568 height 580
click at [1548, 23] on button "button" at bounding box center [1553, 20] width 16 height 16
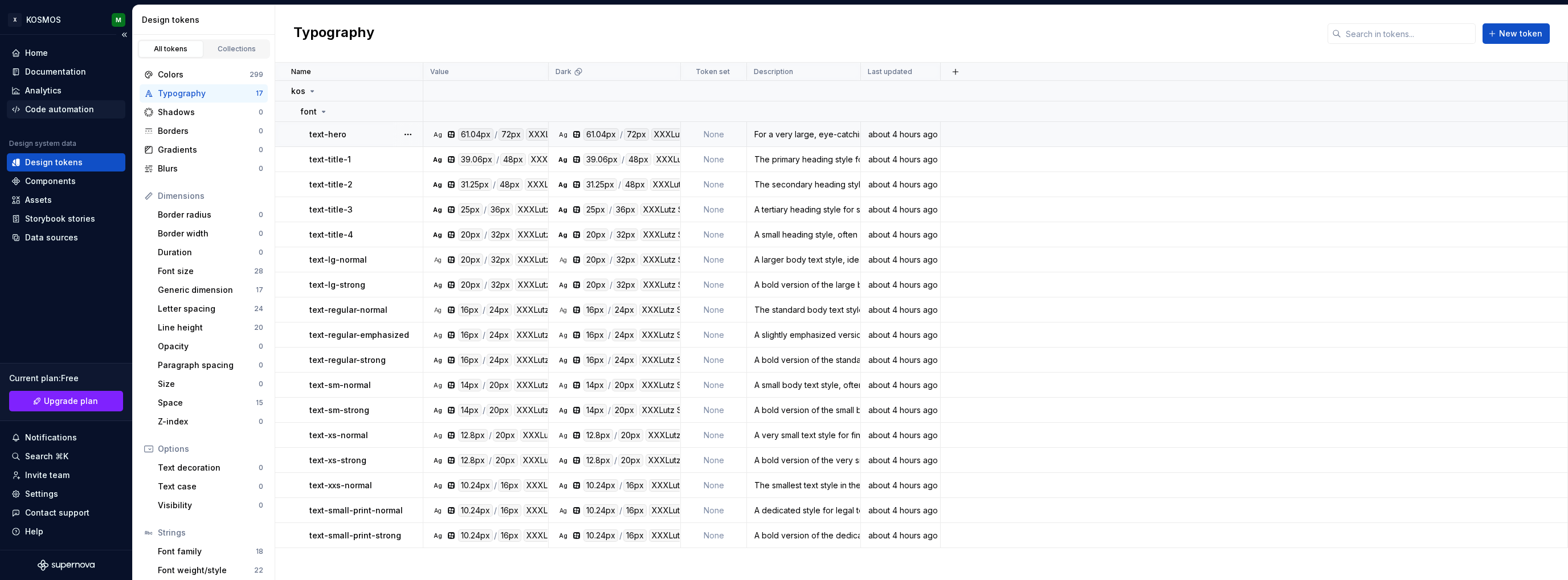
click at [71, 110] on div "Code automation" at bounding box center [59, 109] width 69 height 11
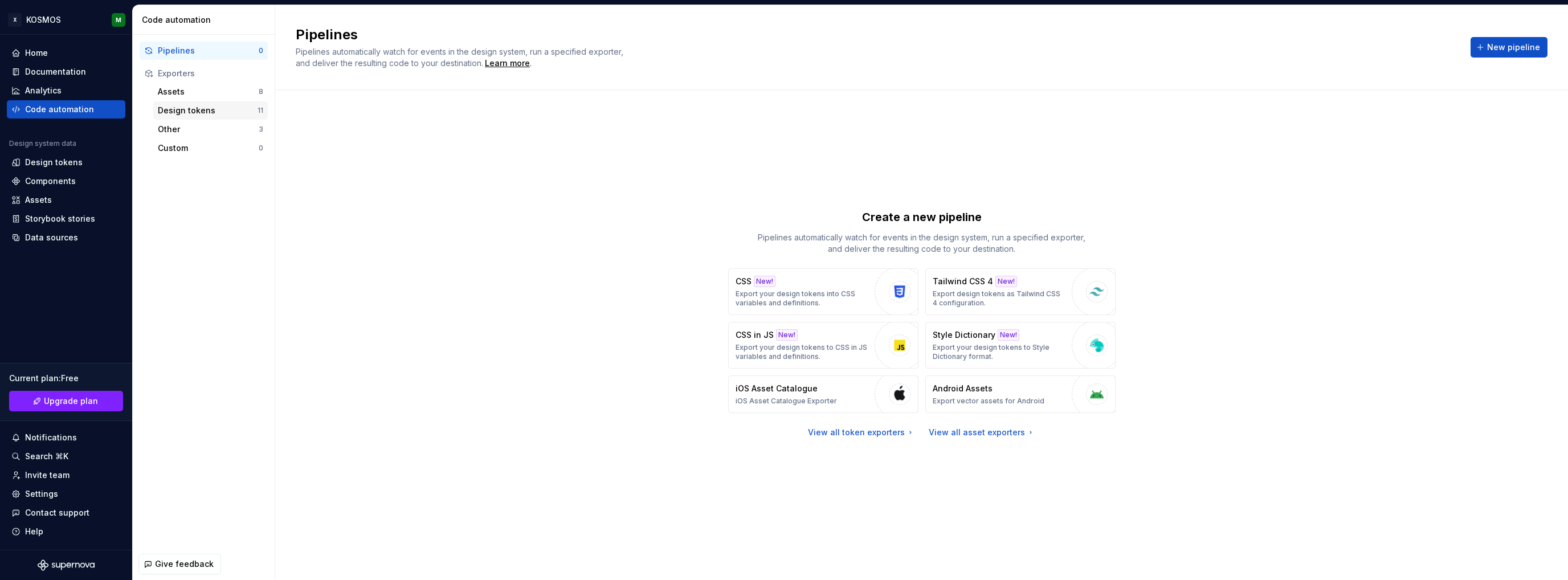
click at [209, 115] on div "Design tokens" at bounding box center [208, 110] width 100 height 11
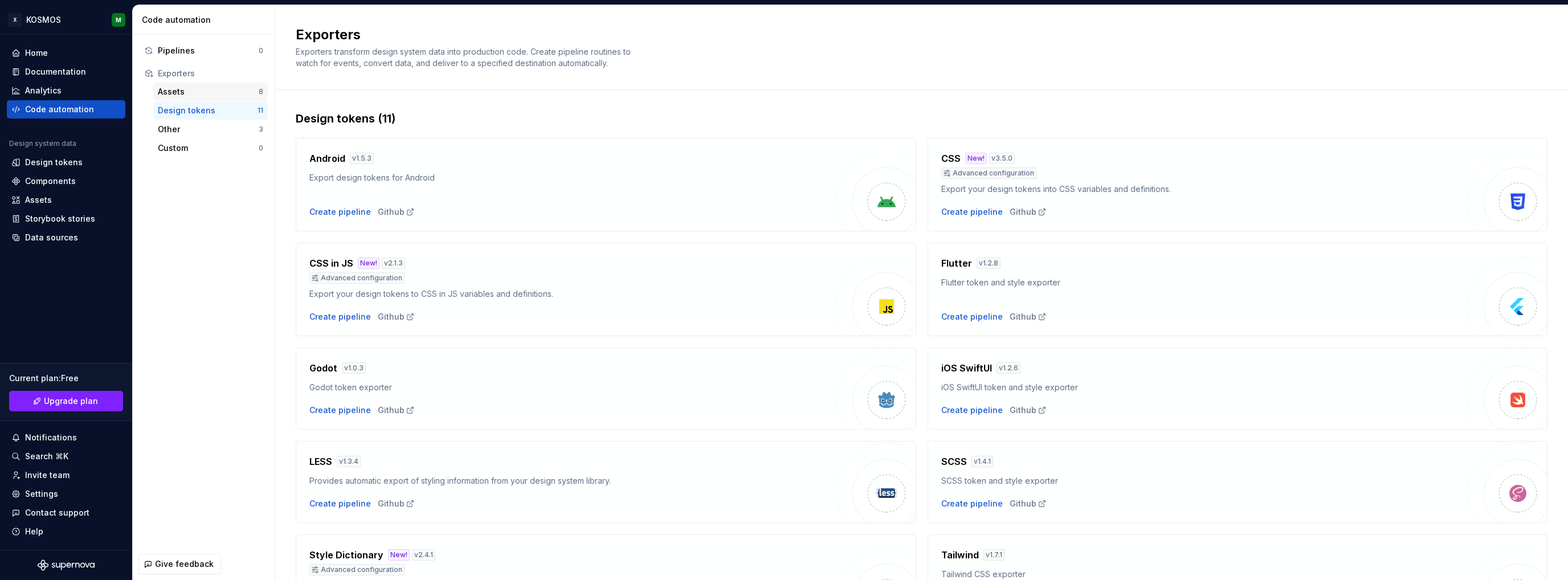
click at [185, 94] on div "Assets" at bounding box center [208, 91] width 101 height 11
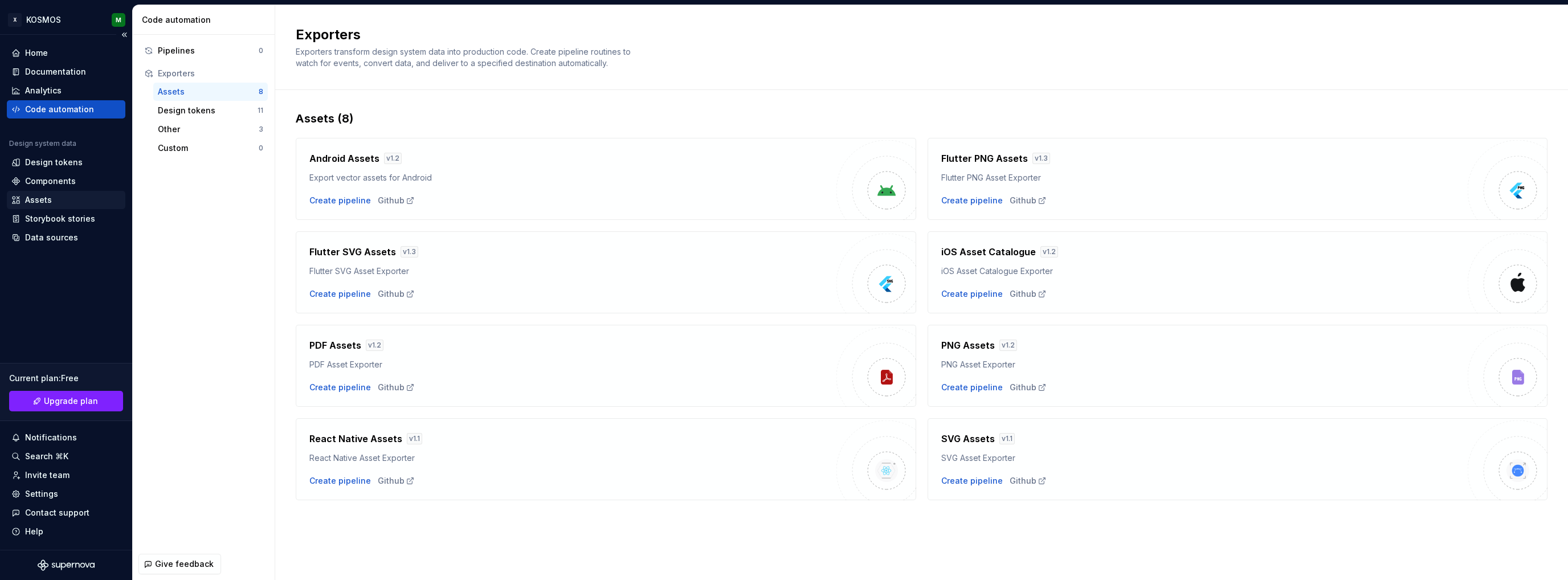
click at [44, 199] on div "Assets" at bounding box center [38, 199] width 27 height 11
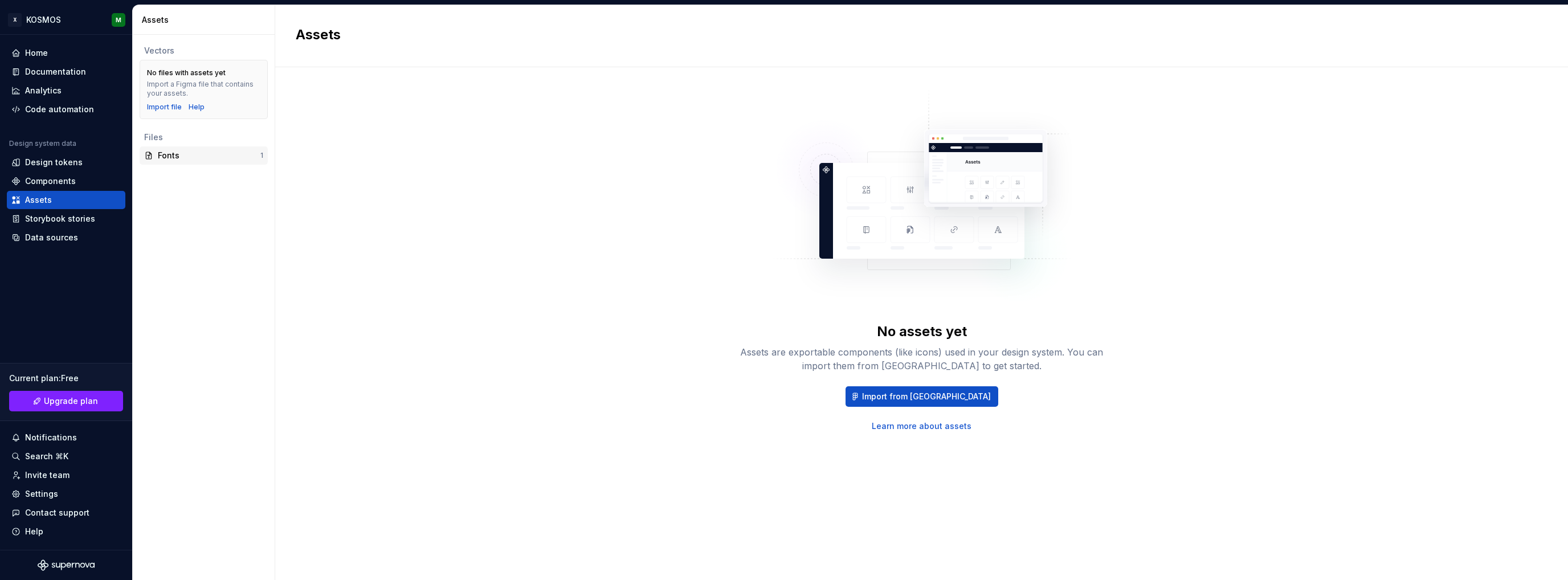
click at [185, 158] on div "Fonts" at bounding box center [209, 155] width 102 height 11
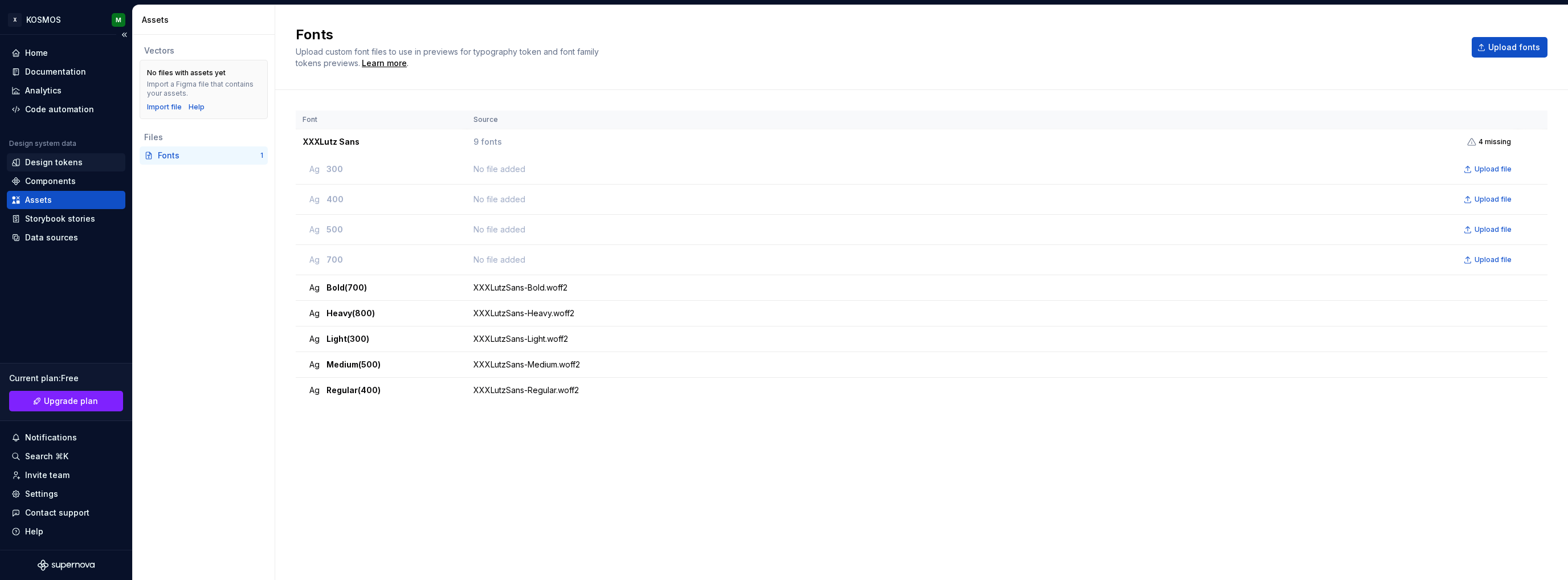
click at [81, 167] on div "Design tokens" at bounding box center [66, 162] width 109 height 11
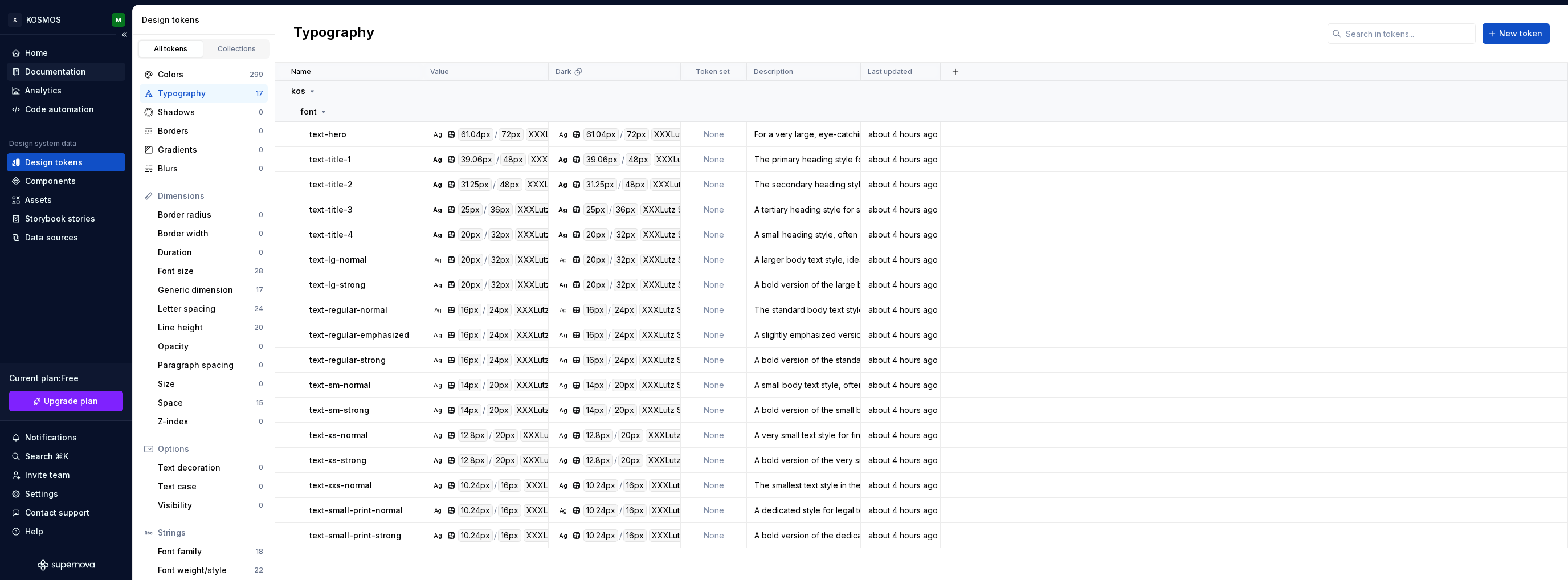
click at [56, 69] on div "Documentation" at bounding box center [55, 71] width 61 height 11
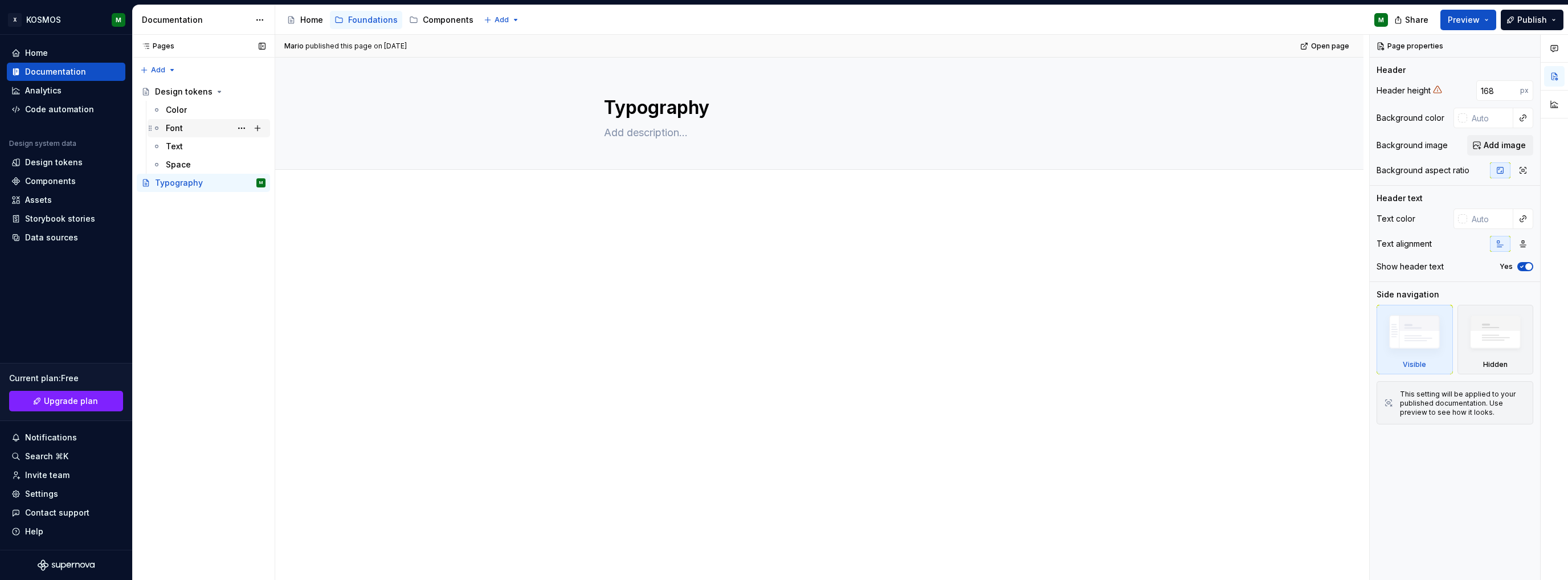
click at [176, 129] on div "Font" at bounding box center [174, 128] width 17 height 11
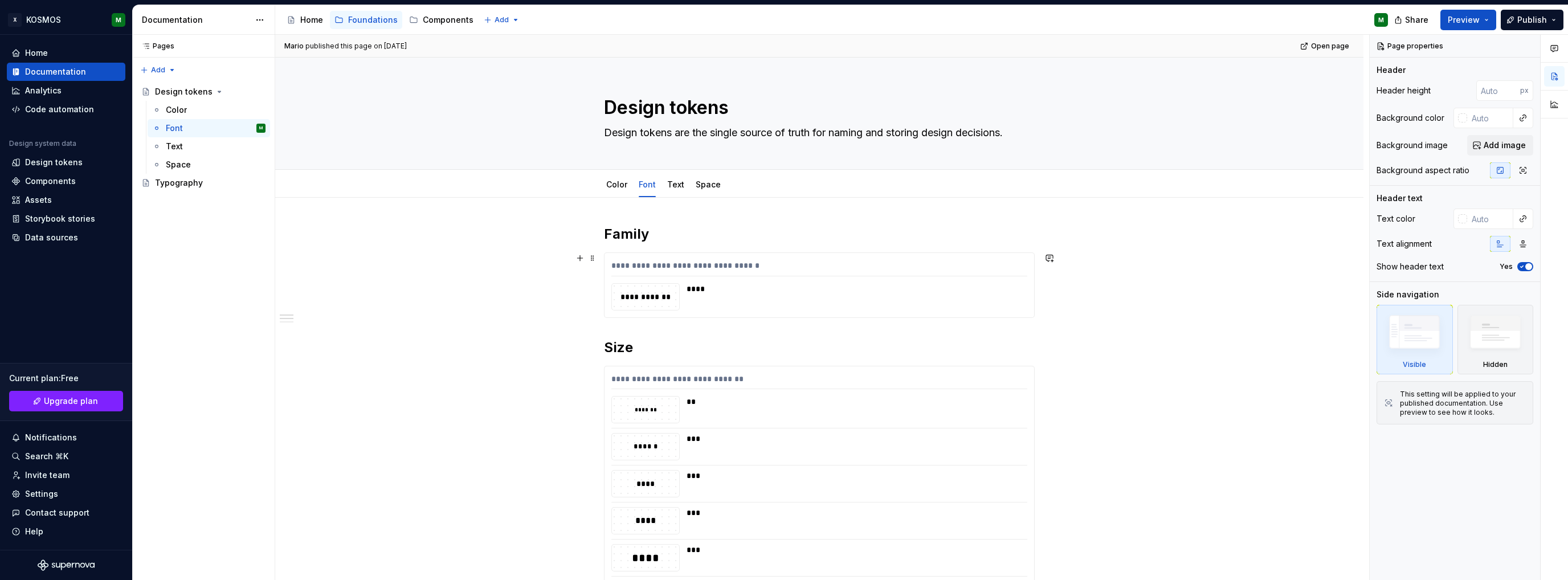
click at [747, 279] on div "**********" at bounding box center [819, 285] width 429 height 64
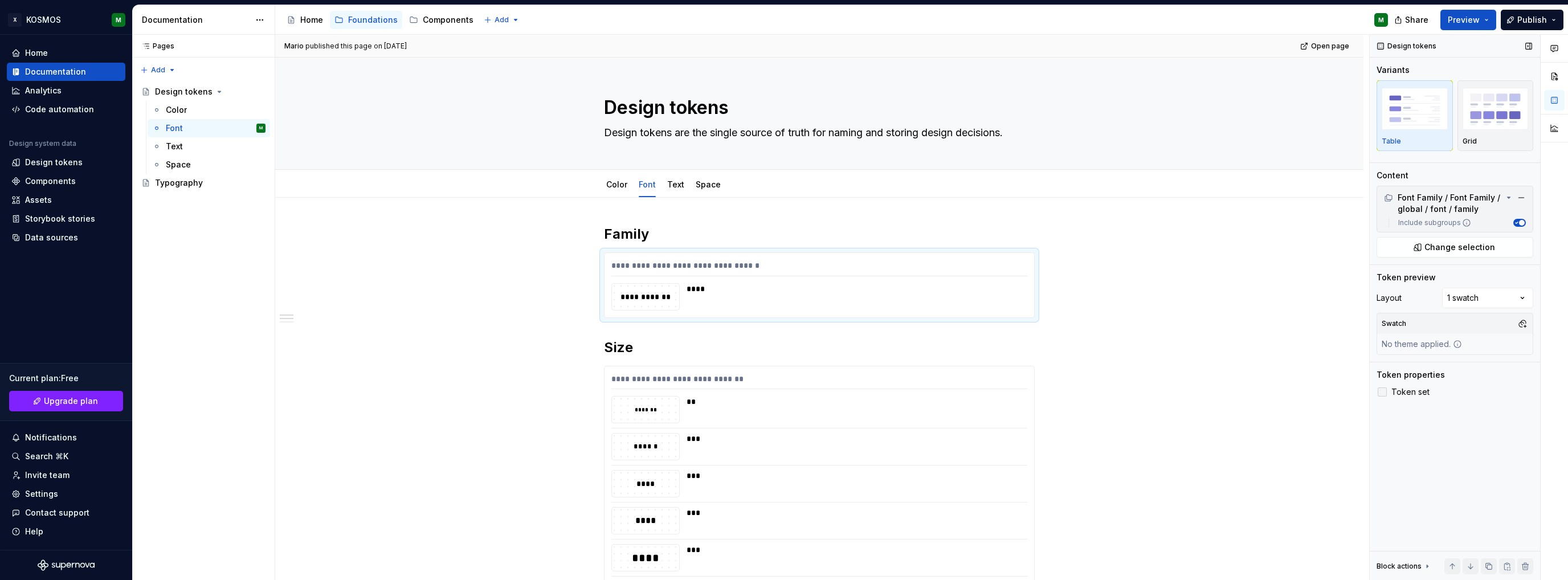
click at [1386, 390] on div at bounding box center [1382, 392] width 9 height 9
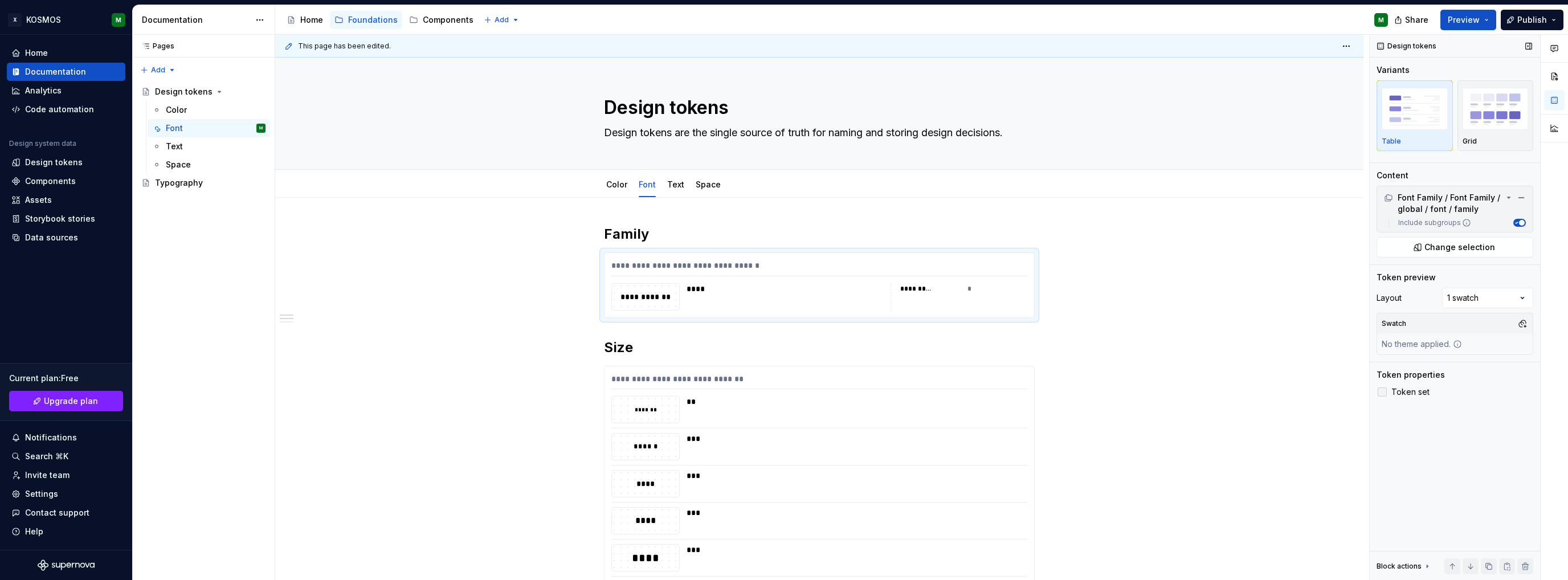
click at [1382, 392] on icon at bounding box center [1382, 392] width 0 height 0
click at [608, 189] on link "Color" at bounding box center [617, 184] width 21 height 10
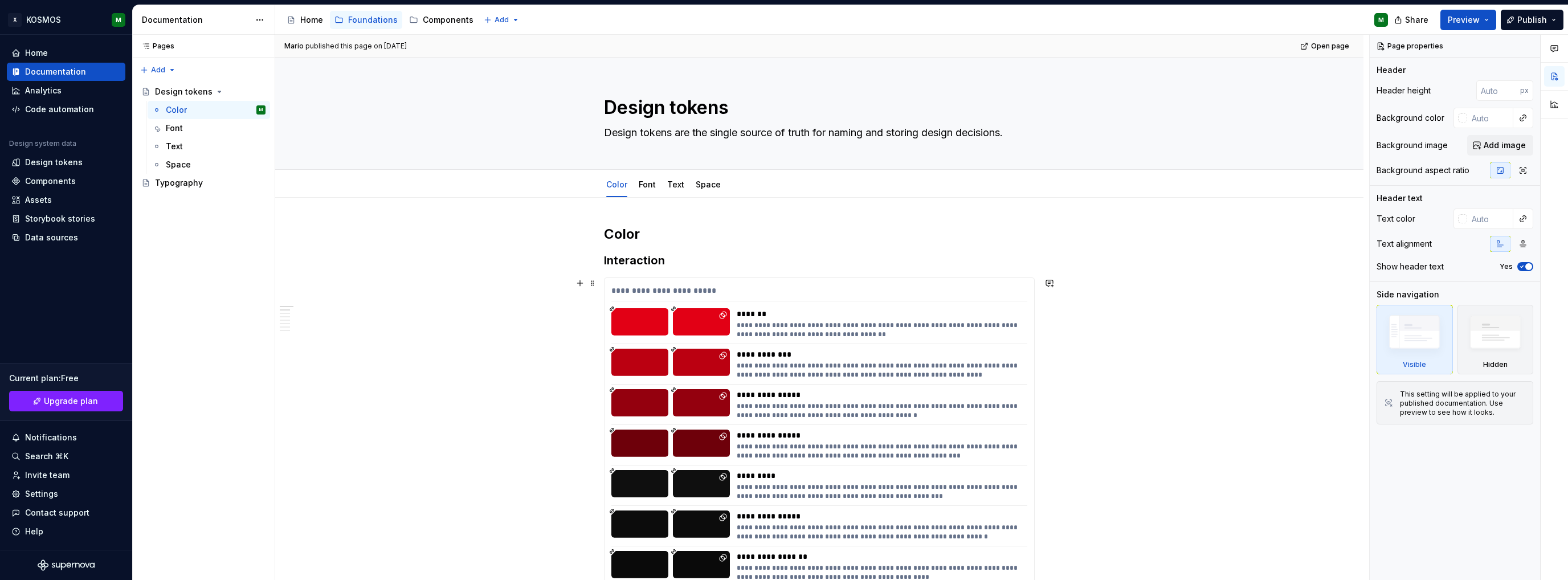
click at [782, 290] on div "**********" at bounding box center [819, 293] width 416 height 16
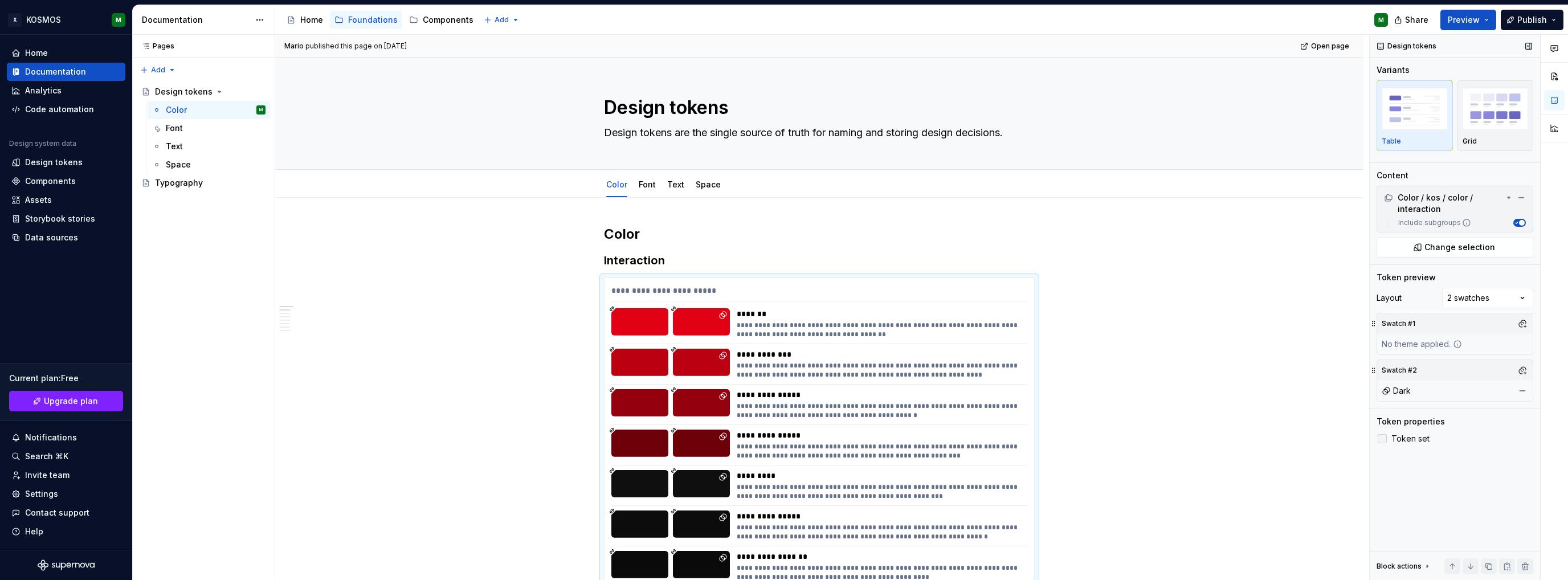
click at [1382, 438] on div at bounding box center [1382, 438] width 9 height 9
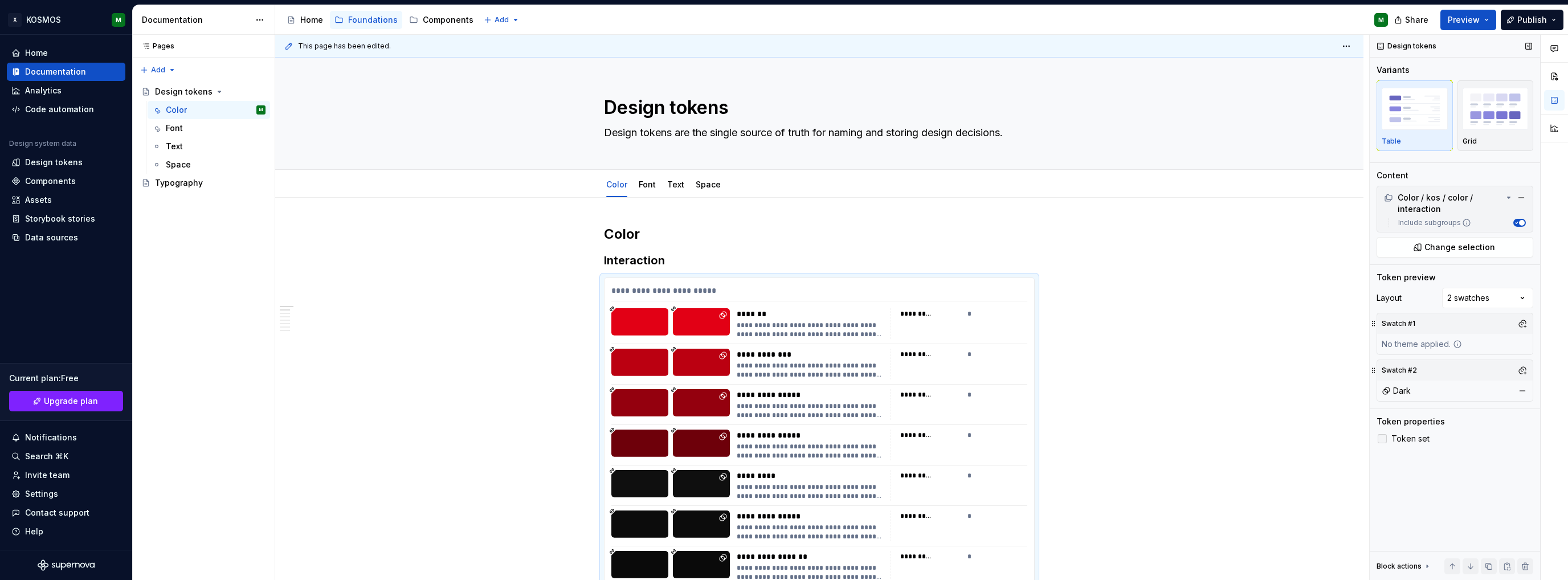
click at [1382, 438] on icon at bounding box center [1382, 438] width 0 height 0
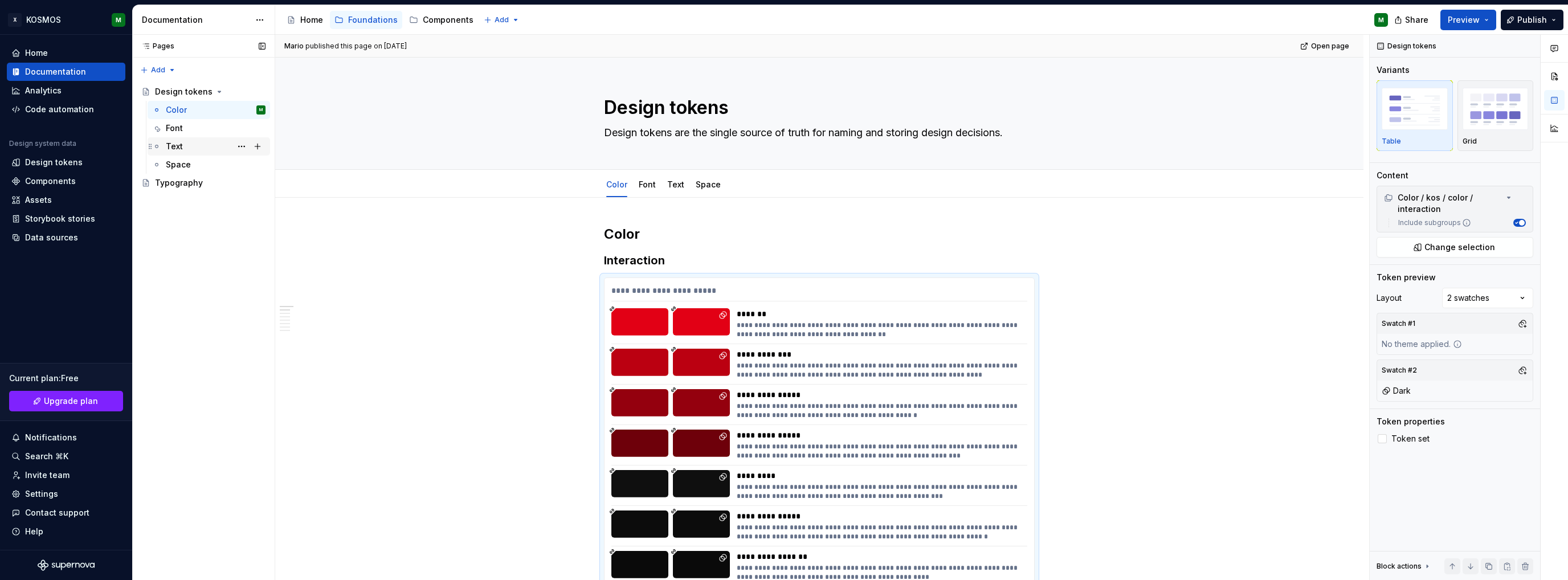
type textarea "*"
click at [59, 163] on div "Design tokens" at bounding box center [54, 162] width 58 height 11
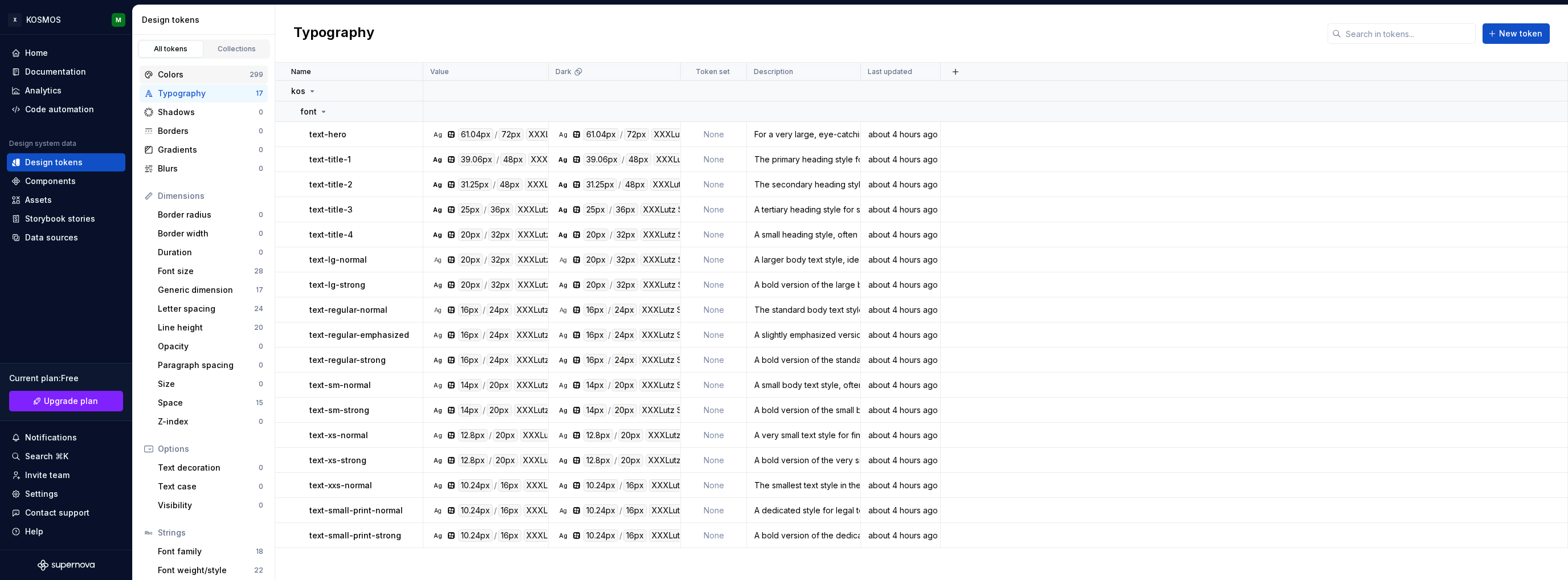
click at [191, 75] on div "Colors" at bounding box center [204, 74] width 92 height 11
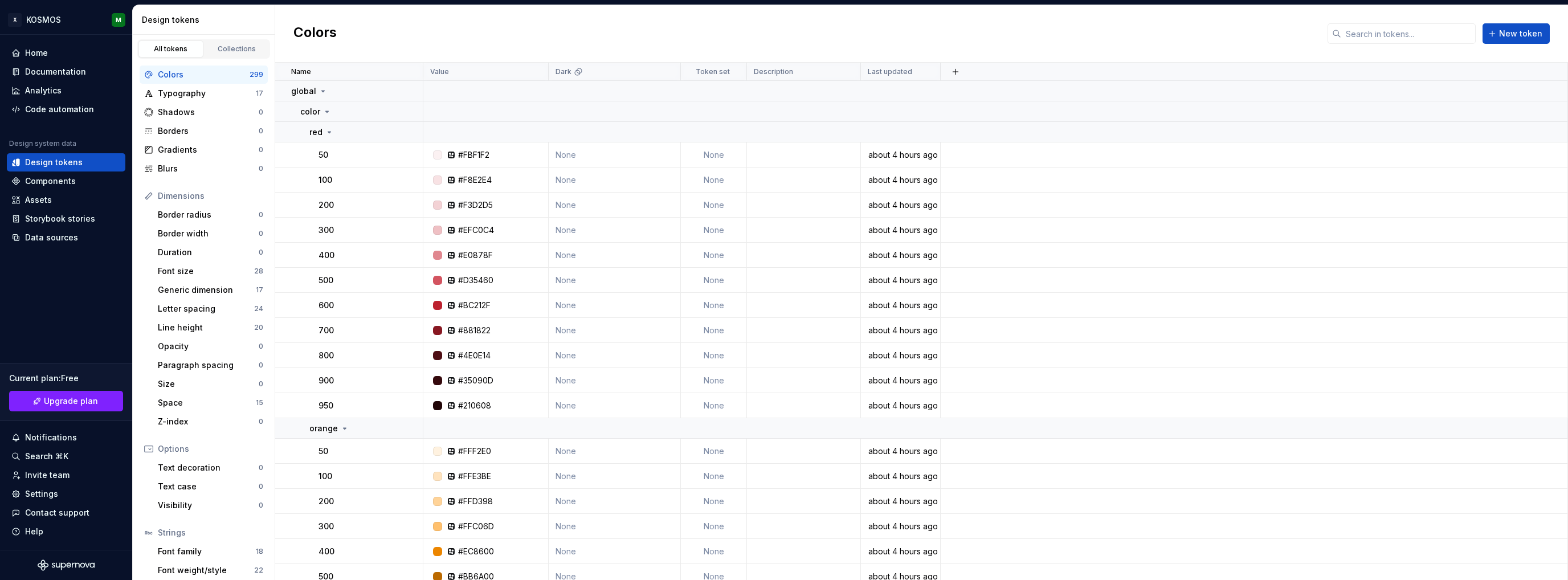
click at [927, 69] on html "X KOSMOS M Home Documentation Analytics Code automation Design system data Desi…" at bounding box center [784, 290] width 1568 height 580
drag, startPoint x: 925, startPoint y: 69, endPoint x: 726, endPoint y: 69, distance: 199.0
click at [924, 69] on html "X KOSMOS M Home Documentation Analytics Code automation Design system data Desi…" at bounding box center [784, 290] width 1568 height 580
click at [726, 69] on html "X KOSMOS M Home Documentation Analytics Code automation Design system data Desi…" at bounding box center [784, 290] width 1568 height 580
click at [987, 43] on html "X KOSMOS M Home Documentation Analytics Code automation Design system data Desi…" at bounding box center [784, 290] width 1568 height 580
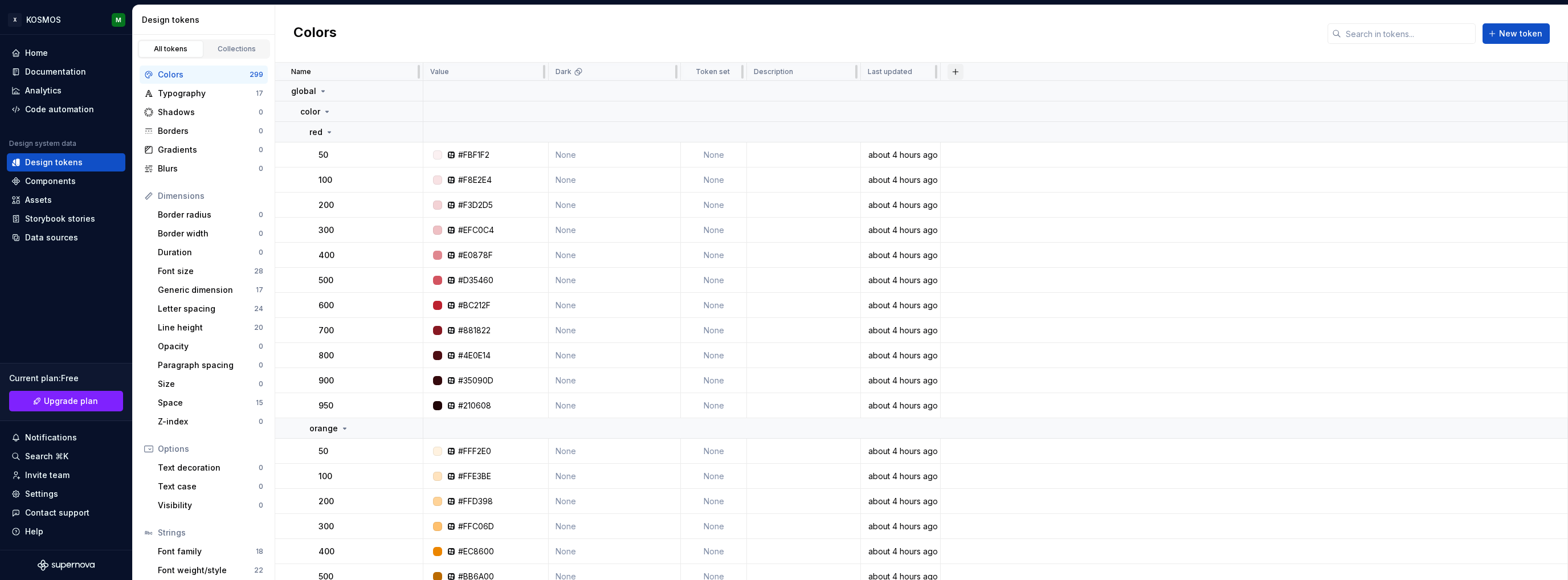
click at [954, 71] on button "button" at bounding box center [955, 71] width 16 height 16
click at [898, 113] on div "New custom property" at bounding box center [890, 117] width 85 height 11
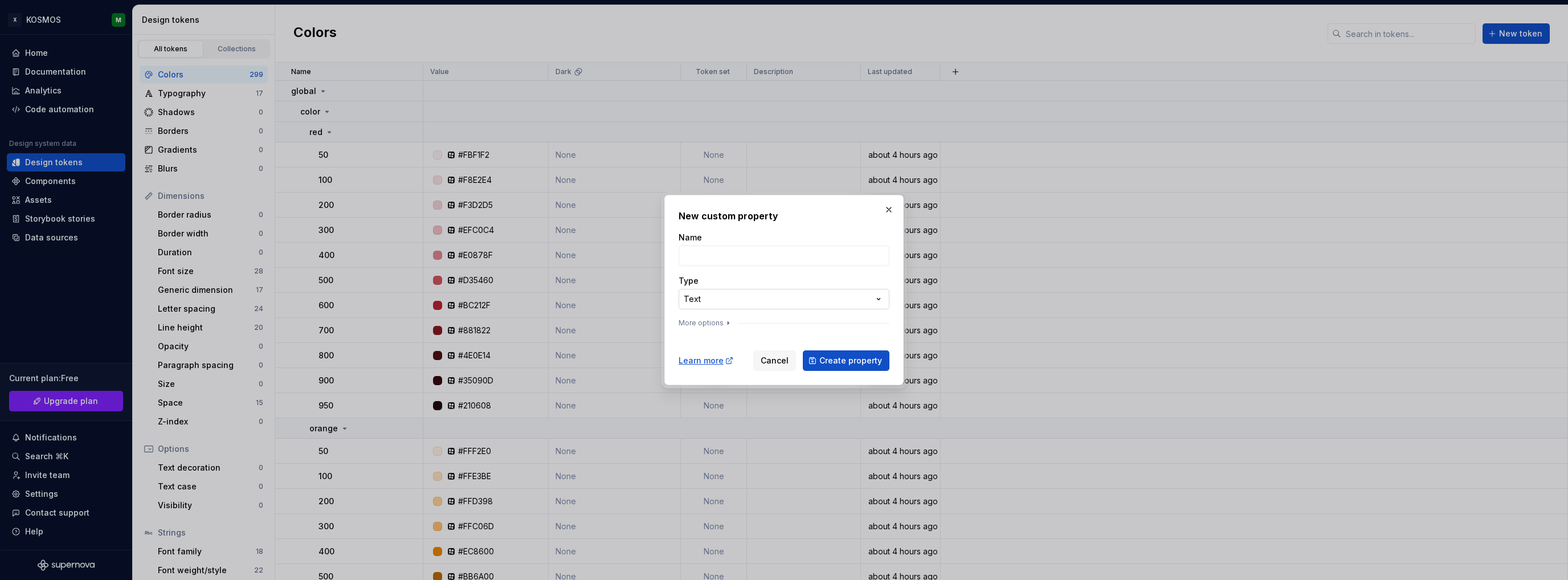
click at [876, 298] on div "**********" at bounding box center [784, 290] width 1568 height 580
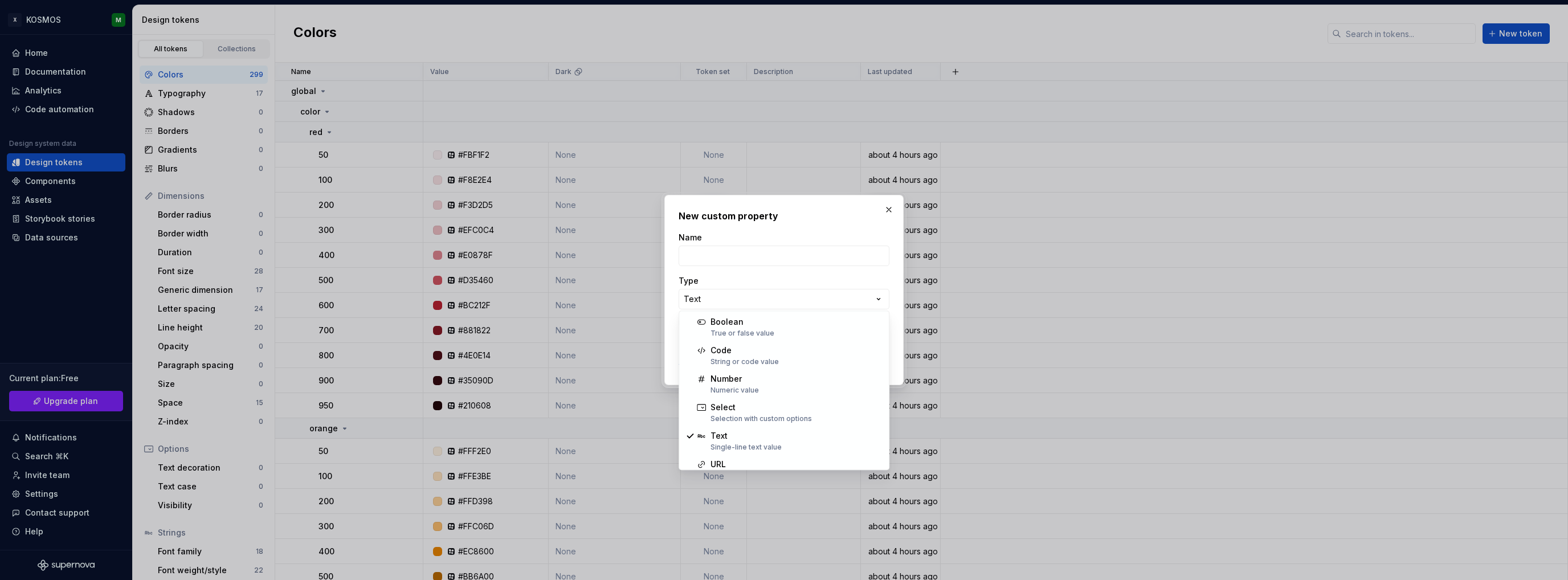
select select "*******"
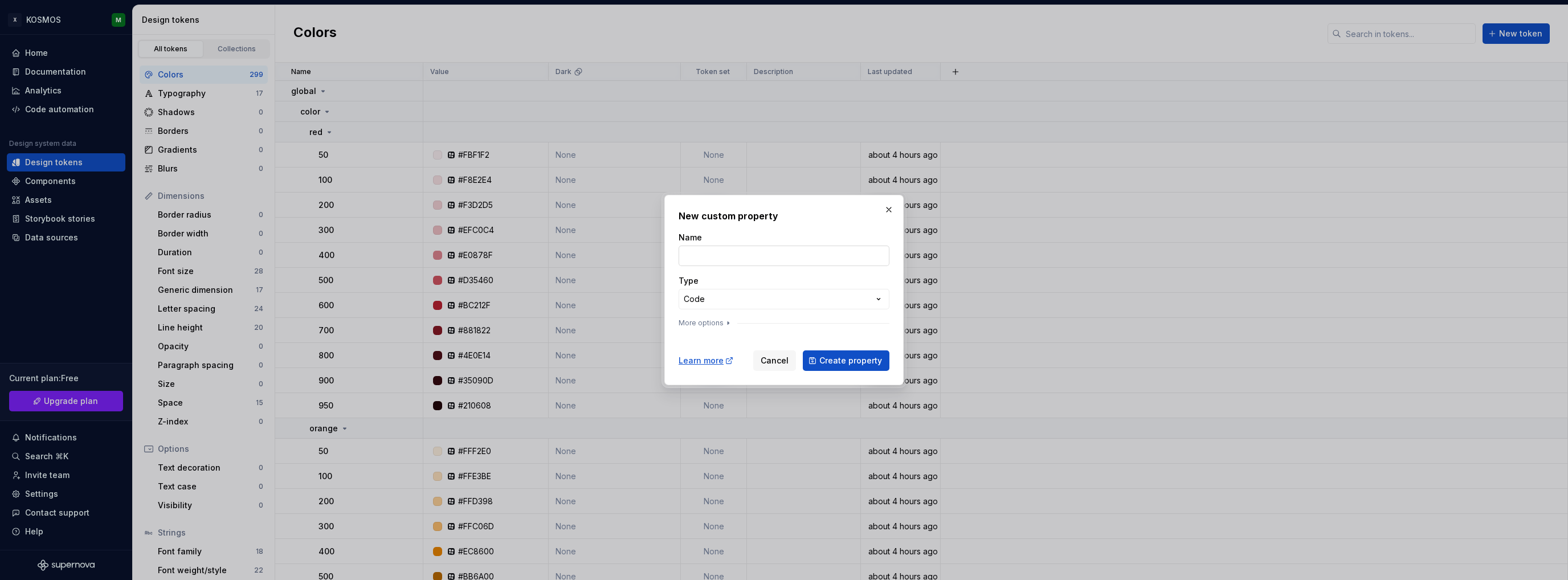
click at [722, 261] on input "Name" at bounding box center [784, 256] width 211 height 20
type input "Variable"
click at [726, 321] on icon "button" at bounding box center [728, 323] width 9 height 9
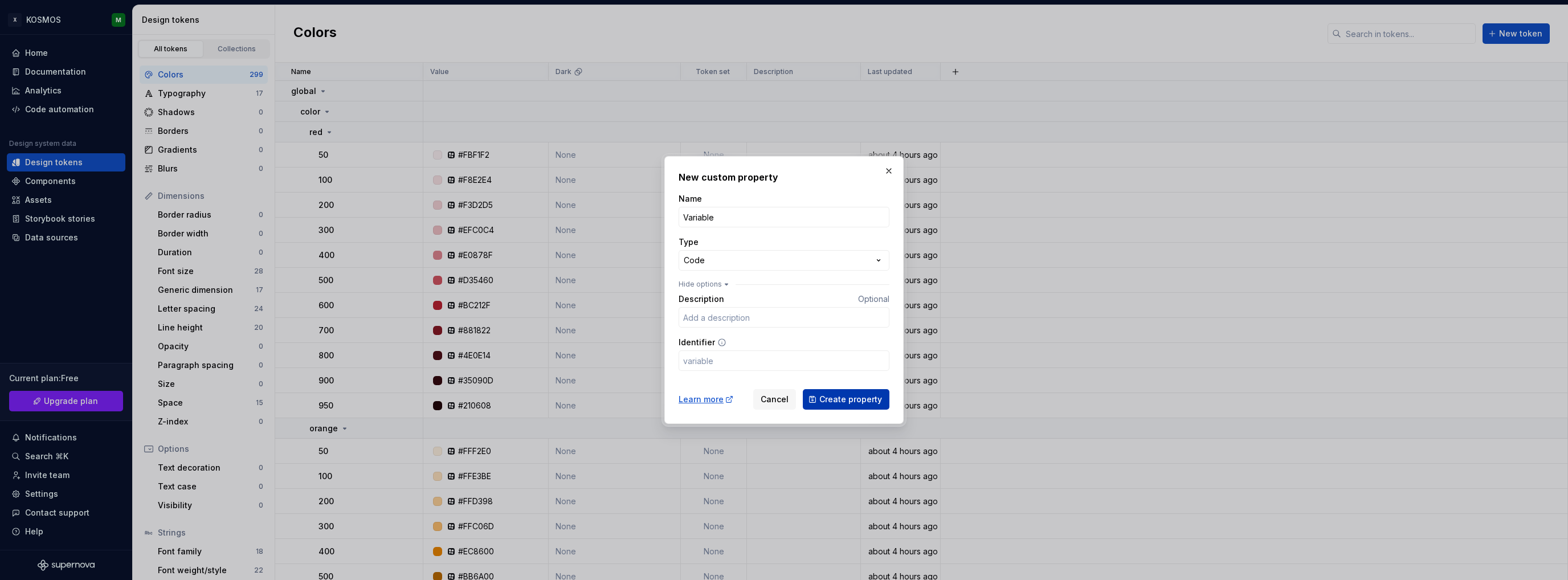
click at [850, 397] on span "Create property" at bounding box center [851, 398] width 63 height 11
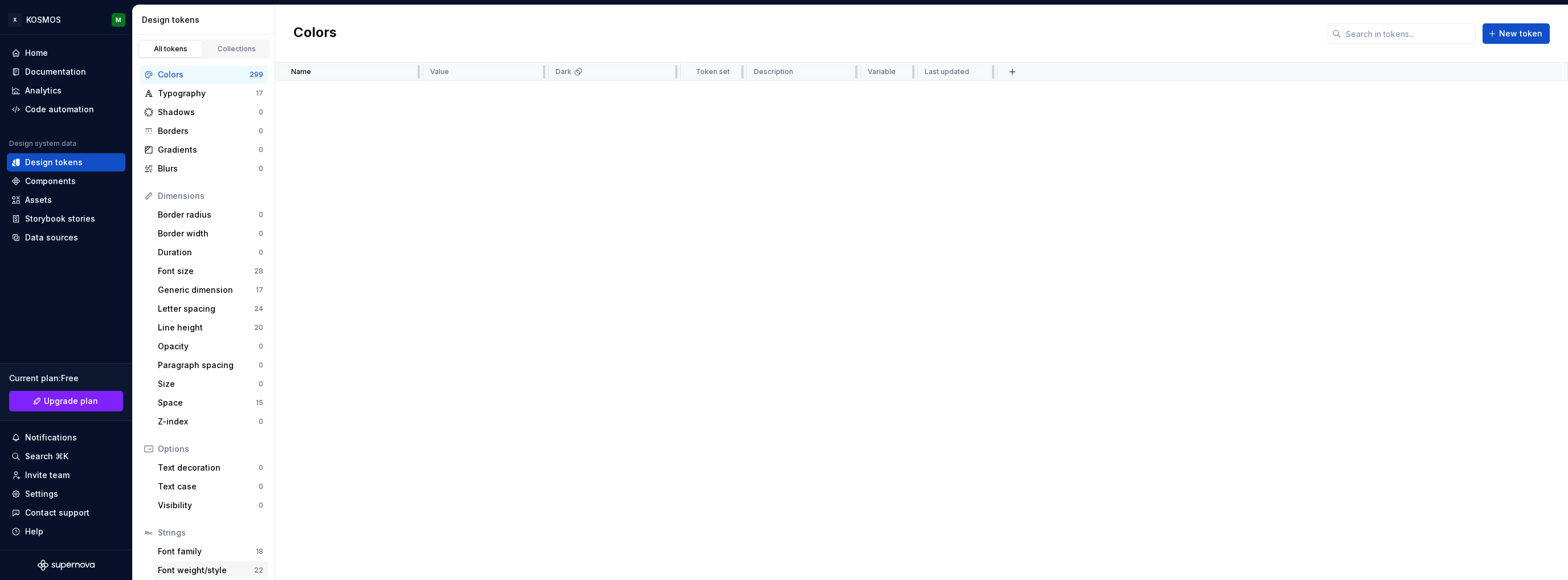
scroll to position [171, 0]
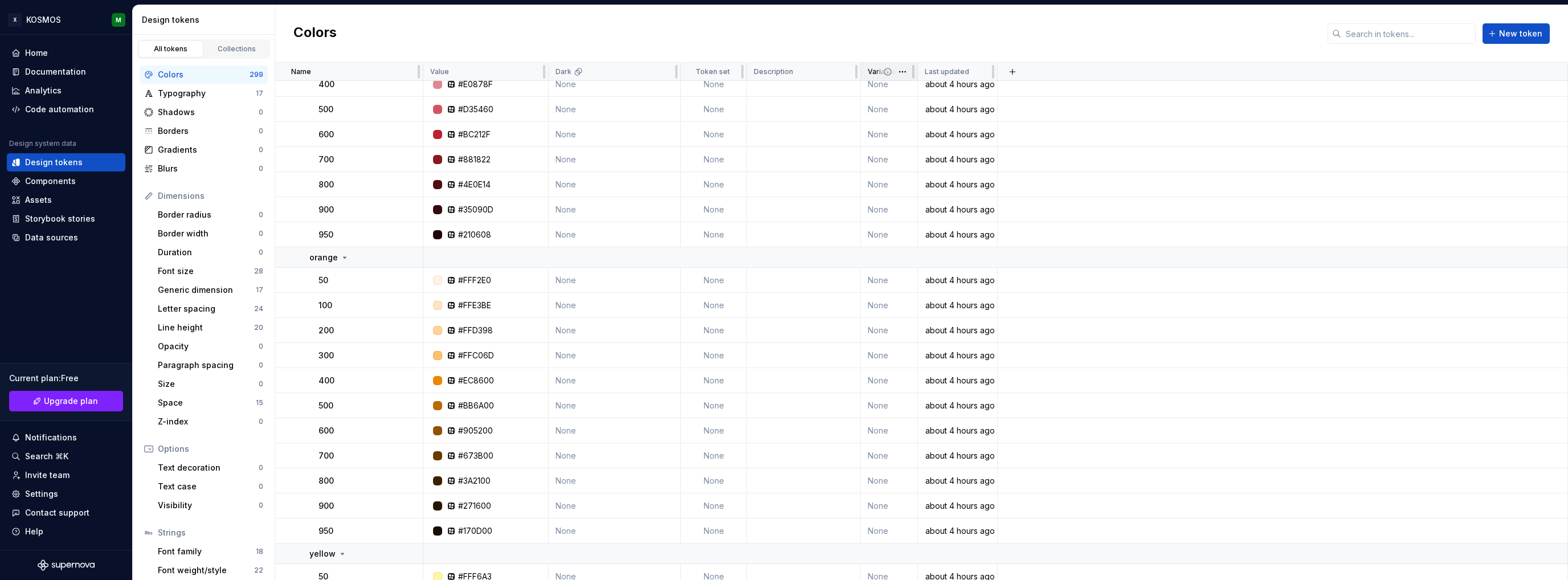
click at [888, 71] on icon at bounding box center [888, 72] width 9 height 9
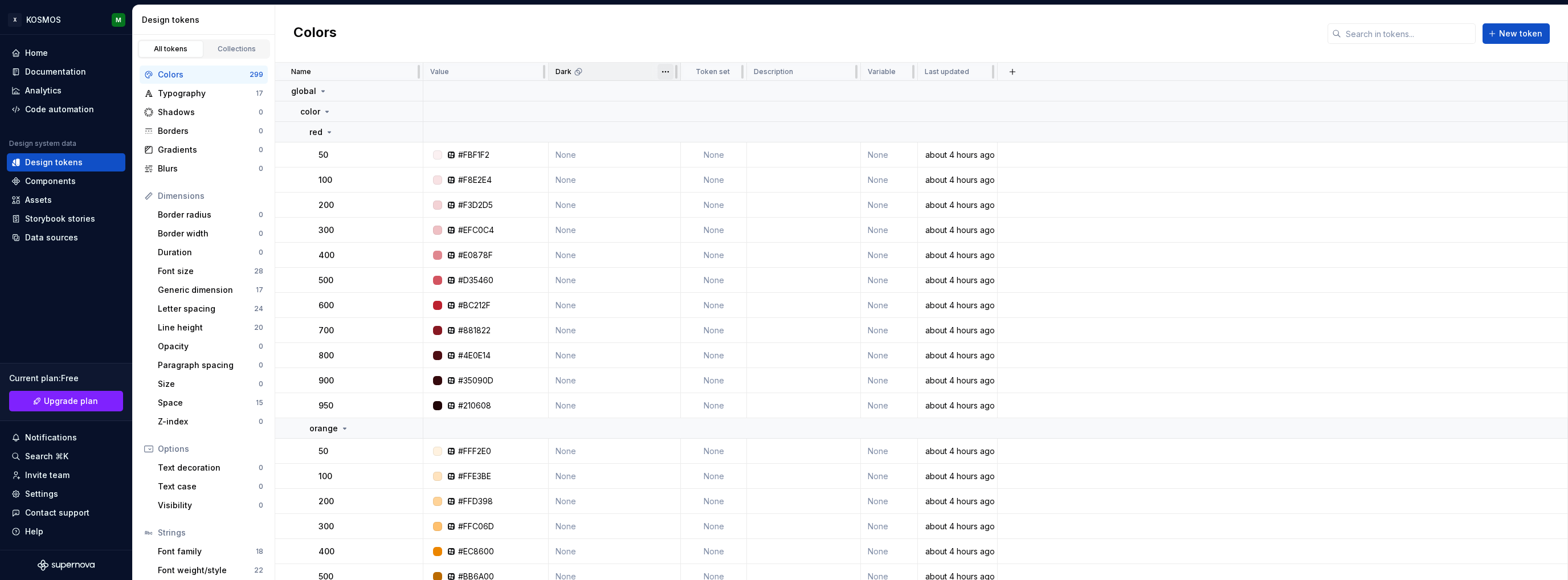
click at [665, 73] on html "X KOSMOS M Home Documentation Analytics Code automation Design system data Desi…" at bounding box center [784, 290] width 1568 height 580
click at [665, 71] on html "X KOSMOS M Home Documentation Analytics Code automation Design system data Desi…" at bounding box center [784, 290] width 1568 height 580
click at [227, 49] on div "Collections" at bounding box center [237, 49] width 57 height 9
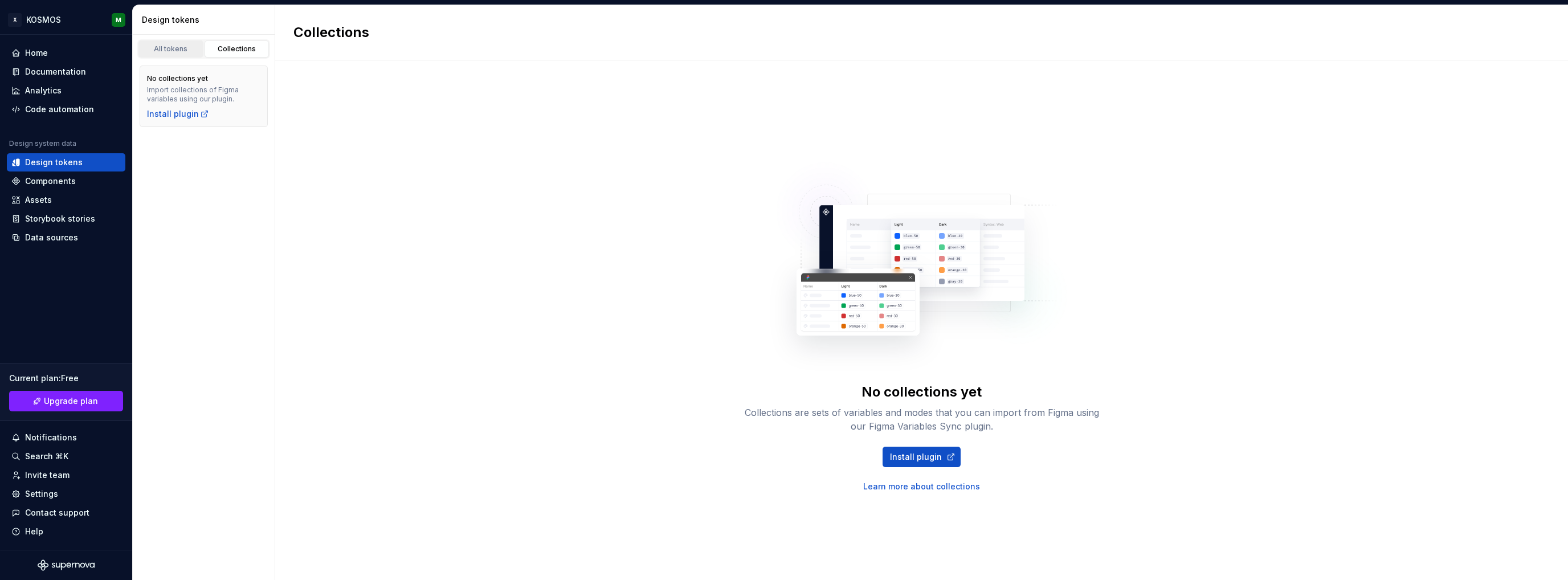
click at [180, 48] on div "All tokens" at bounding box center [170, 49] width 57 height 9
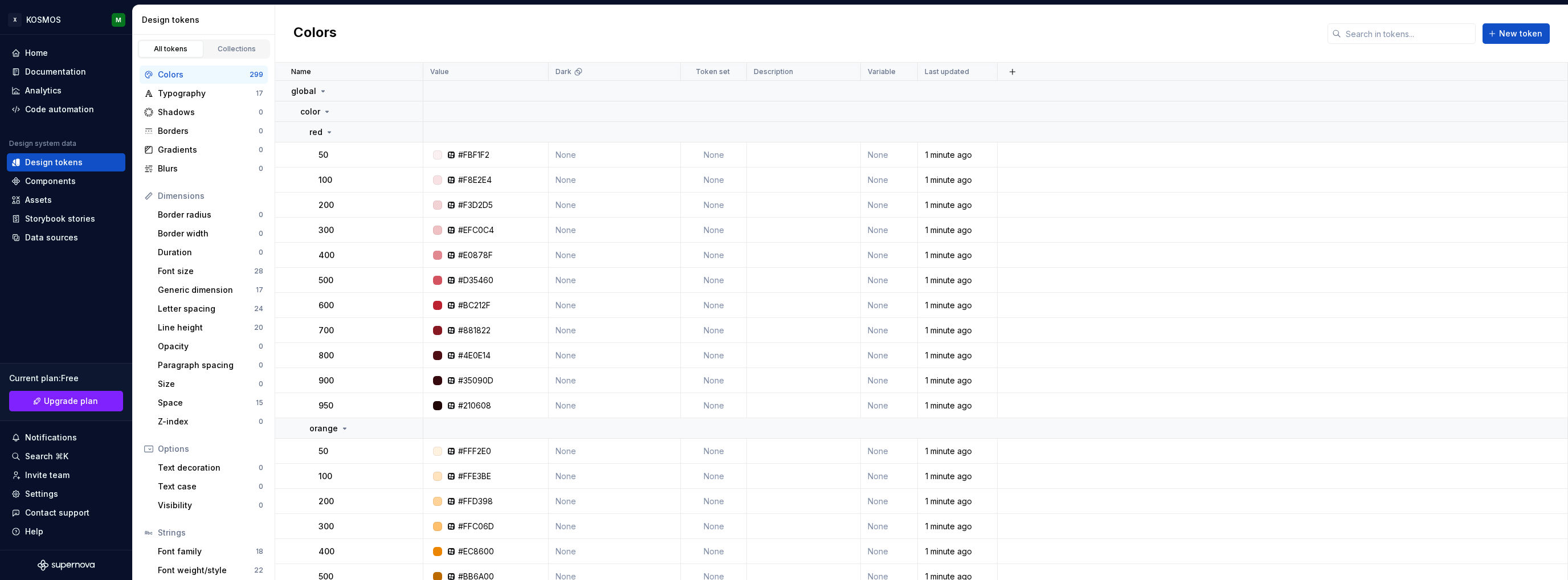
click at [171, 69] on div "Colors" at bounding box center [204, 74] width 92 height 11
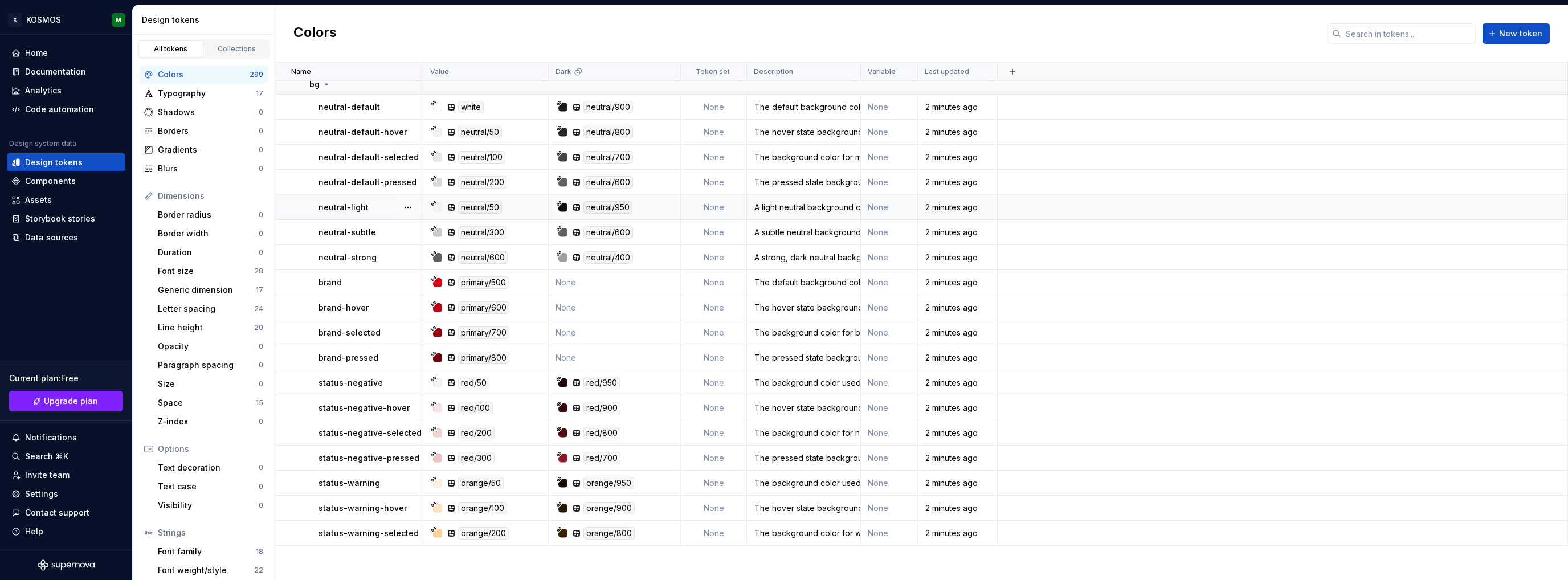
scroll to position [5246, 0]
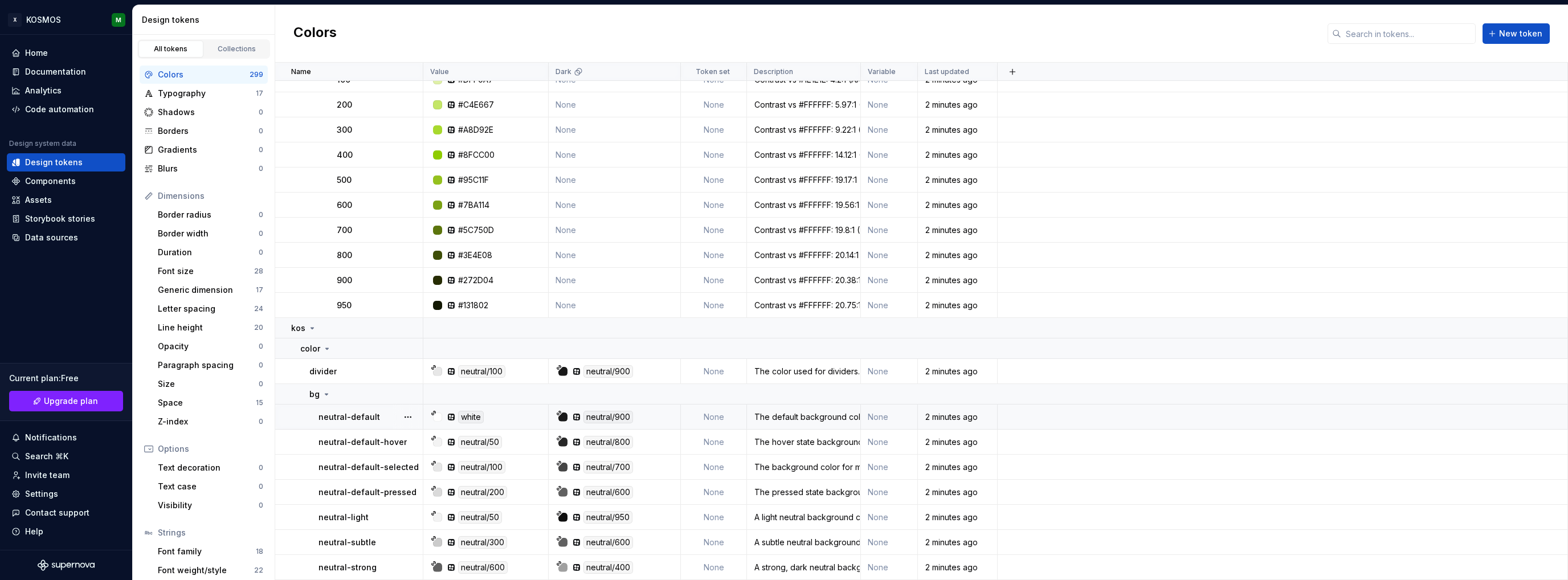
click at [886, 416] on td "None" at bounding box center [889, 417] width 57 height 25
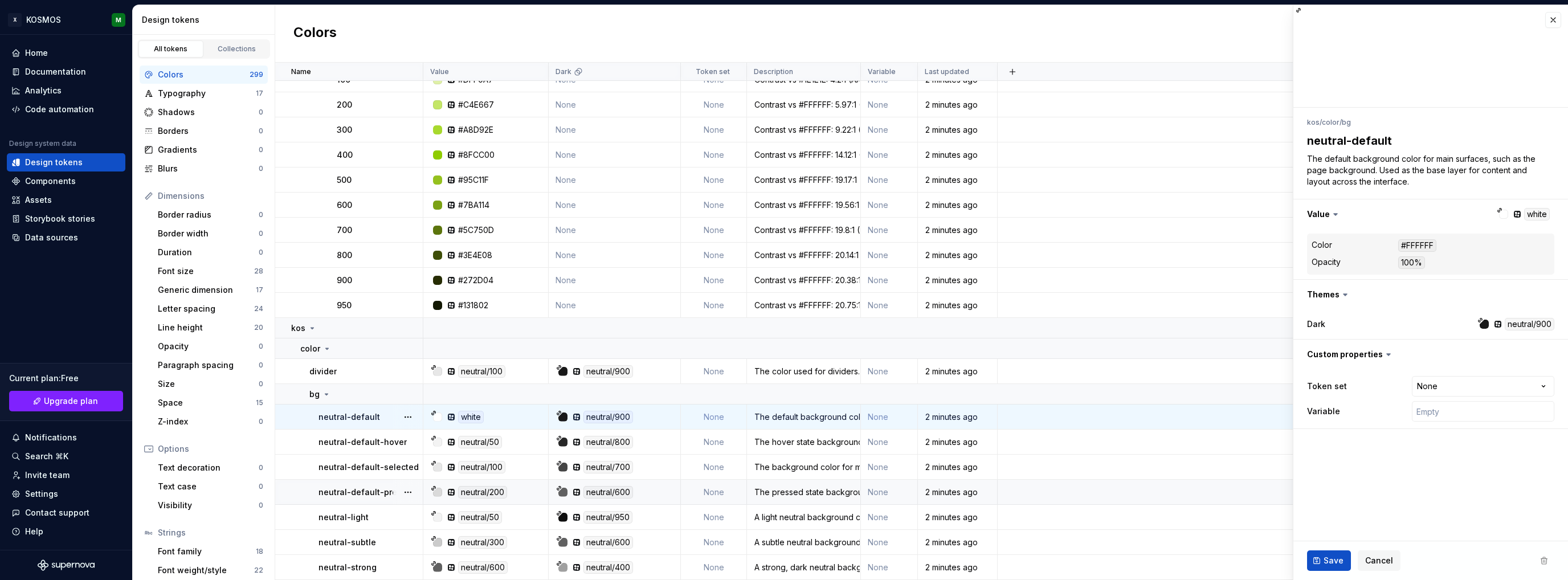
type textarea "*"
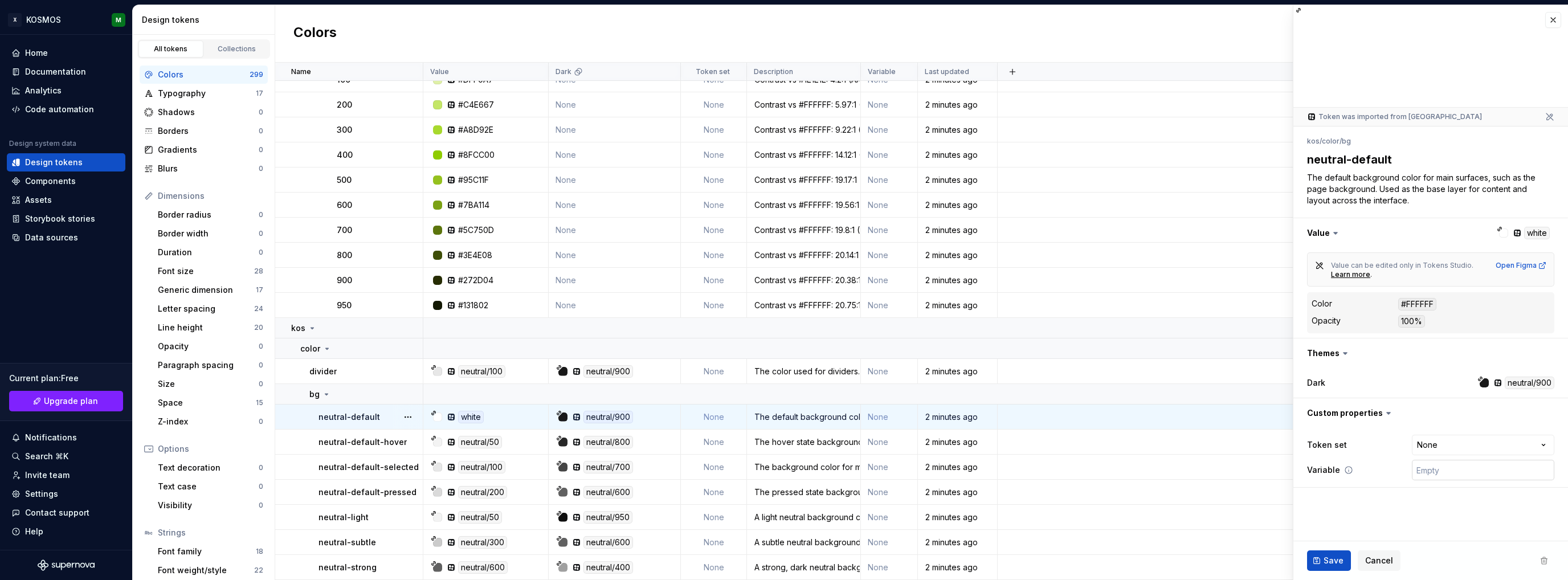
click at [1436, 467] on input "text" at bounding box center [1482, 469] width 142 height 20
type input "--k"
type textarea "*"
type input "--ko"
type textarea "*"
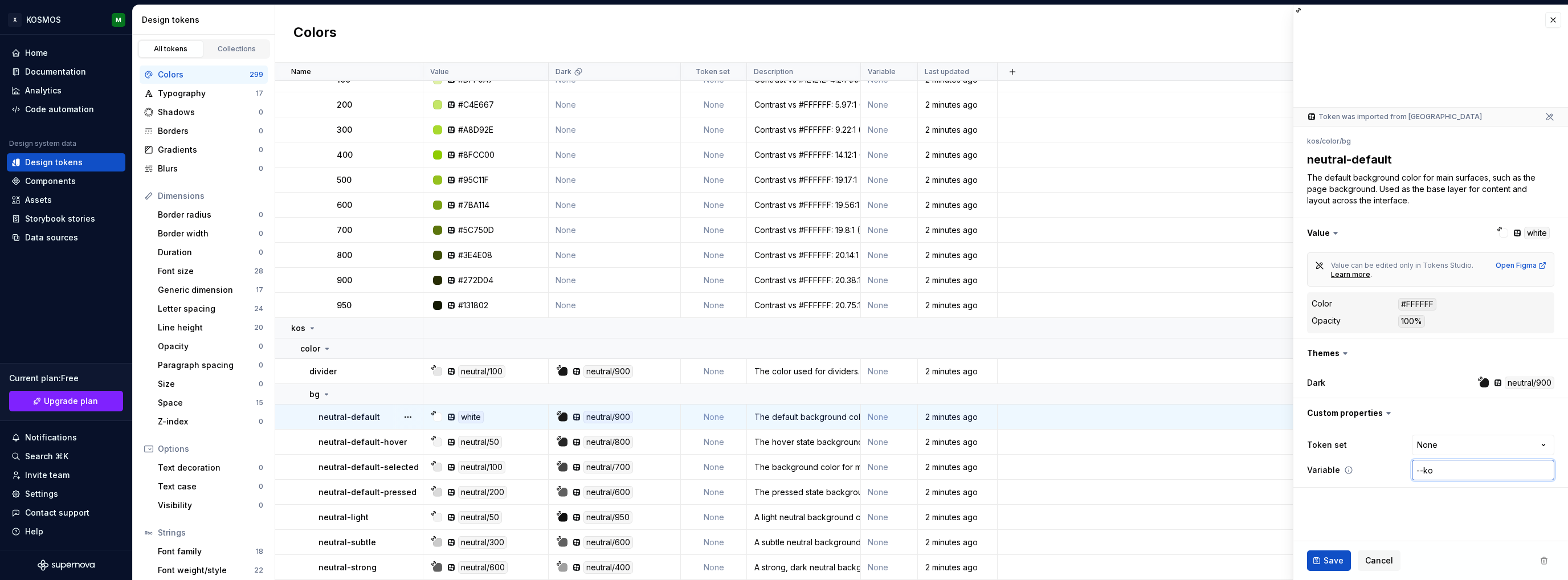
type input "--kos"
type textarea "*"
type input "--kos."
type textarea "*"
type input "--kos"
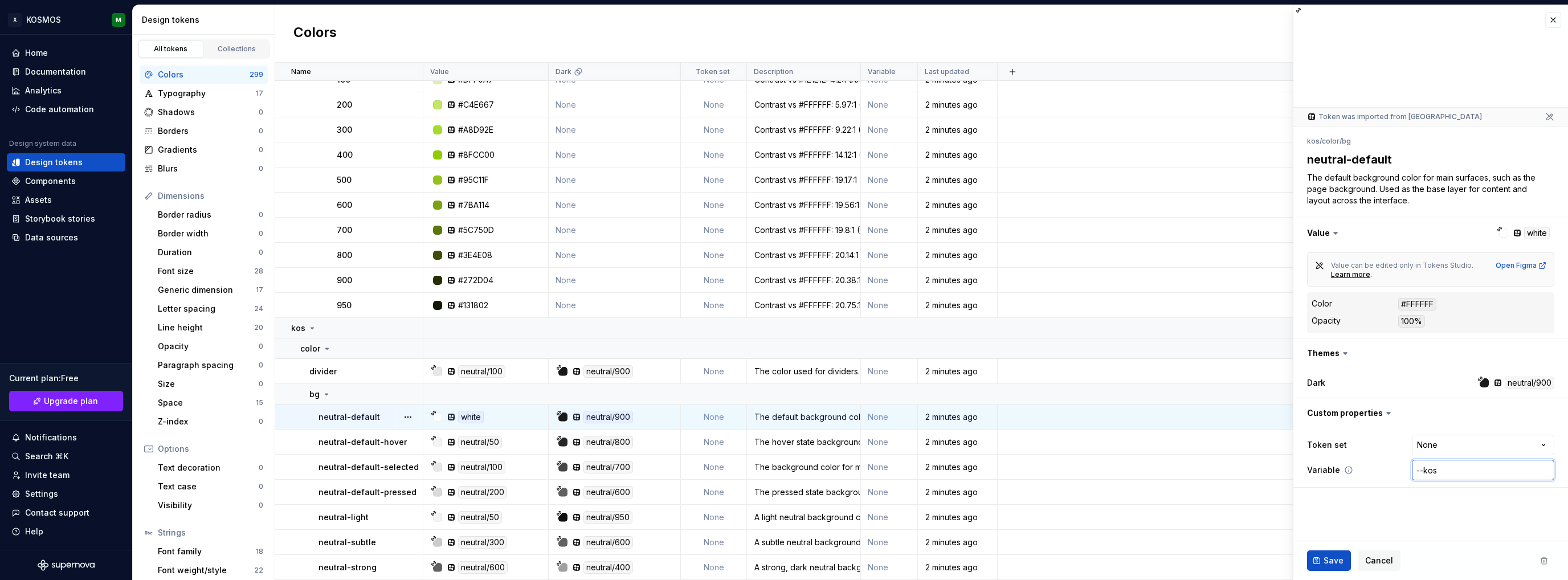
type textarea "*"
type input "--kos-"
type textarea "*"
type input "--kos-co"
type textarea "*"
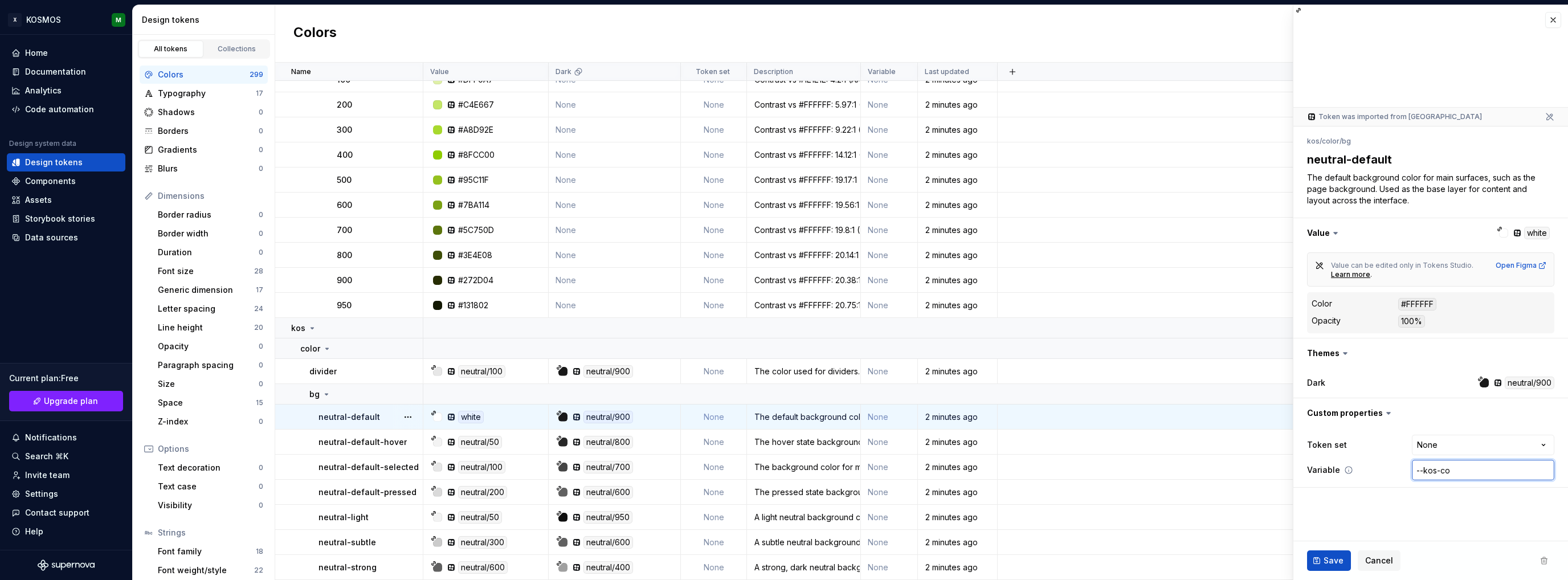
type input "--kos-col"
type textarea "*"
type input "--kos-colo"
type textarea "*"
type input "--kos-colot"
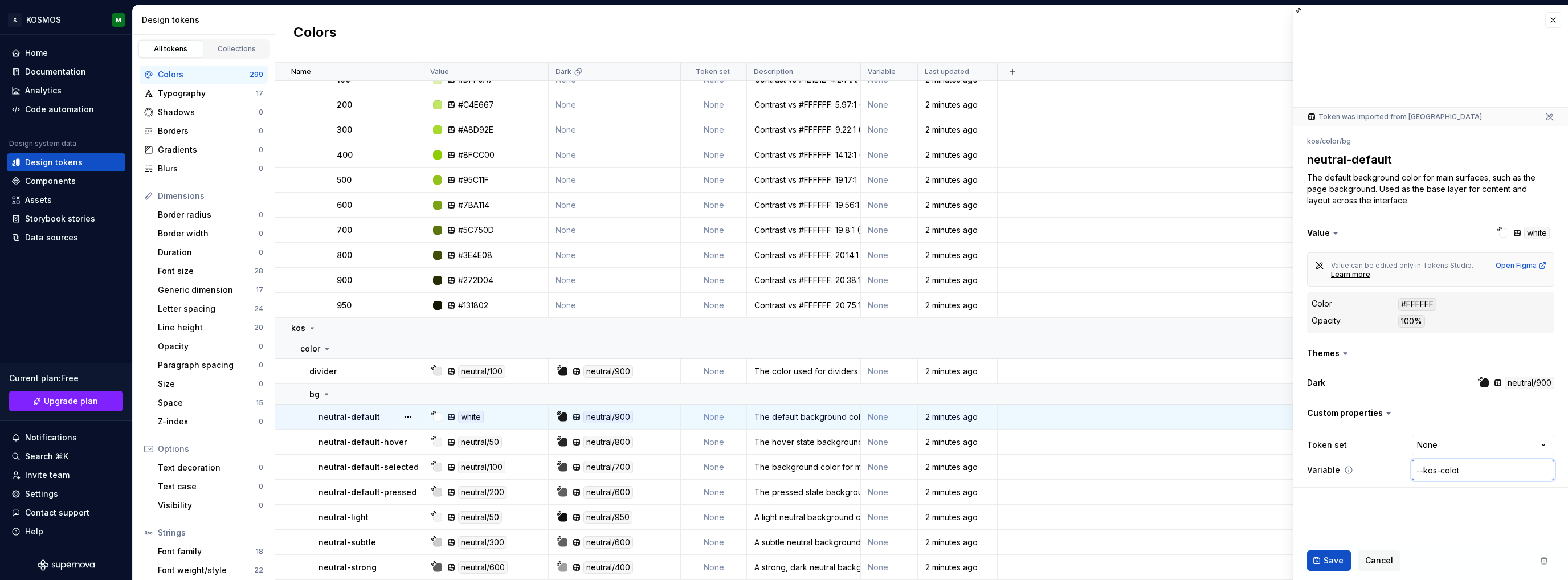
type textarea "*"
type input "--kos-colo"
type textarea "*"
type input "--kos-color"
type textarea "*"
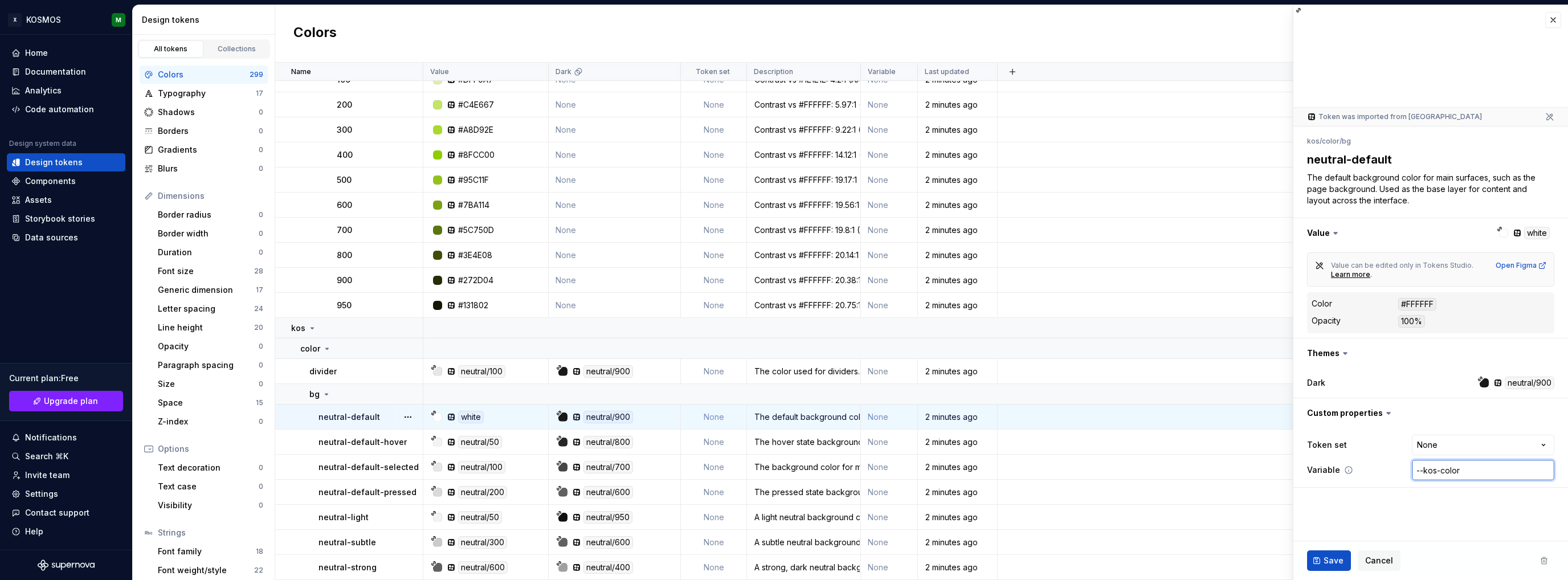
type input "--kos-color-"
type textarea "*"
type input "--kos-color-b"
type textarea "*"
type input "--kos-color-bg"
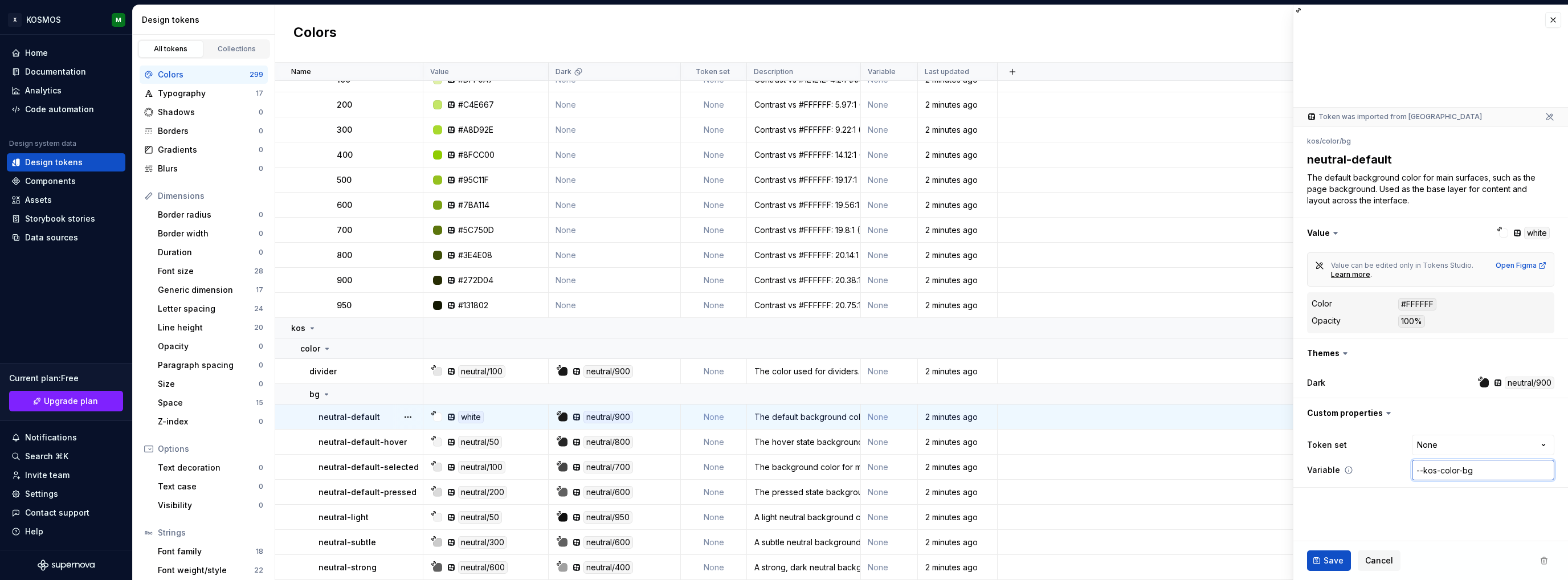
type textarea "*"
type input "--kos-color-bg-"
type textarea "*"
type input "--kos-color-bg-ne"
type textarea "*"
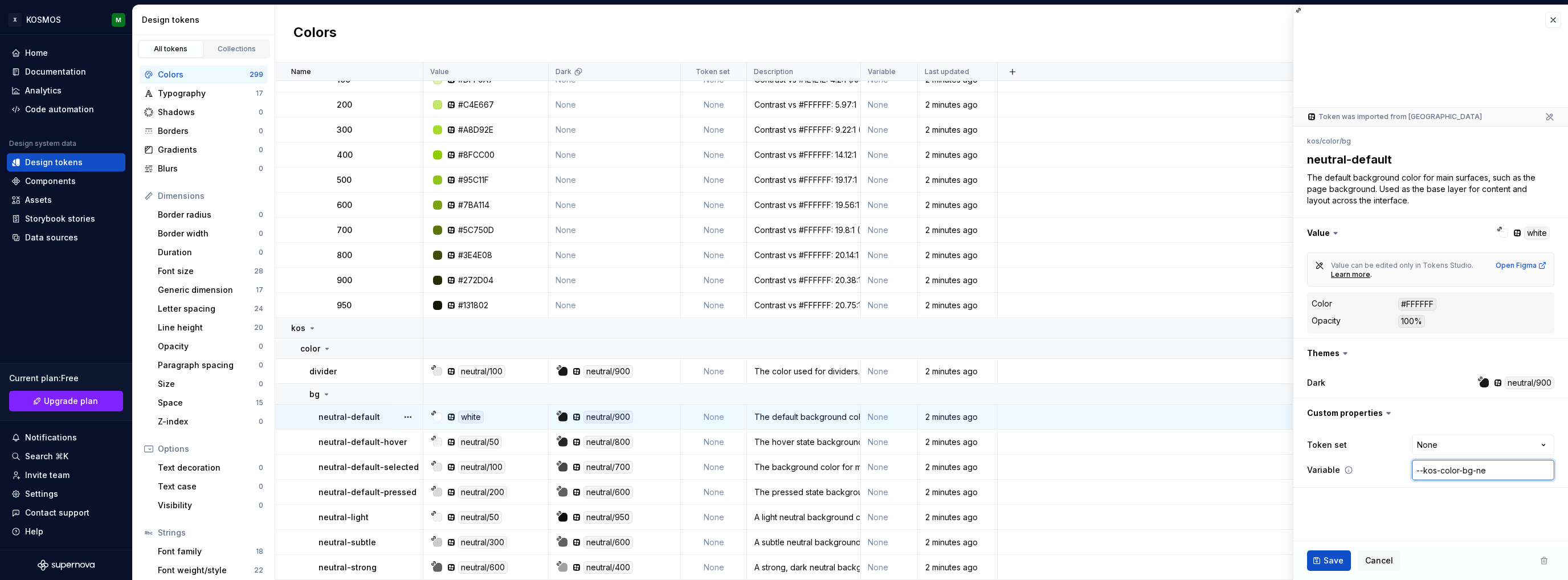
type input "--kos-color-bg-neu"
type textarea "*"
type input "--kos-color-bg-neut"
type textarea "*"
type input "--kos-color-bg-neutr"
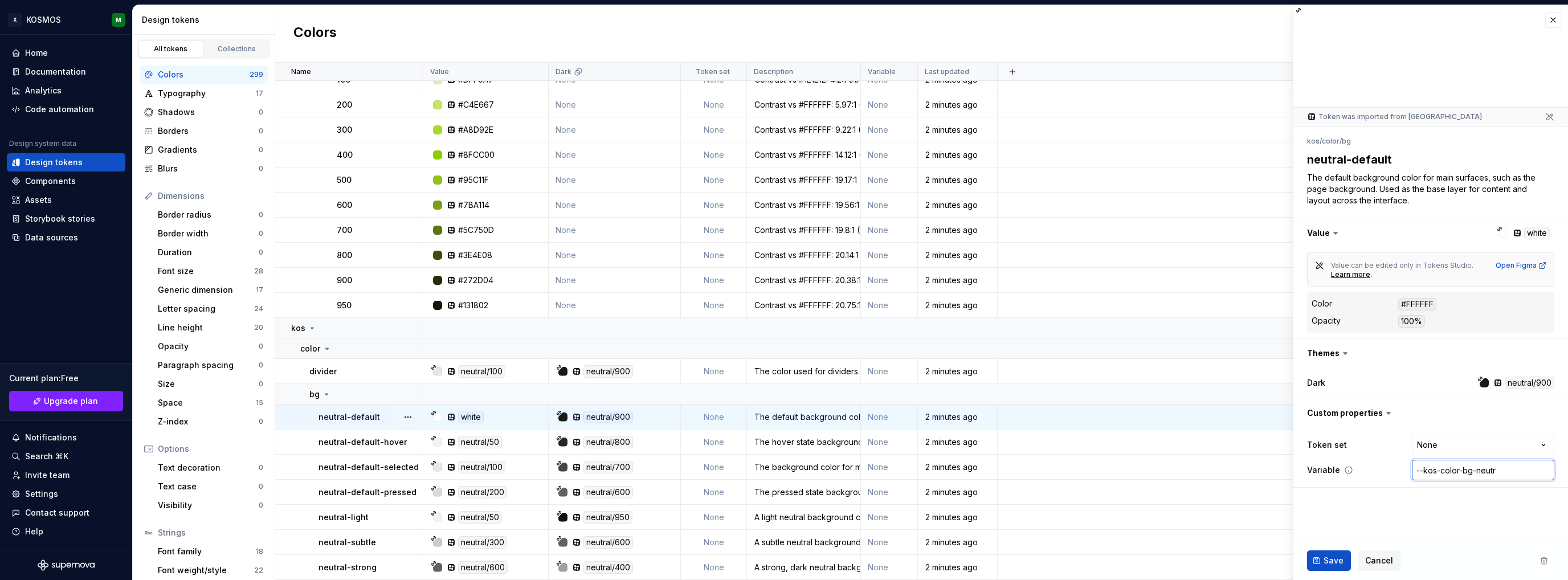
type textarea "*"
type input "--kos-color-bg-neutra"
type textarea "*"
type input "--kos-color-bg-neutral"
type textarea "*"
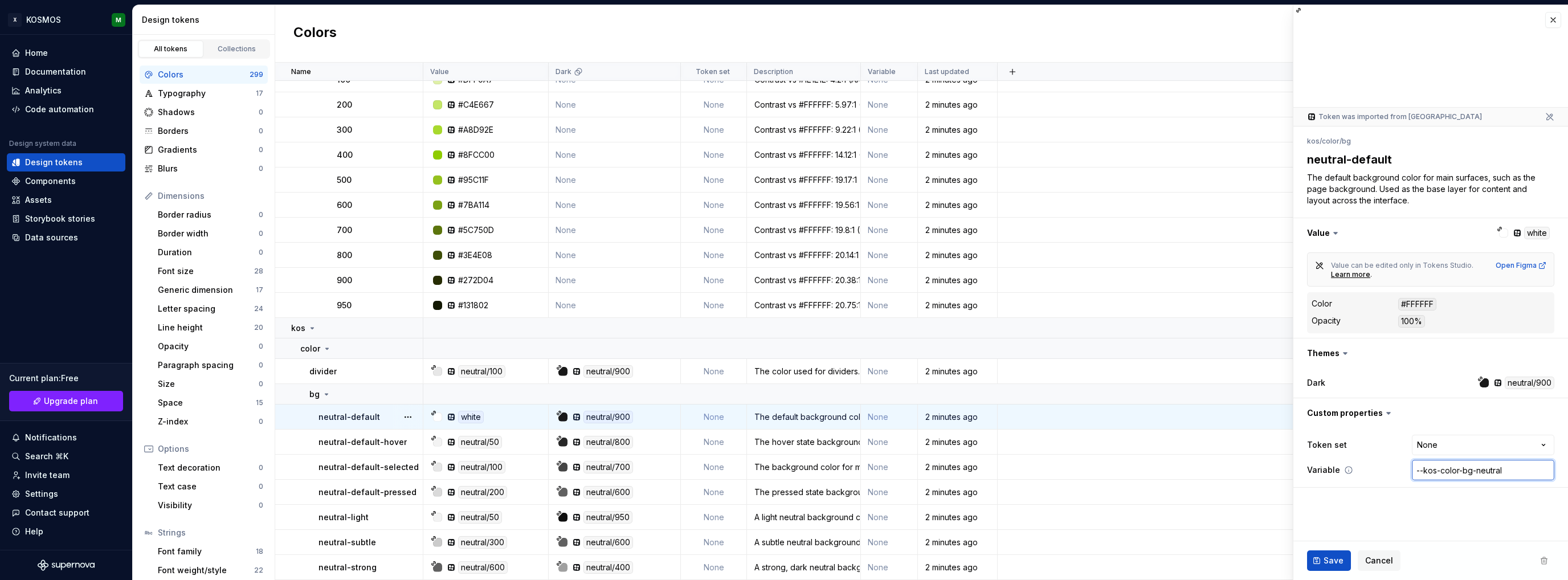
type input "--kos-color-bg-neutral-"
type textarea "*"
type input "--kos-color-bg-neutral-d"
type textarea "*"
type input "--kos-color-bg-neutral-de"
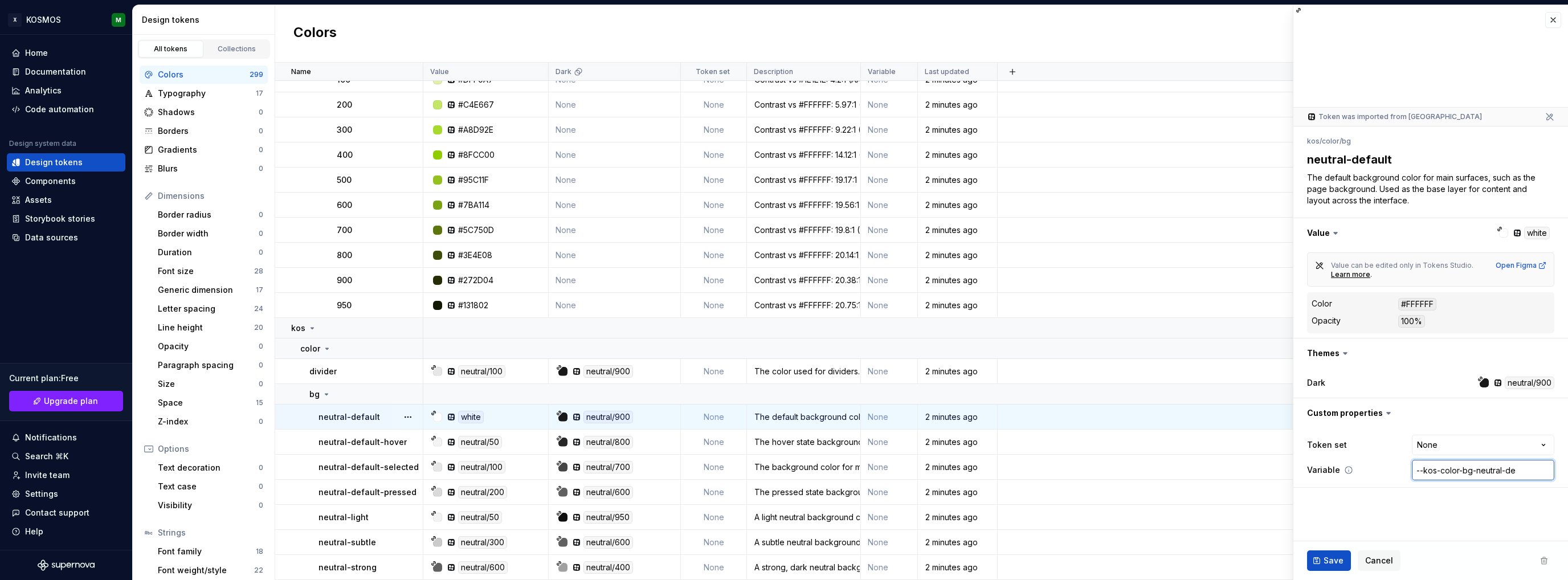
type textarea "*"
type input "--kos-color-bg-neutral-def"
type textarea "*"
type input "--kos-color-bg-neutral-defa"
type textarea "*"
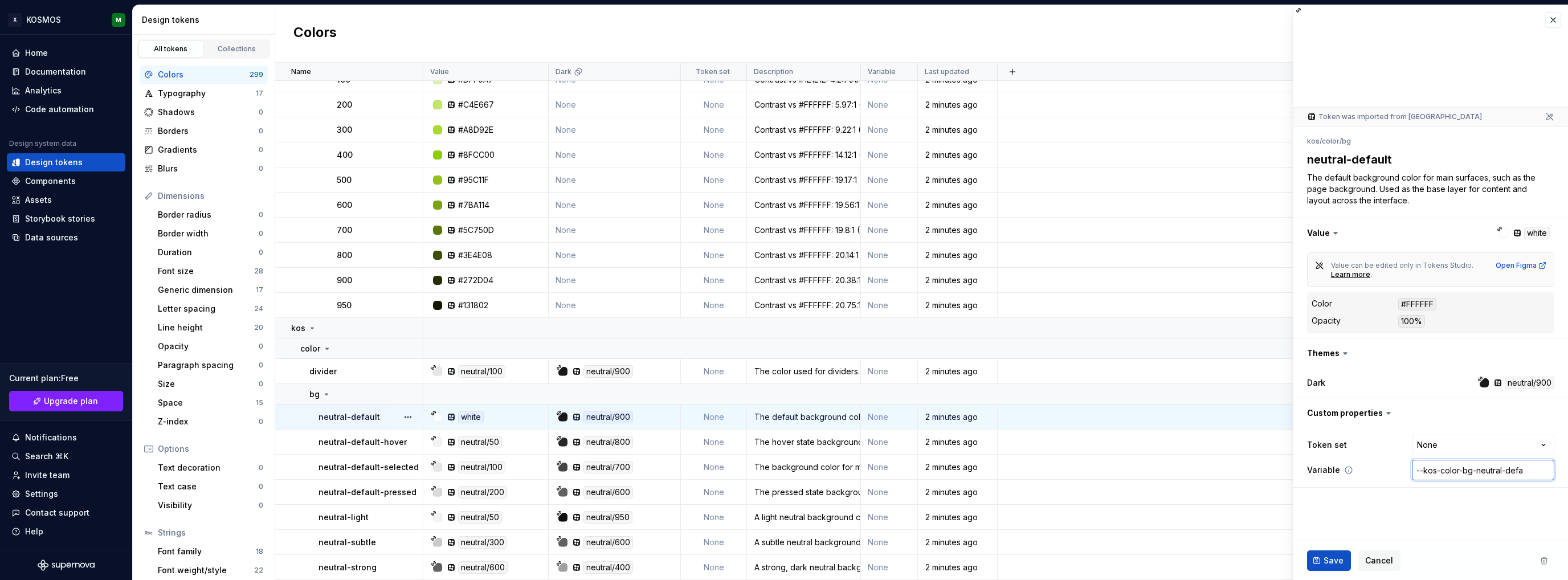
type input "--kos-color-bg-neutral-defau"
type textarea "*"
type input "--kos-color-bg-neutral-defaul"
type textarea "*"
type input "--kos-color-bg-neutral-default"
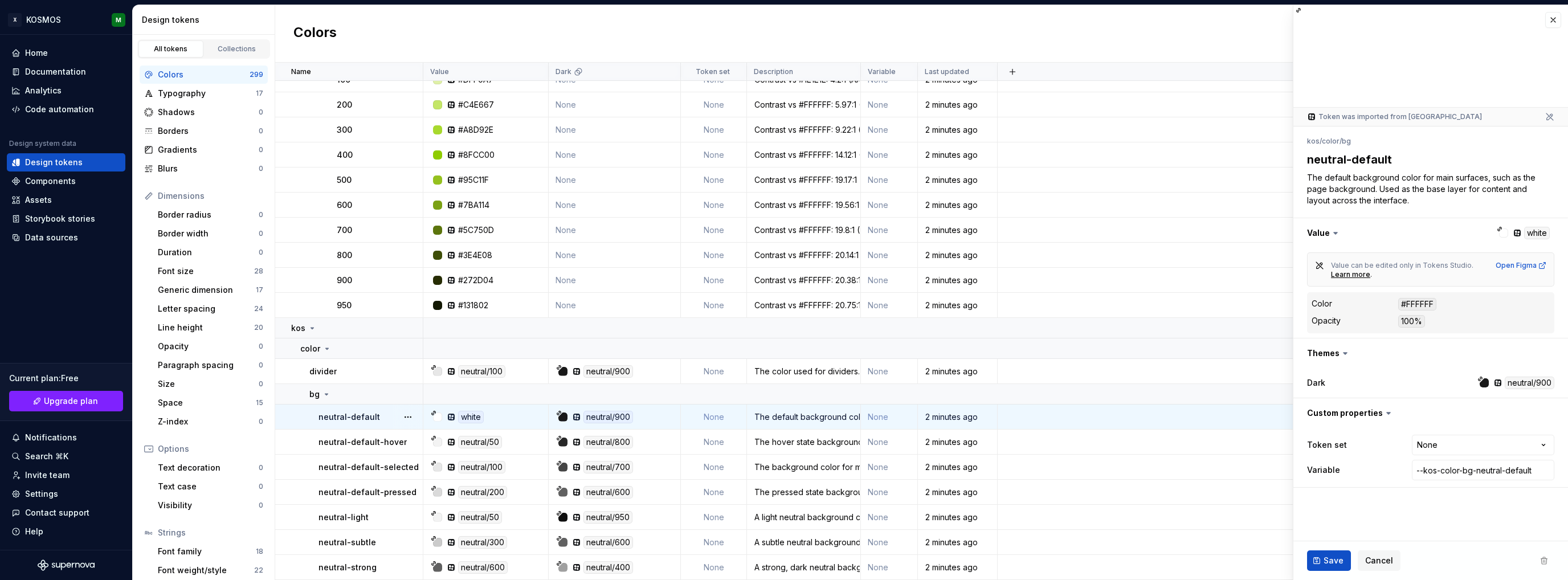
click at [1326, 564] on span "Save" at bounding box center [1333, 560] width 20 height 11
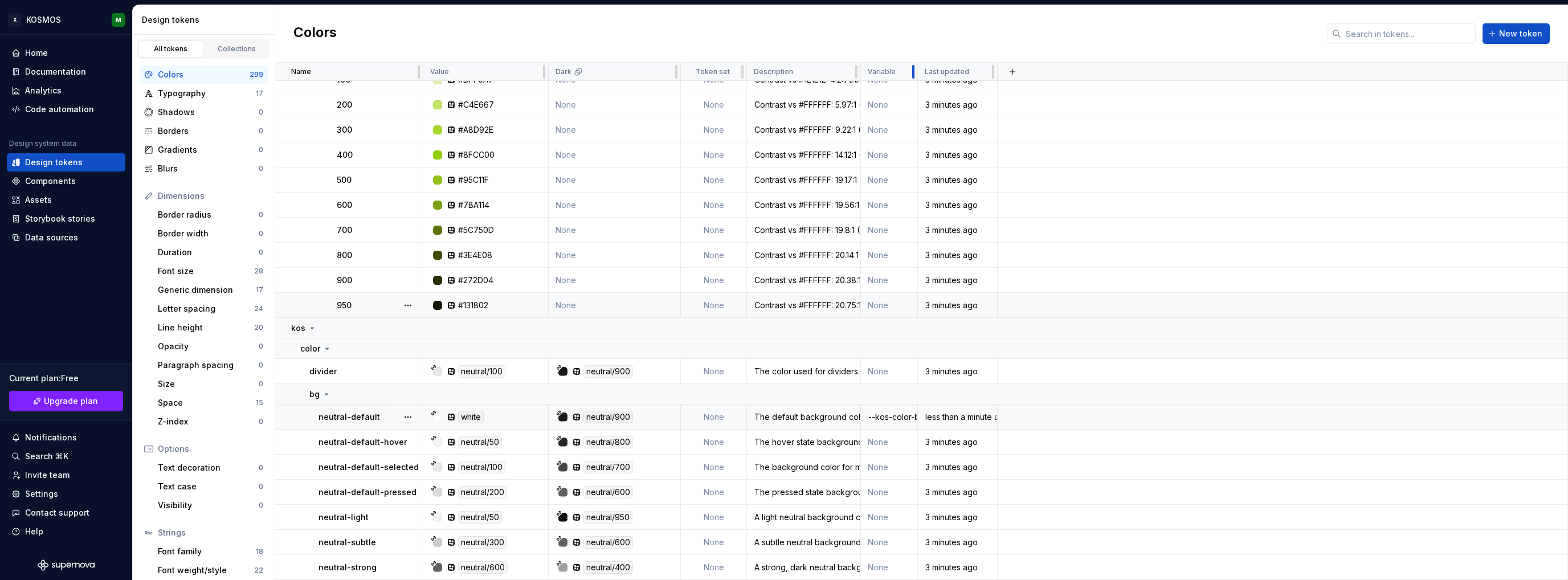
drag, startPoint x: 914, startPoint y: 68, endPoint x: 1011, endPoint y: 303, distance: 254.2
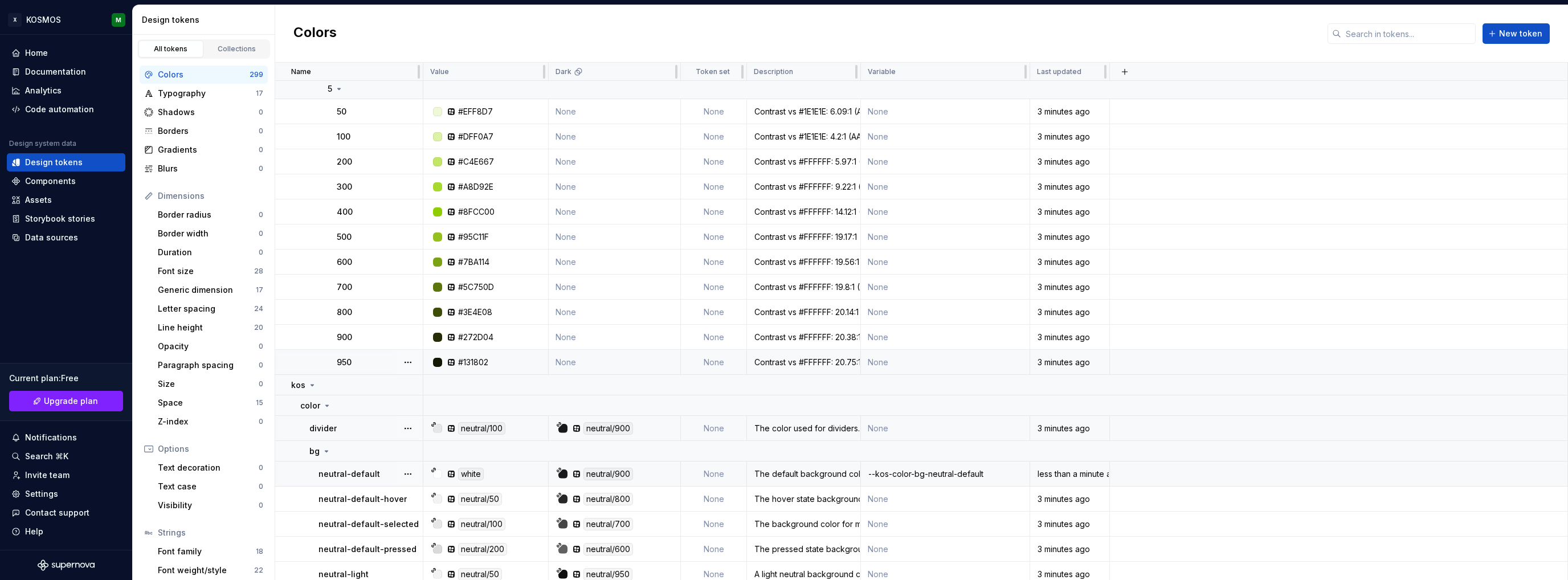
scroll to position [5246, 0]
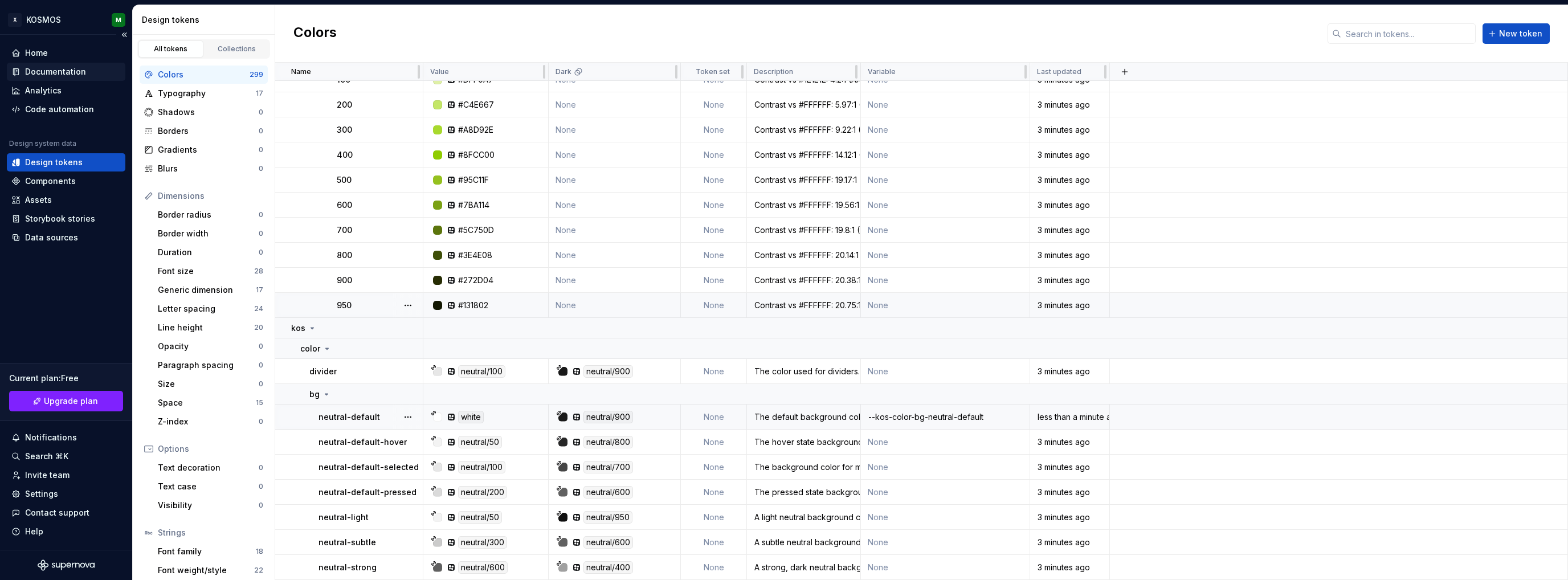
click at [65, 66] on div "Documentation" at bounding box center [55, 71] width 61 height 11
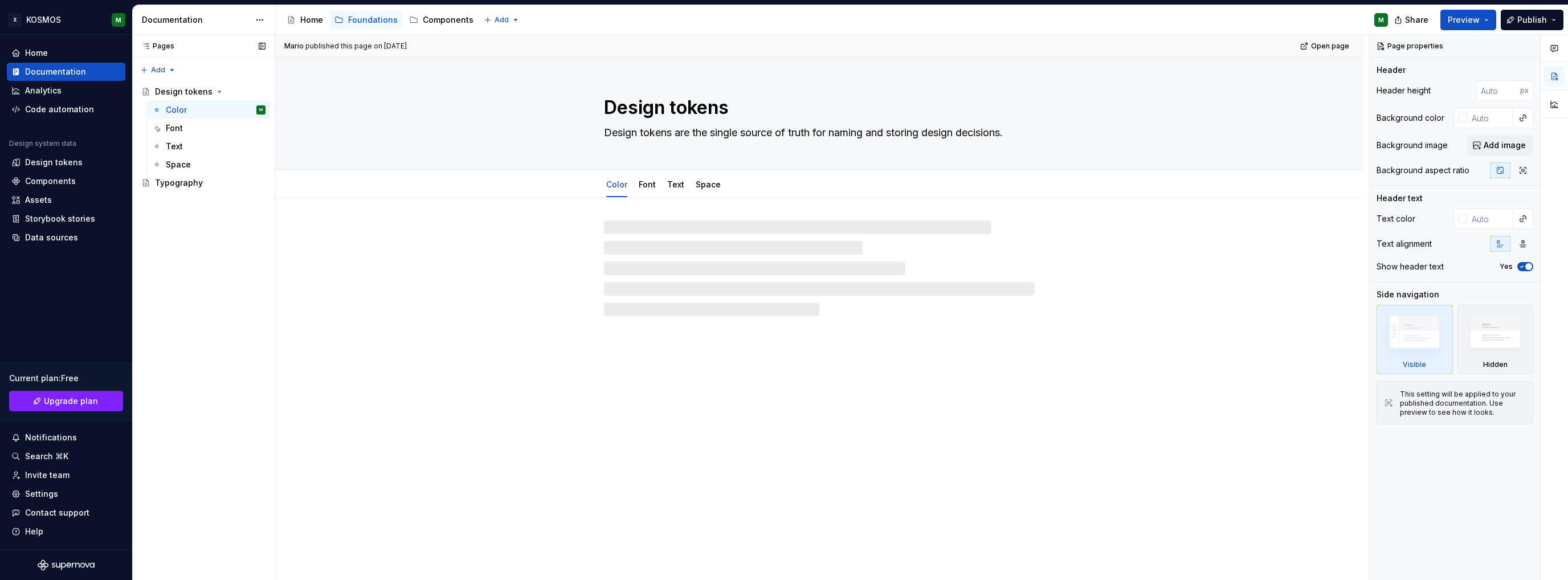
type textarea "*"
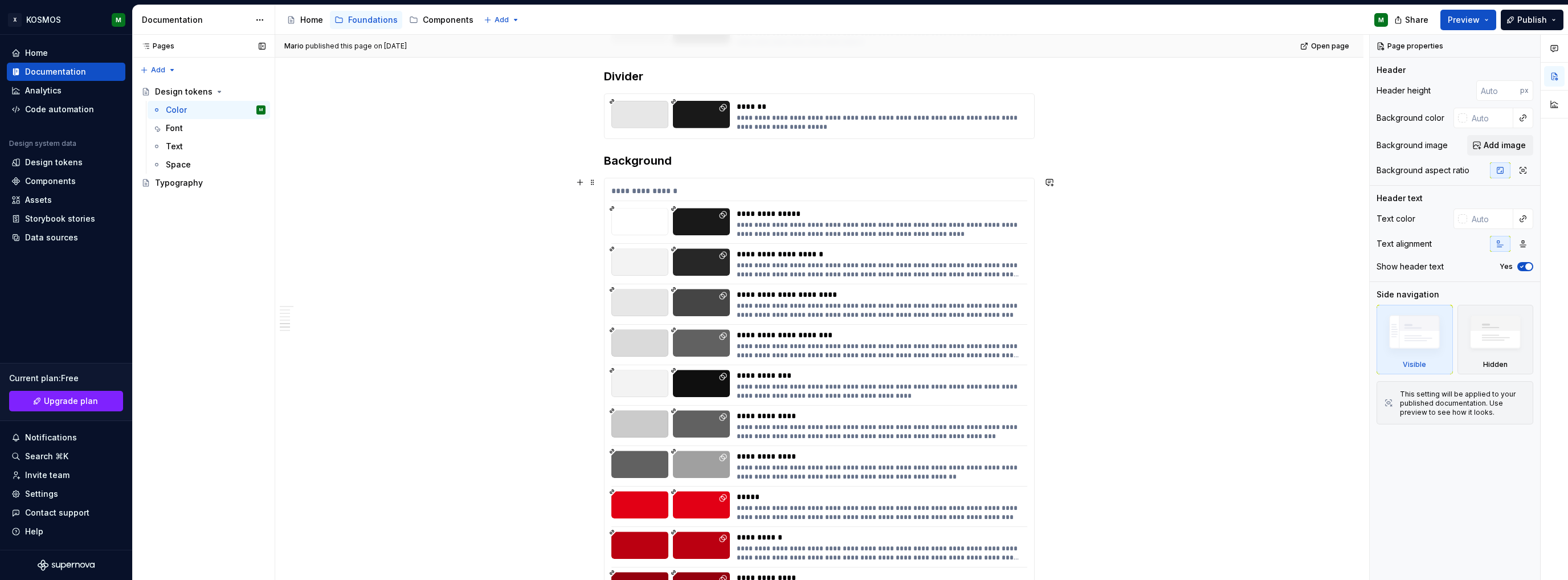
scroll to position [2278, 0]
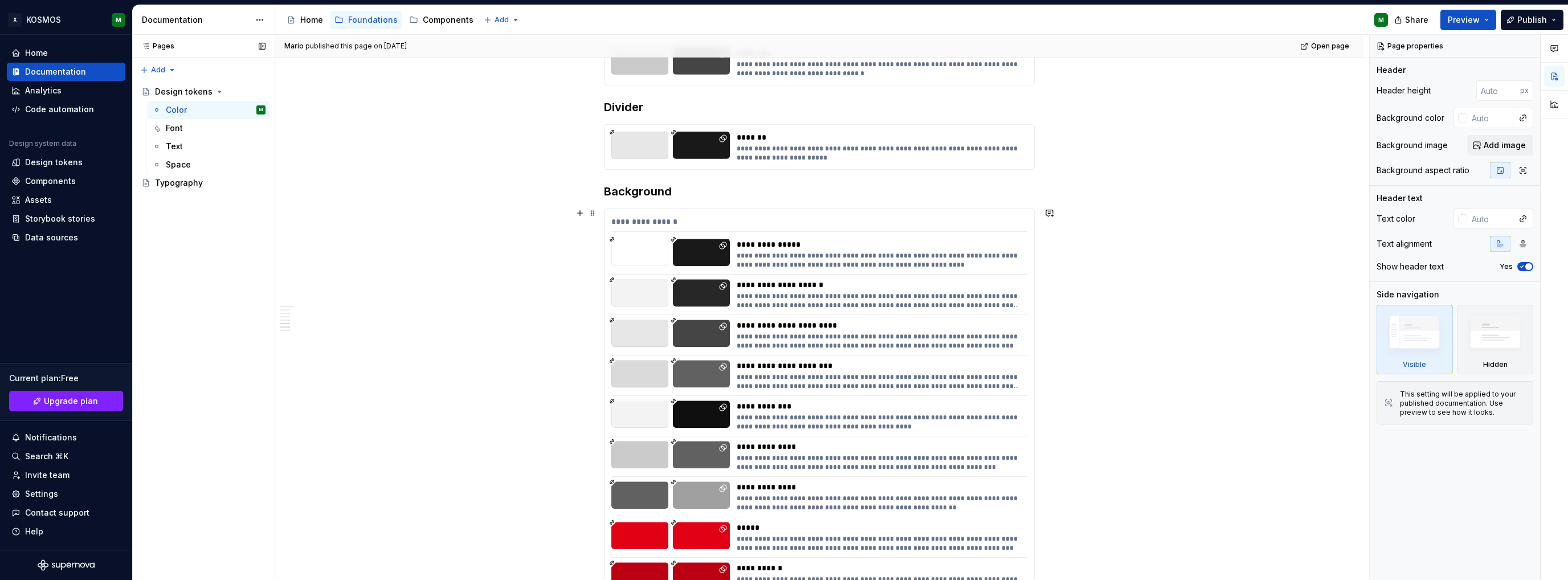
click at [789, 224] on div "**********" at bounding box center [819, 223] width 416 height 16
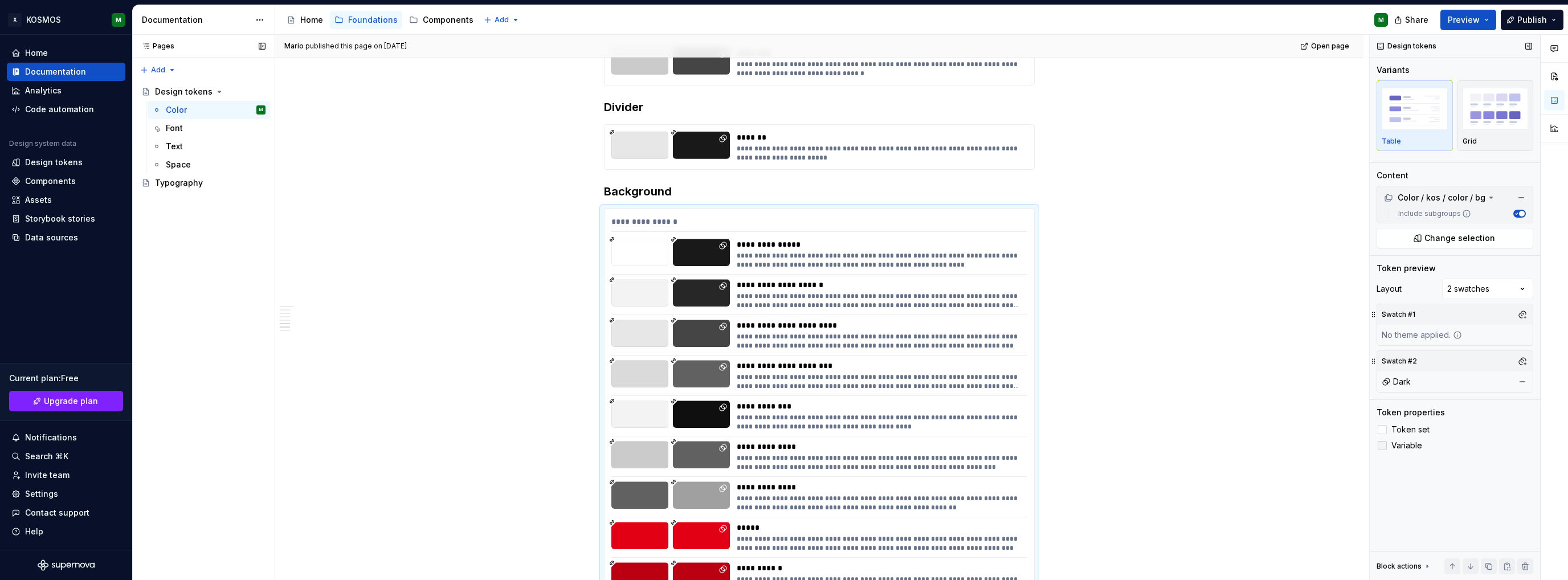
click at [1383, 444] on div at bounding box center [1382, 446] width 9 height 9
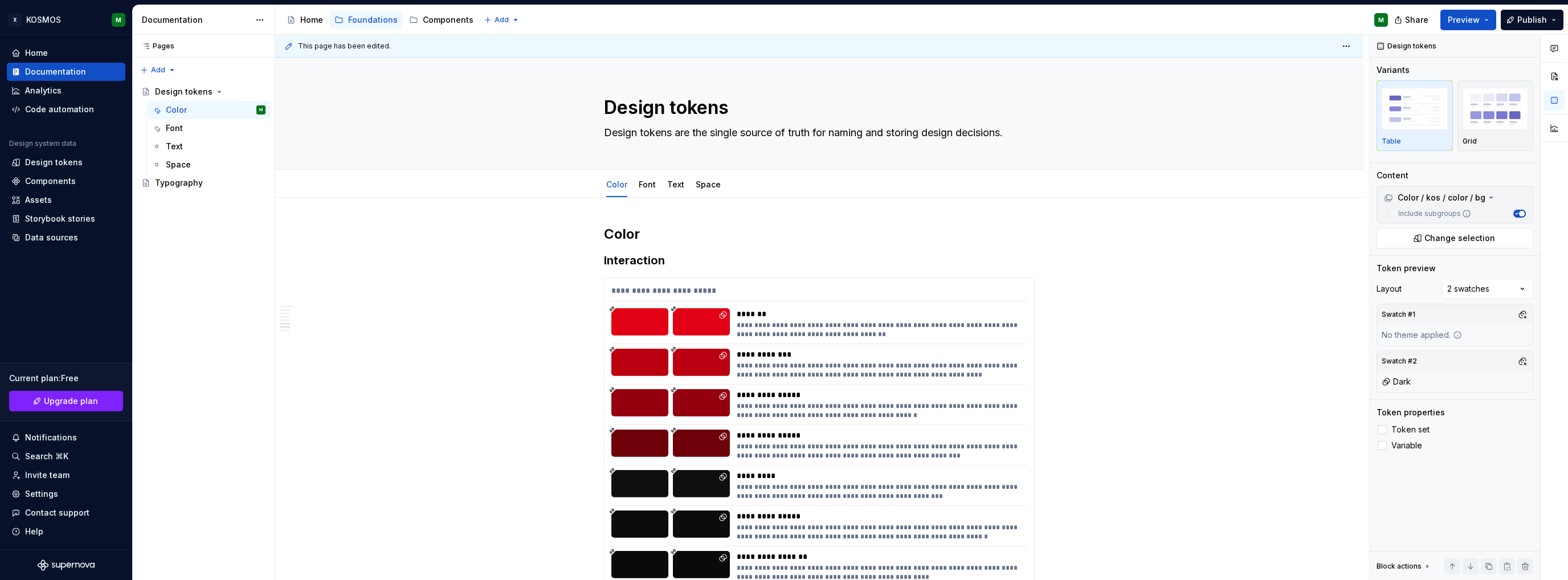
scroll to position [2278, 0]
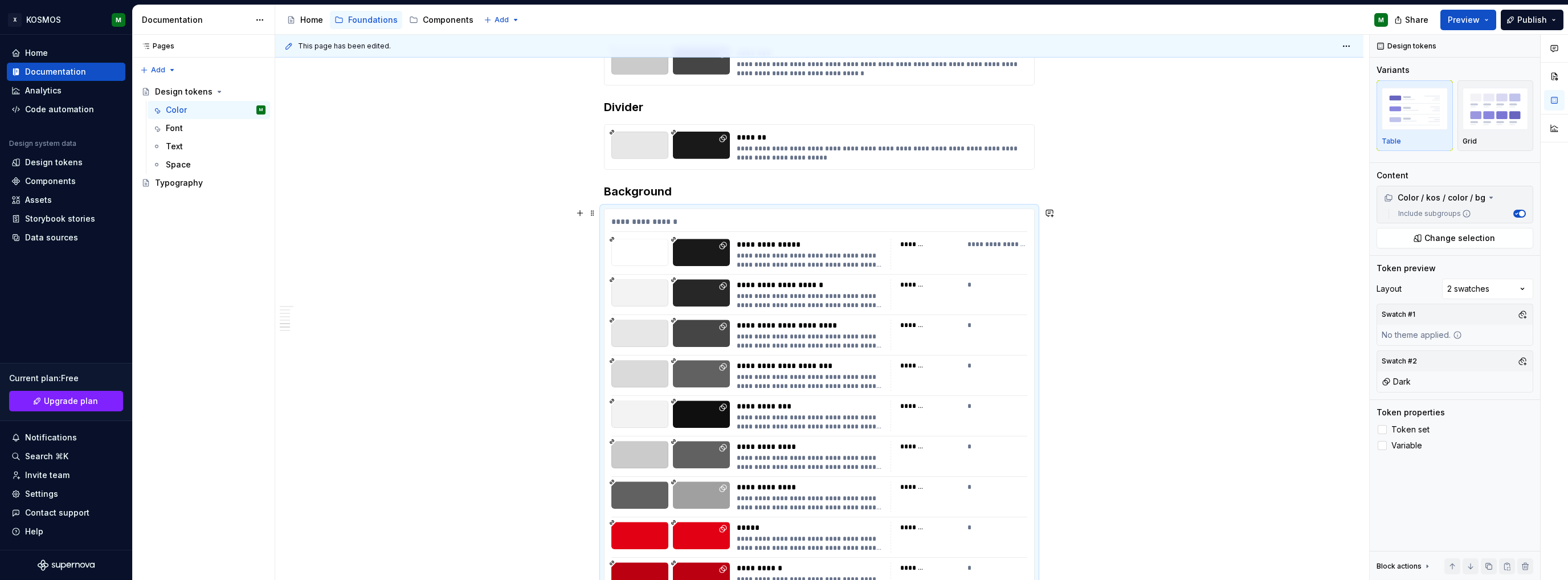
click at [1147, 269] on div "**********" at bounding box center [822, 307] width 1094 height 546
click at [927, 244] on div "********" at bounding box center [930, 244] width 60 height 11
click at [962, 229] on div "**********" at bounding box center [819, 223] width 416 height 16
click at [1105, 248] on div "**********" at bounding box center [819, 256] width 1088 height 4675
click at [1525, 14] on span "Publish" at bounding box center [1531, 20] width 29 height 11
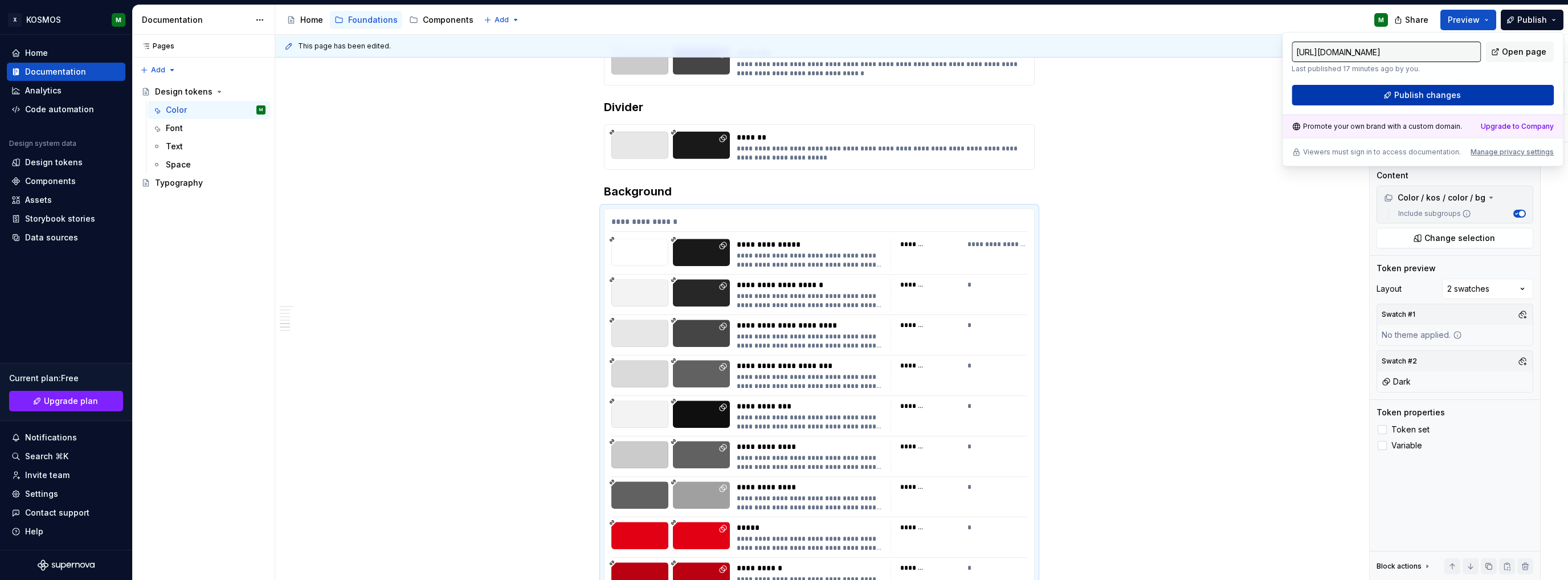
click at [1385, 92] on button "Publish changes" at bounding box center [1422, 94] width 262 height 20
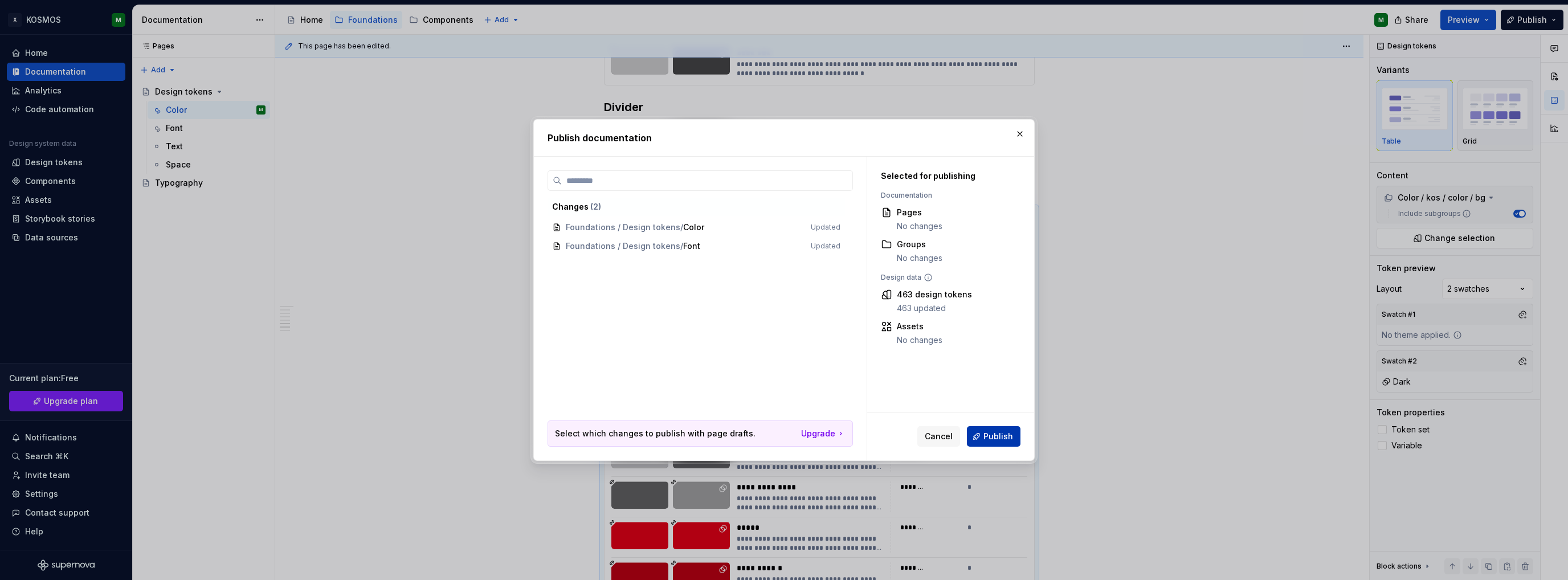
click at [1004, 431] on span "Publish" at bounding box center [998, 436] width 29 height 11
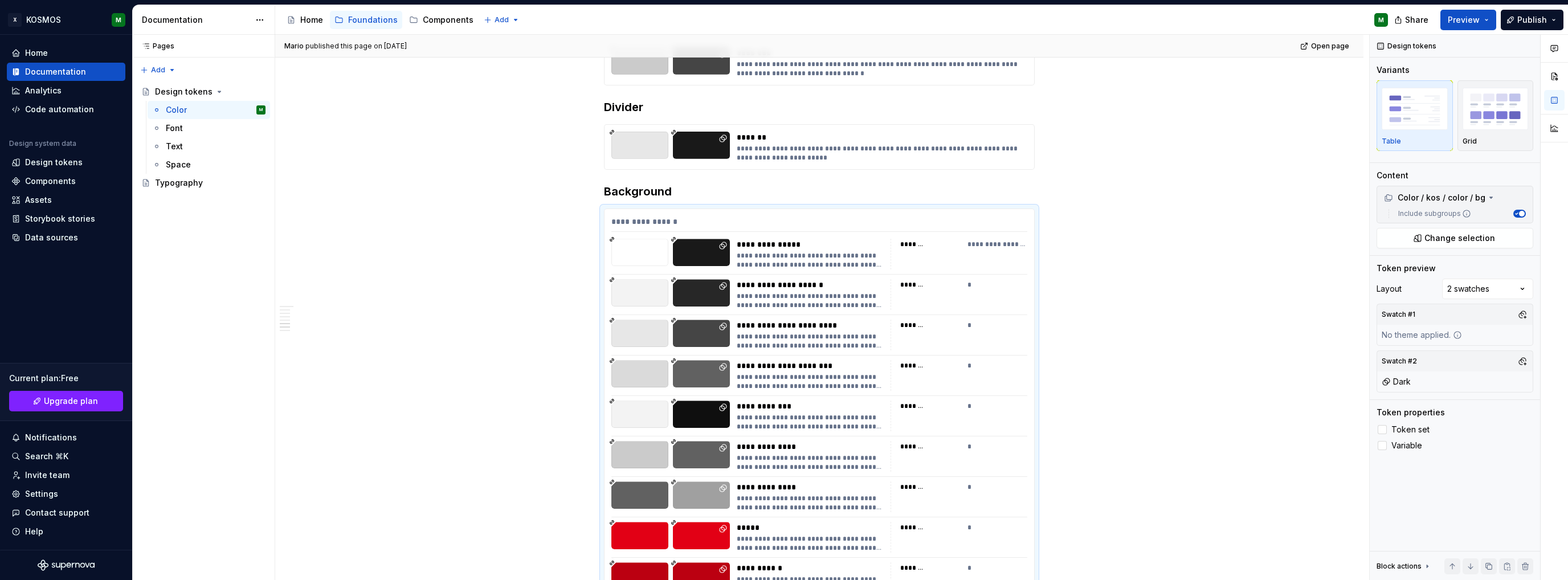
type textarea "*"
